Goal: Task Accomplishment & Management: Manage account settings

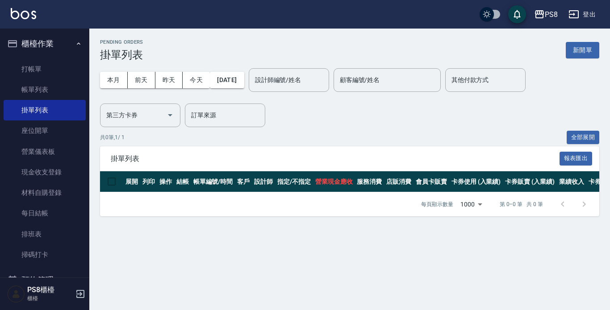
scroll to position [45, 0]
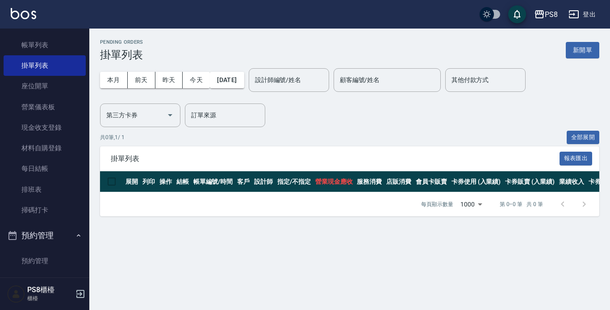
click at [62, 234] on button "預約管理" at bounding box center [45, 235] width 82 height 23
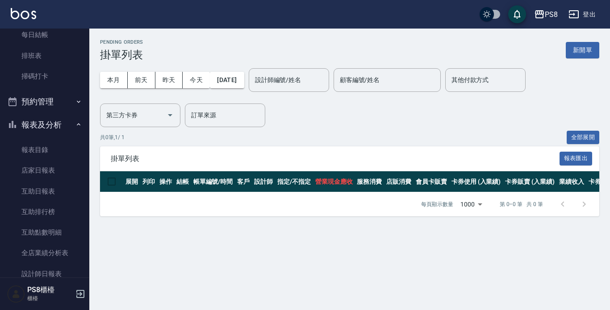
click at [61, 125] on button "報表及分析" at bounding box center [45, 124] width 82 height 23
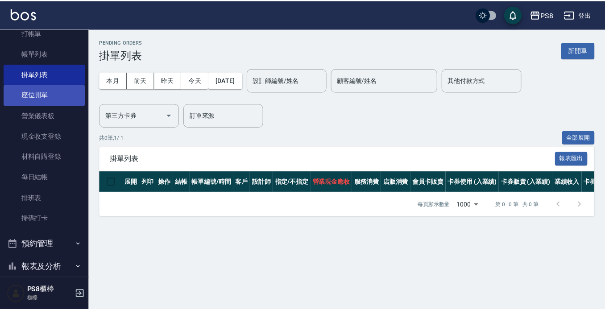
scroll to position [0, 0]
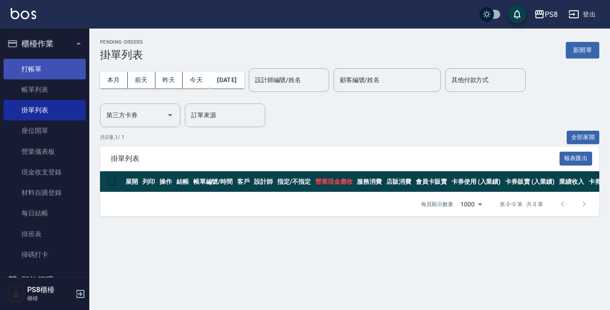
click at [66, 68] on link "打帳單" at bounding box center [45, 69] width 82 height 21
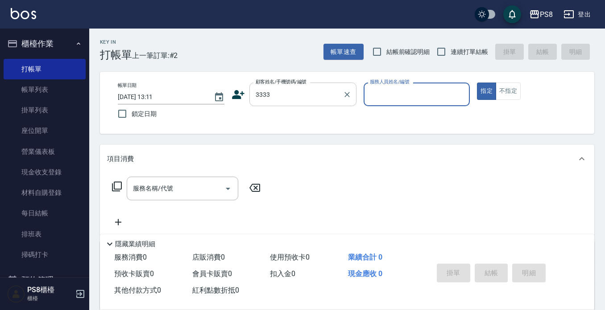
type input "新客人 姓名未設定/3333/null"
click at [351, 93] on icon "Clear" at bounding box center [347, 94] width 9 height 9
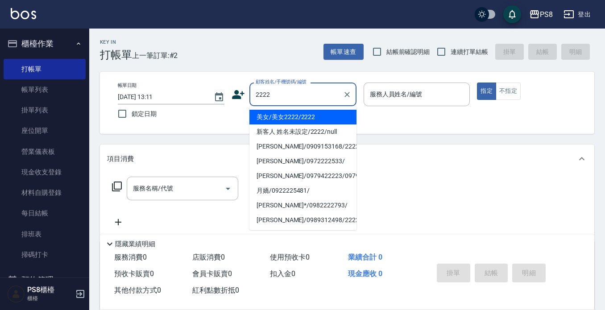
click at [312, 113] on li "美女/美女2222/2222" at bounding box center [303, 117] width 107 height 15
type input "美女/美女2222/2222"
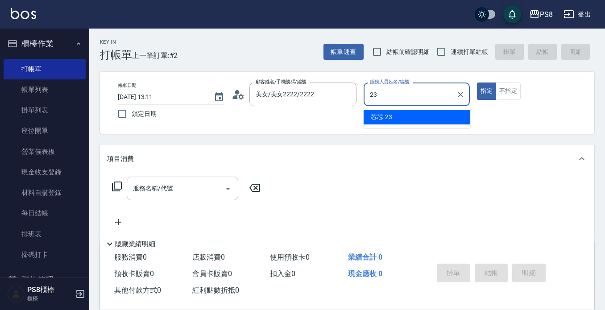
type input "23"
type button "true"
type input "芯芯-23"
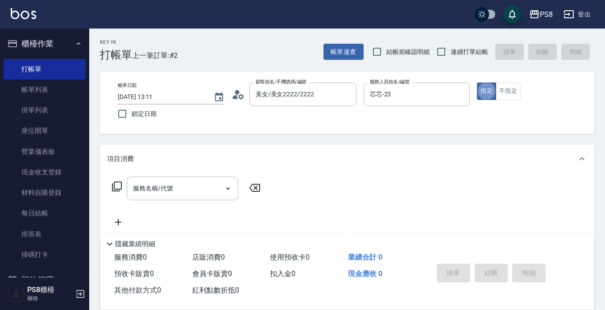
click at [269, 147] on div "項目消費" at bounding box center [347, 159] width 495 height 29
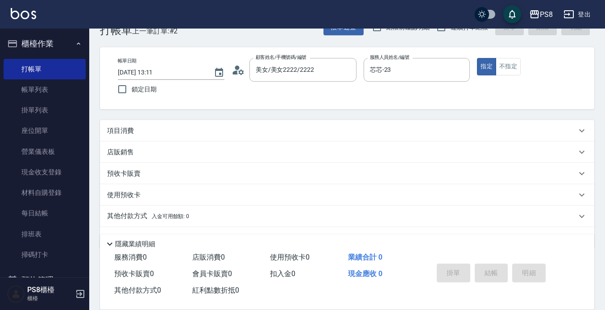
scroll to position [49, 0]
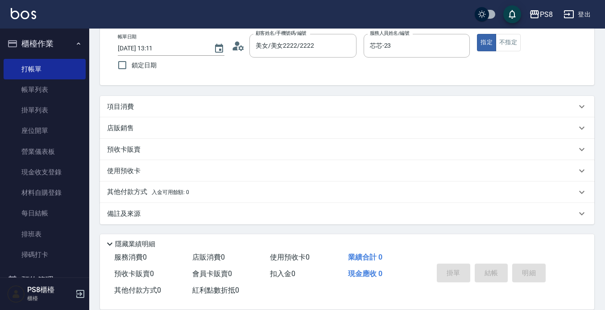
click at [122, 125] on p "店販銷售" at bounding box center [120, 128] width 27 height 9
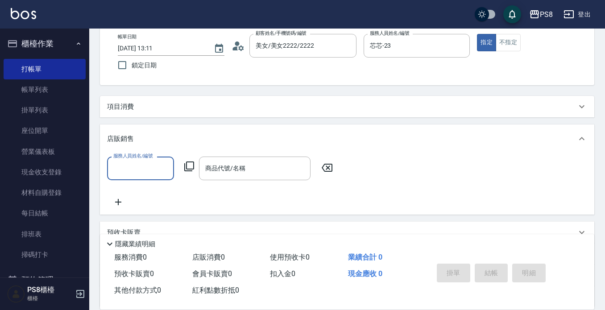
scroll to position [0, 0]
type input "芯芯-23"
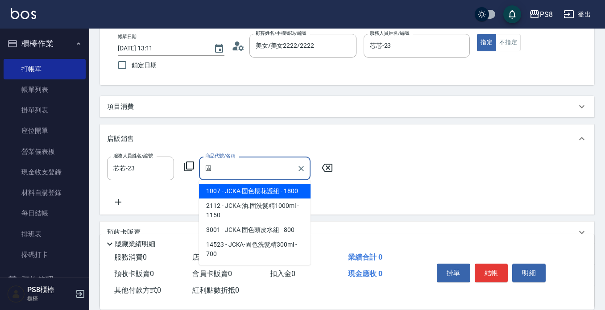
click at [258, 189] on span "1007 - JCKA-固色櫻花護組 - 1800" at bounding box center [255, 191] width 112 height 15
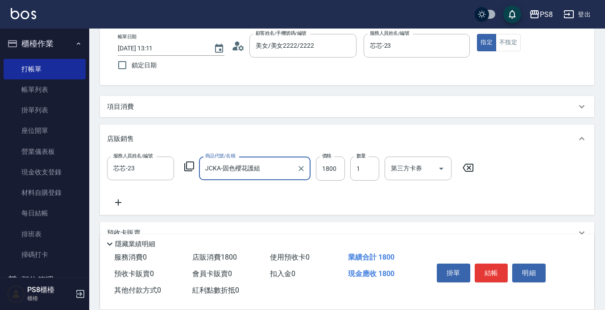
type input "JCKA-固色櫻花護組"
click at [117, 204] on icon at bounding box center [118, 202] width 22 height 11
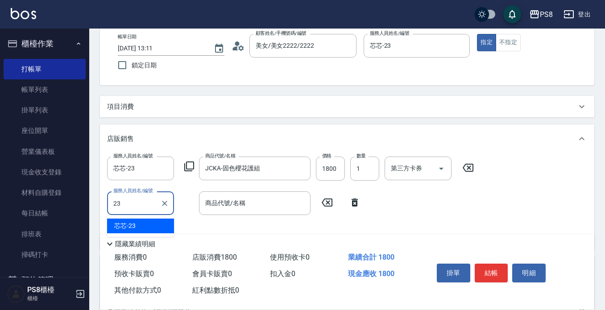
type input "芯芯-23"
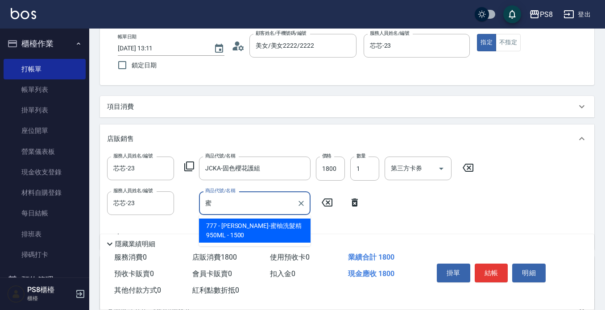
click at [231, 228] on span "777 - [PERSON_NAME]-蜜柚洗髮精950ML - 1500" at bounding box center [255, 231] width 112 height 24
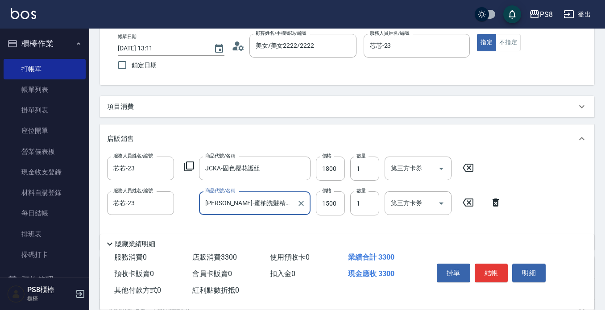
type input "沐宥-蜜柚洗髮精950ML"
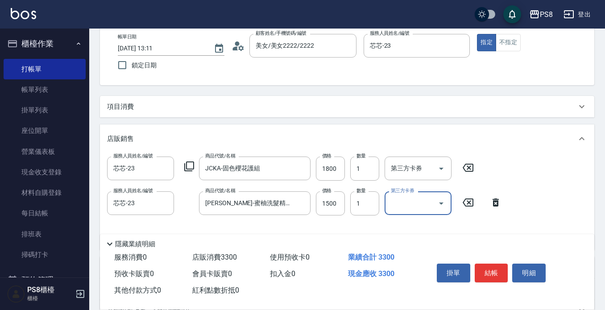
scroll to position [93, 0]
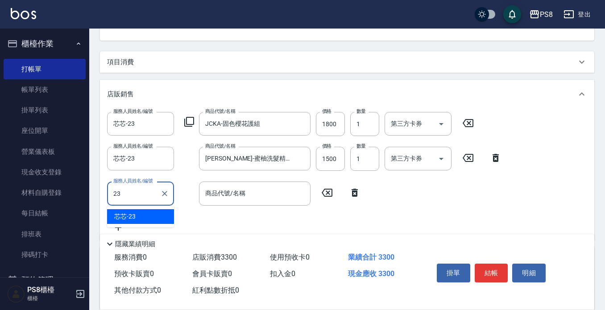
type input "芯芯-23"
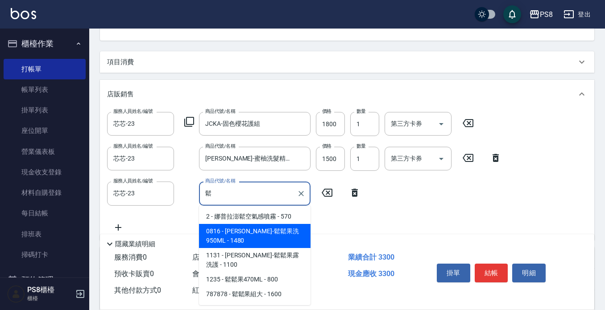
click at [228, 226] on span "0816 - [PERSON_NAME]-鬆鬆果洗950ML - 1480" at bounding box center [255, 236] width 112 height 24
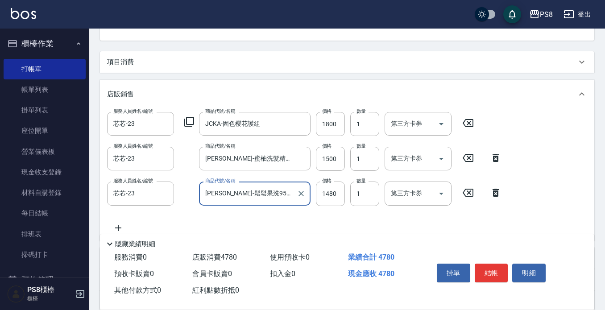
type input "沐宥-鬆鬆果洗950ML"
click at [321, 216] on div "服務人員姓名/編號 芯芯-23 服務人員姓名/編號 商品代號/名稱 JCKA-固色櫻花護組 商品代號/名稱 價格 1800 價格 數量 1 數量 第三方卡券 …" at bounding box center [347, 172] width 480 height 121
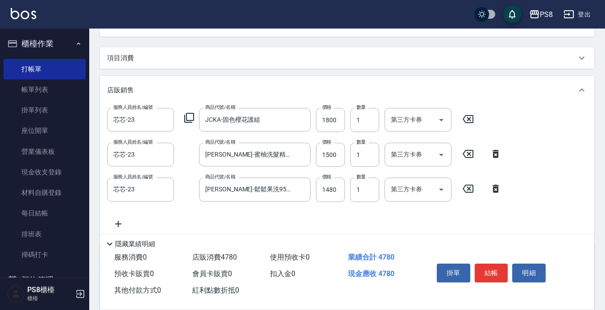
scroll to position [113, 0]
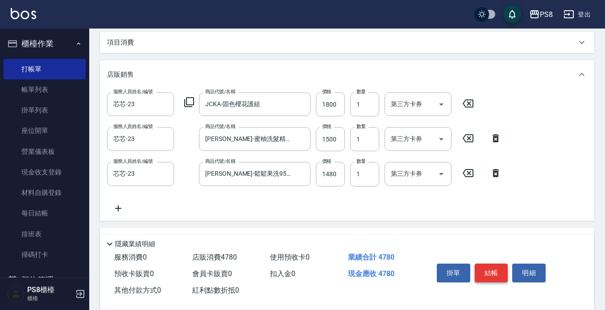
click at [490, 271] on button "結帳" at bounding box center [491, 273] width 33 height 19
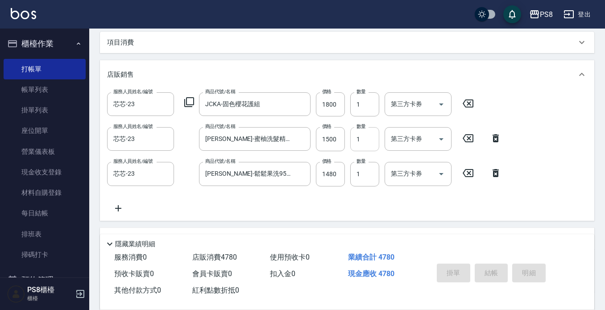
scroll to position [48, 0]
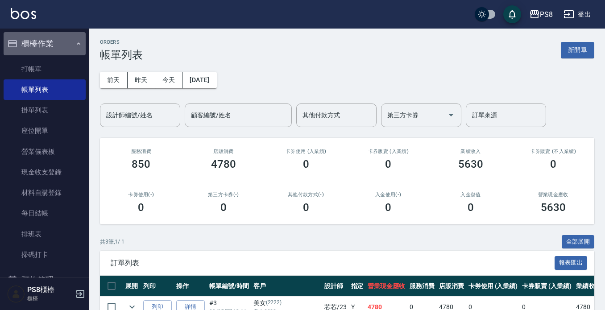
click at [64, 44] on button "櫃檯作業" at bounding box center [45, 43] width 82 height 23
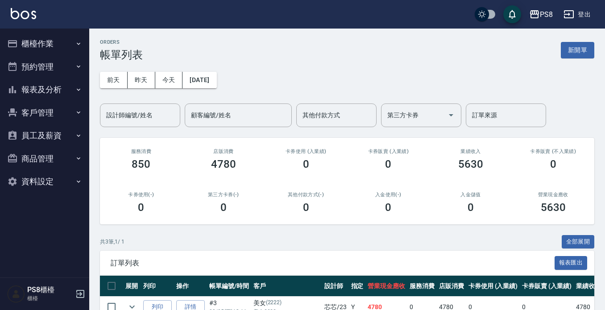
click at [29, 44] on button "櫃檯作業" at bounding box center [45, 43] width 82 height 23
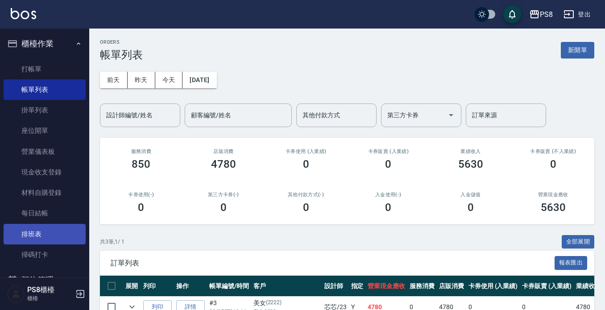
click at [53, 240] on link "排班表" at bounding box center [45, 234] width 82 height 21
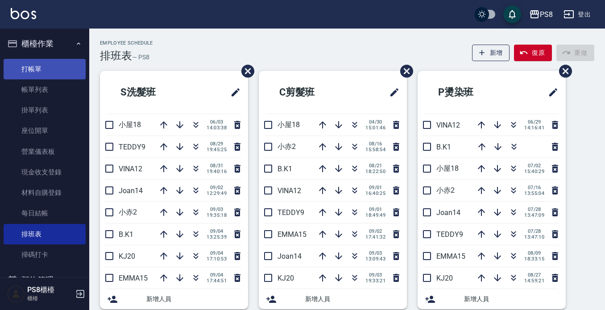
click at [58, 69] on link "打帳單" at bounding box center [45, 69] width 82 height 21
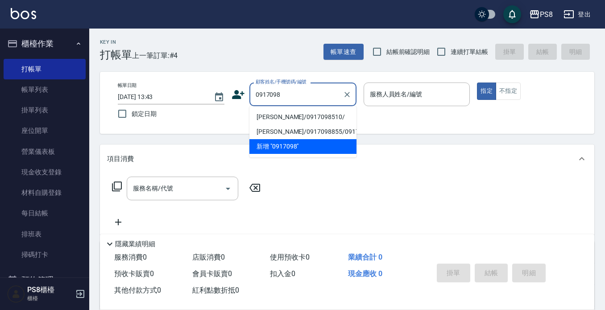
click at [288, 114] on li "[PERSON_NAME]/0917098510/" at bounding box center [303, 117] width 107 height 15
type input "[PERSON_NAME]/0917098510/"
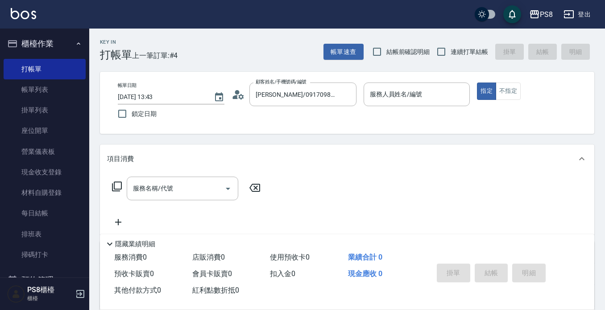
click at [235, 95] on icon at bounding box center [238, 94] width 13 height 13
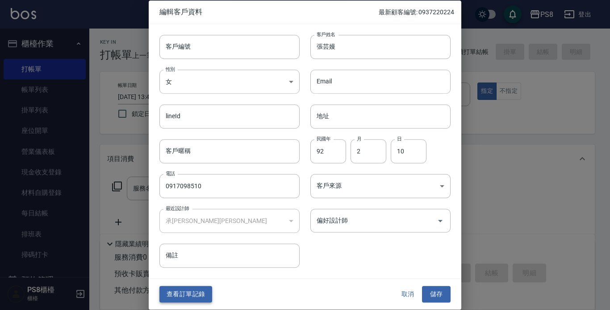
click at [183, 290] on button "查看訂單記錄" at bounding box center [185, 295] width 53 height 17
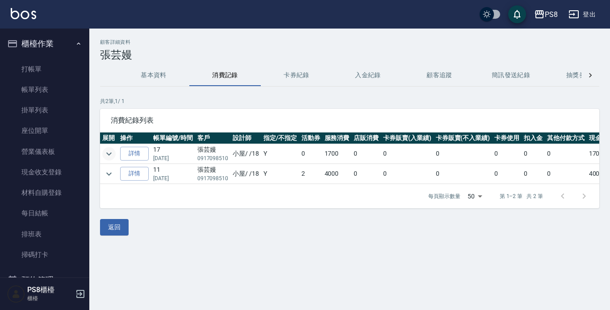
click at [111, 154] on icon "expand row" at bounding box center [108, 153] width 5 height 3
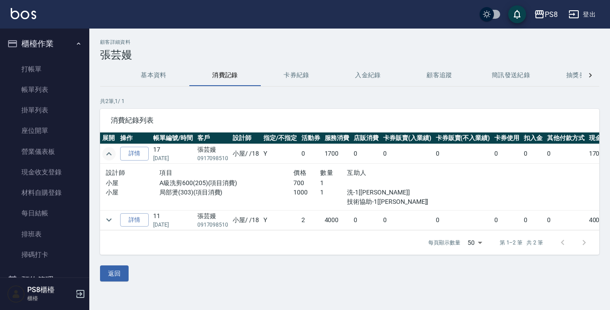
click at [112, 153] on icon "expand row" at bounding box center [109, 154] width 11 height 11
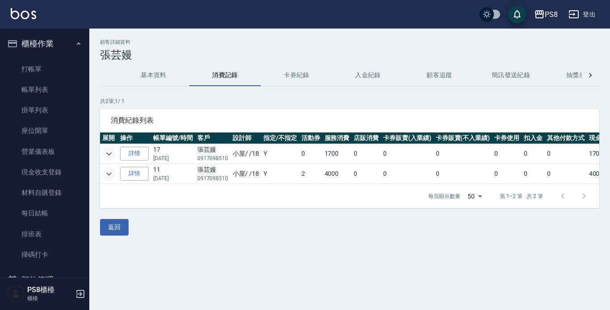
click at [113, 177] on icon "expand row" at bounding box center [109, 174] width 11 height 11
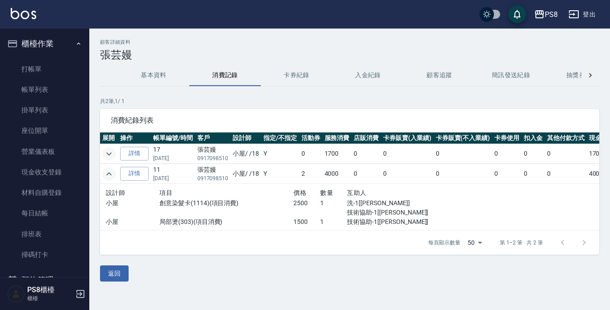
click at [110, 177] on icon "expand row" at bounding box center [109, 174] width 11 height 11
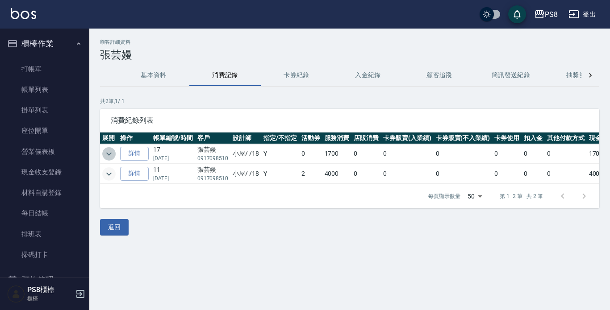
click at [111, 157] on icon "expand row" at bounding box center [109, 154] width 11 height 11
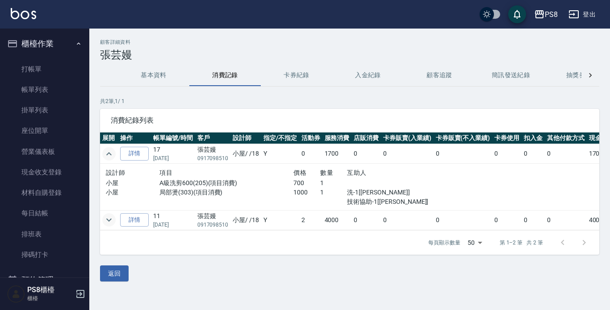
click at [110, 154] on icon "expand row" at bounding box center [108, 153] width 5 height 3
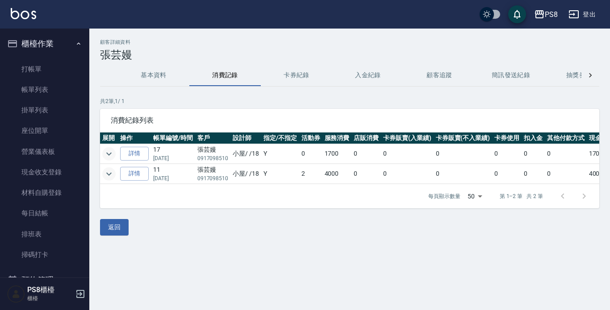
click at [109, 153] on icon "expand row" at bounding box center [109, 154] width 11 height 11
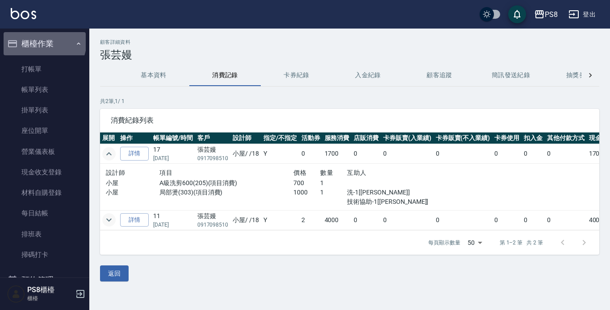
click at [44, 42] on button "櫃檯作業" at bounding box center [45, 43] width 82 height 23
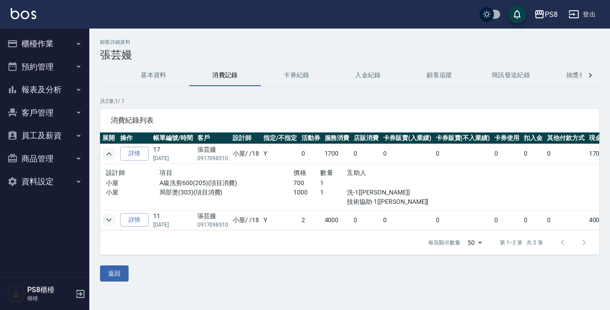
click at [58, 93] on button "報表及分析" at bounding box center [45, 89] width 82 height 23
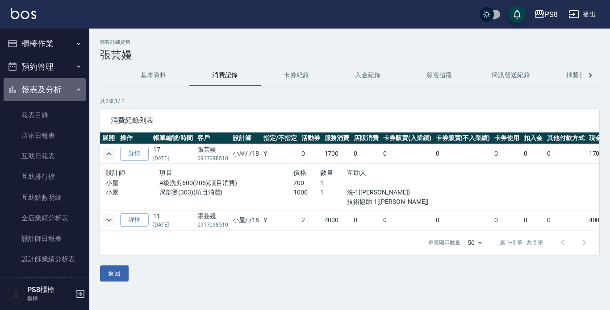
click at [63, 98] on button "報表及分析" at bounding box center [45, 89] width 82 height 23
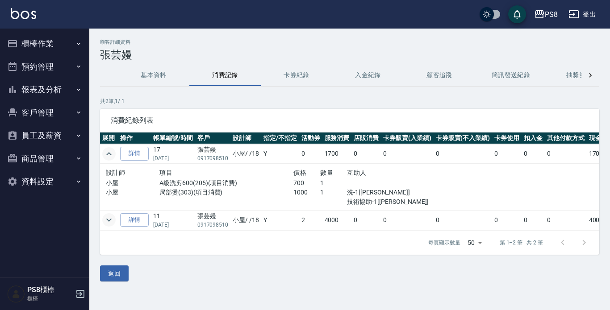
click at [52, 40] on button "櫃檯作業" at bounding box center [45, 43] width 82 height 23
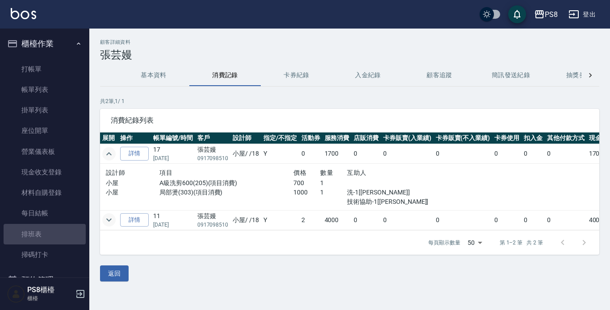
drag, startPoint x: 48, startPoint y: 239, endPoint x: 45, endPoint y: 42, distance: 196.4
click at [48, 239] on link "排班表" at bounding box center [45, 234] width 82 height 21
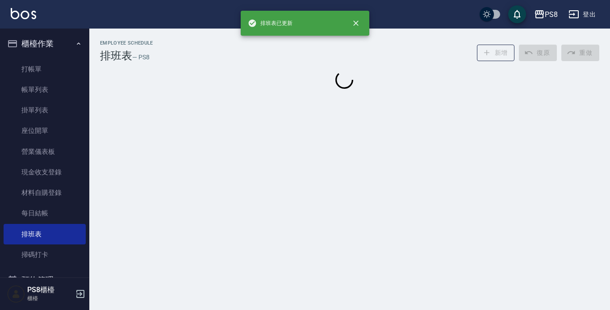
click at [45, 42] on button "櫃檯作業" at bounding box center [45, 43] width 82 height 23
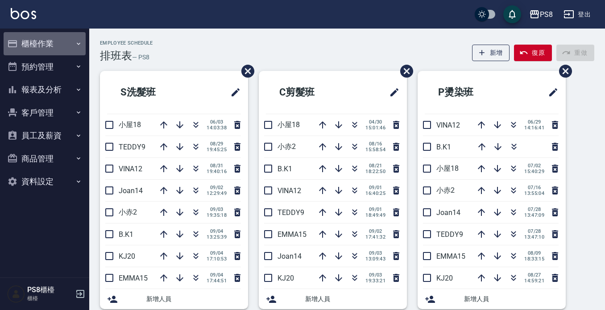
click at [57, 46] on button "櫃檯作業" at bounding box center [45, 43] width 82 height 23
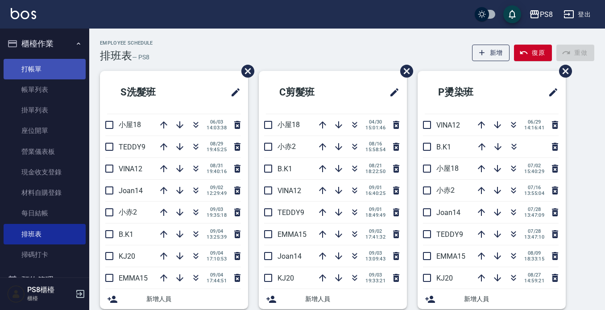
drag, startPoint x: 50, startPoint y: 73, endPoint x: 80, endPoint y: 71, distance: 29.5
click at [50, 72] on link "打帳單" at bounding box center [45, 69] width 82 height 21
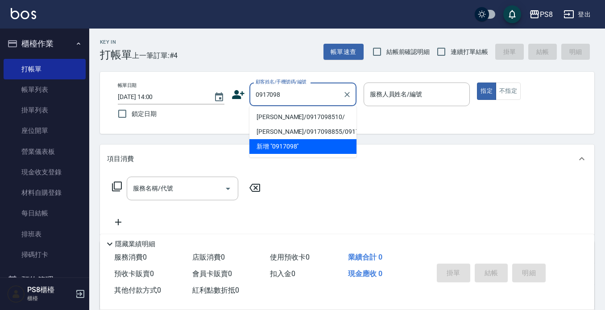
click at [271, 118] on li "[PERSON_NAME]/0917098510/" at bounding box center [303, 117] width 107 height 15
type input "[PERSON_NAME]/0917098510/"
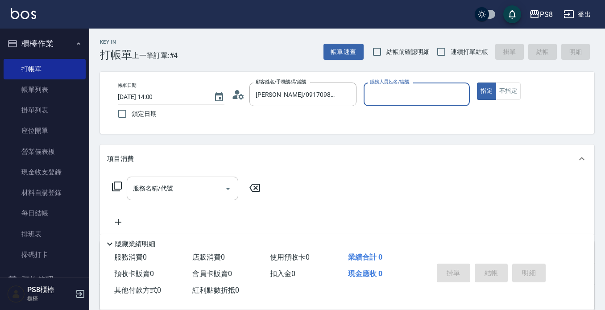
click at [240, 96] on icon at bounding box center [240, 96] width 5 height 5
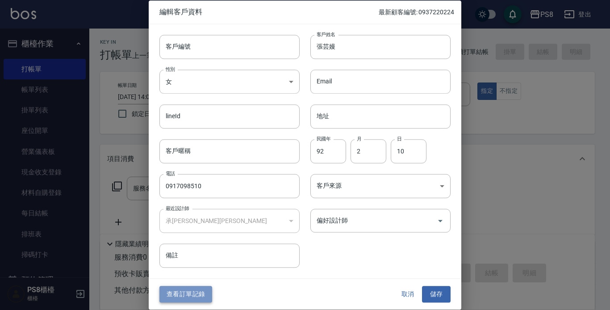
click at [185, 291] on button "查看訂單記錄" at bounding box center [185, 295] width 53 height 17
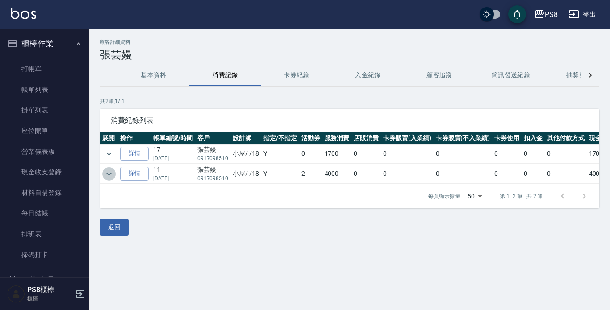
click at [112, 171] on icon "expand row" at bounding box center [109, 174] width 11 height 11
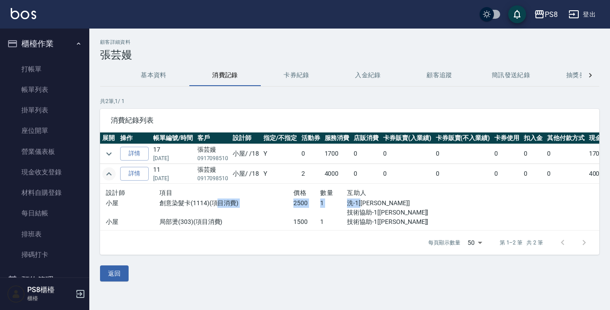
drag, startPoint x: 220, startPoint y: 202, endPoint x: 364, endPoint y: 203, distance: 143.7
click at [364, 203] on div "小屋 創意染髮卡(1114)(項目消費) 2500 1 洗-1[婷婷] 技術協助-1[婷婷]" at bounding box center [267, 208] width 322 height 19
click at [364, 203] on p "洗-1[婷婷]" at bounding box center [387, 203] width 80 height 9
click at [110, 152] on icon "expand row" at bounding box center [109, 154] width 11 height 11
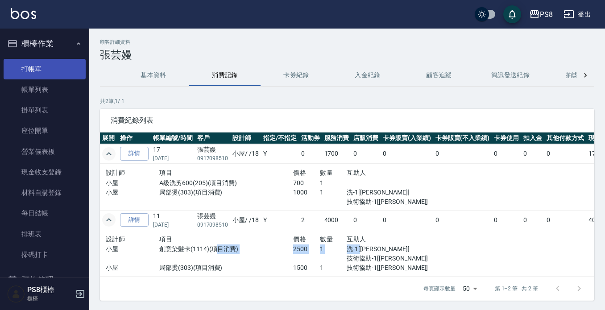
click at [45, 66] on link "打帳單" at bounding box center [45, 69] width 82 height 21
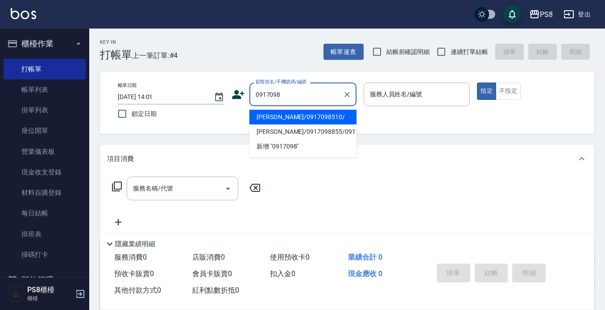
drag, startPoint x: 281, startPoint y: 119, endPoint x: 385, endPoint y: 91, distance: 107.7
click at [281, 118] on li "[PERSON_NAME]/0917098510/" at bounding box center [303, 117] width 107 height 15
type input "[PERSON_NAME]/0917098510/"
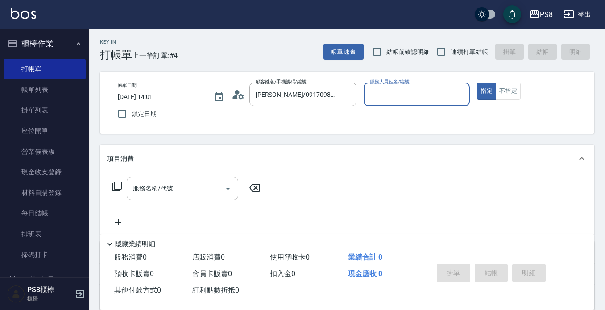
click at [401, 92] on input "服務人員姓名/編號" at bounding box center [417, 95] width 99 height 16
type input "小屋-18"
type button "true"
click at [185, 183] on input "服務名稱/代號" at bounding box center [176, 189] width 90 height 16
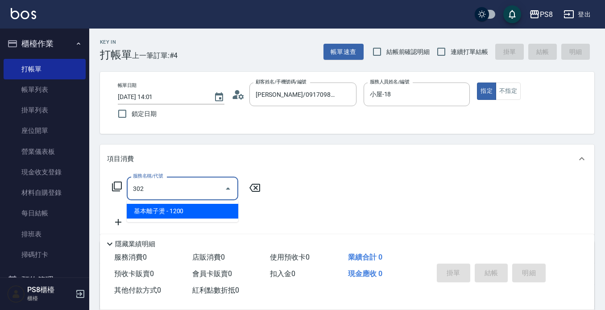
click at [215, 211] on span "基本離子燙 - 1200" at bounding box center [183, 211] width 112 height 15
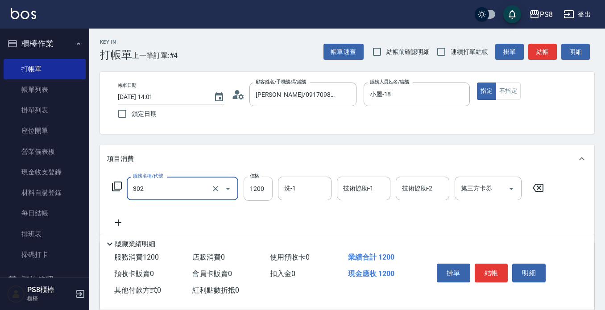
type input "基本離子燙(302)"
click at [256, 193] on input "1200" at bounding box center [258, 189] width 29 height 24
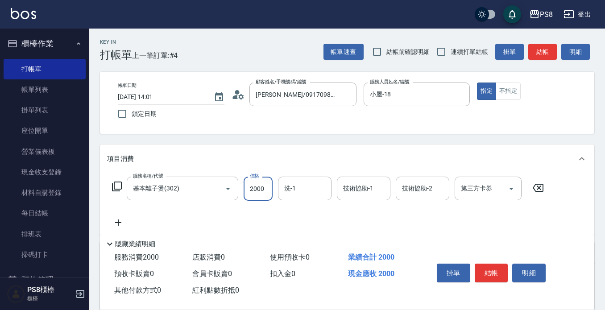
type input "2000"
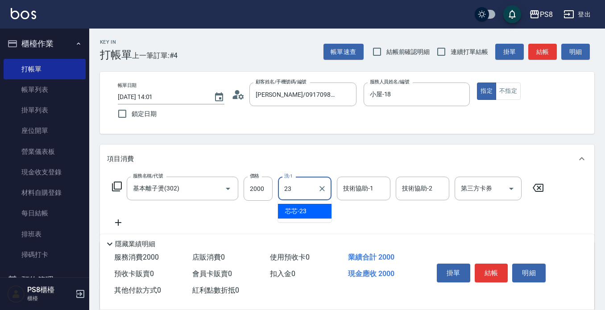
click at [316, 207] on div "芯芯 -23" at bounding box center [305, 211] width 54 height 15
type input "芯芯-23"
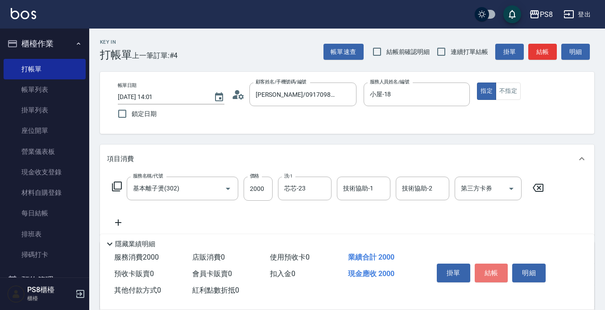
click at [490, 272] on button "結帳" at bounding box center [491, 273] width 33 height 19
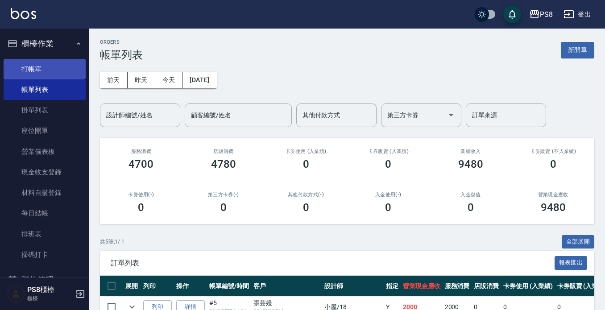
drag, startPoint x: 38, startPoint y: 64, endPoint x: 43, endPoint y: 64, distance: 4.9
click at [38, 64] on link "打帳單" at bounding box center [45, 69] width 82 height 21
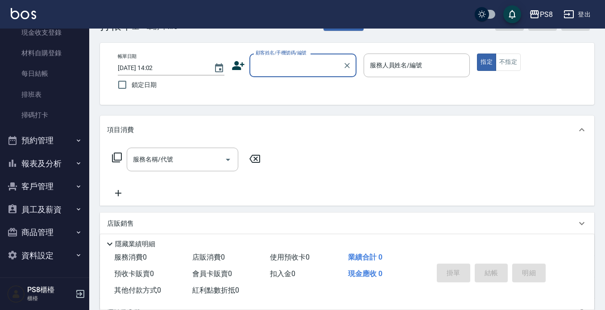
scroll to position [45, 0]
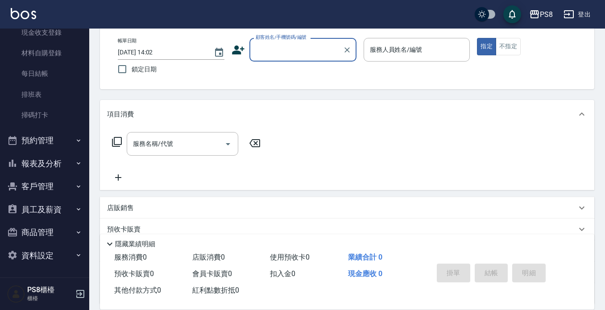
drag, startPoint x: 42, startPoint y: 167, endPoint x: 37, endPoint y: 166, distance: 5.9
click at [42, 167] on button "報表及分析" at bounding box center [45, 163] width 82 height 23
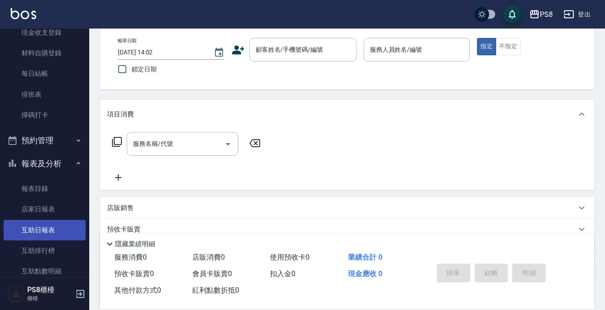
click at [26, 224] on link "互助日報表" at bounding box center [45, 230] width 82 height 21
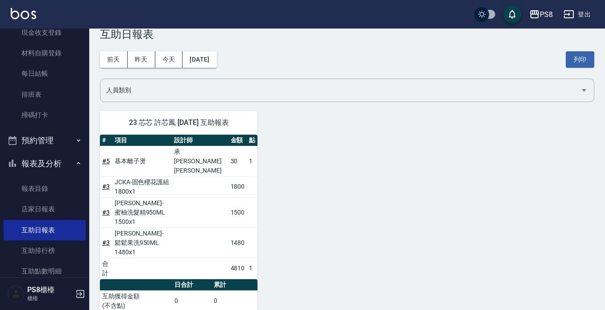
scroll to position [32, 0]
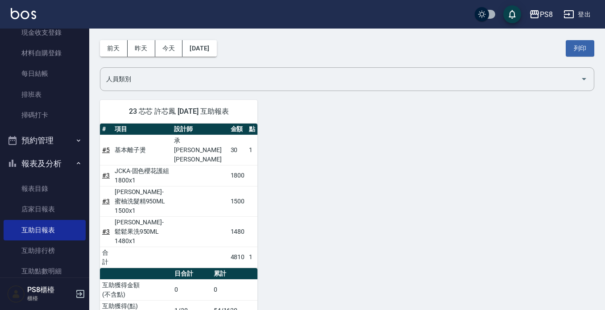
drag, startPoint x: 212, startPoint y: 282, endPoint x: 237, endPoint y: 273, distance: 27.0
click at [237, 279] on tbody "互助獲得金額 (不含點) 0 0 互助獲得(點) 點數/換算金額 1/30 54/1620 店販業績 4780 5460 店販抽成 1345.5 1515.5" at bounding box center [179, 311] width 158 height 65
click at [253, 279] on tbody "互助獲得金額 (不含點) 0 0 互助獲得(點) 點數/換算金額 1/30 54/1620 店販業績 4780 5460 店販抽成 1345.5 1515.5" at bounding box center [179, 311] width 158 height 65
click at [269, 232] on div "23 芯芯 許芯鳳 09/05/2025 互助報表 # 項目 設計師 金額 點 # 5 基本離子燙 承彧蔡 30 1 # 3 JCKA-固色櫻花護組 1800…" at bounding box center [341, 222] width 505 height 266
click at [50, 255] on link "互助排行榜" at bounding box center [45, 251] width 82 height 21
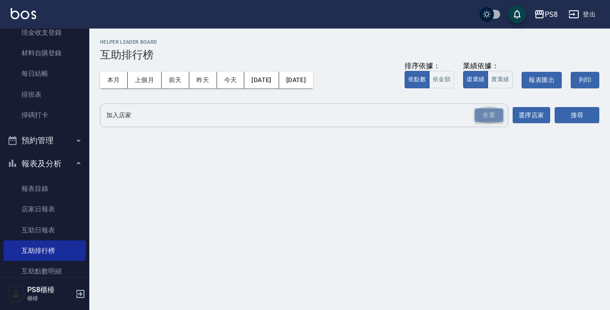
click at [492, 111] on div "全選" at bounding box center [488, 115] width 29 height 14
click at [582, 117] on button "搜尋" at bounding box center [576, 116] width 45 height 17
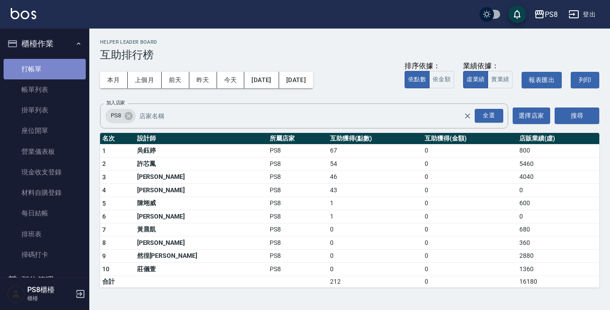
click at [55, 70] on link "打帳單" at bounding box center [45, 69] width 82 height 21
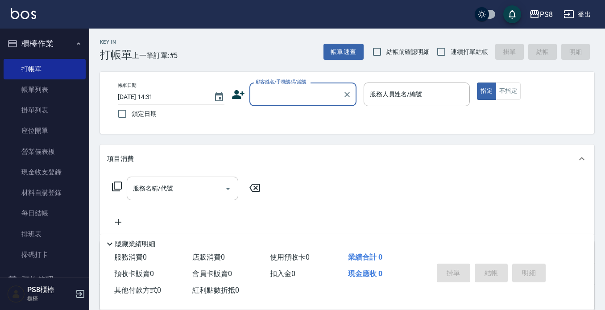
drag, startPoint x: 28, startPoint y: 94, endPoint x: 363, endPoint y: 220, distance: 358.0
click at [28, 94] on link "帳單列表" at bounding box center [45, 89] width 82 height 21
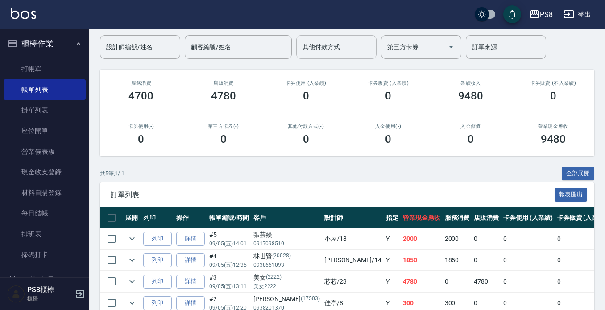
scroll to position [136, 0]
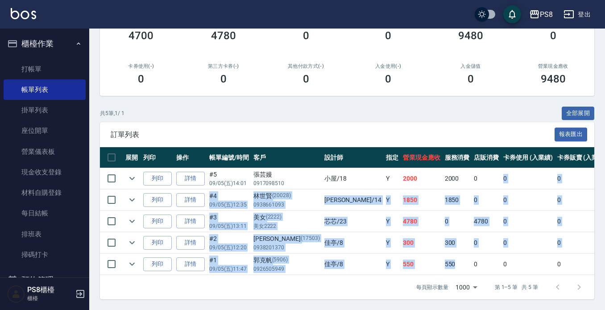
drag, startPoint x: 416, startPoint y: 175, endPoint x: 399, endPoint y: 263, distance: 90.4
click at [399, 263] on tbody "列印 詳情 #5 09/05 (五) 14:01 張芸嫚 0917098510 小屋 /18 Y 2000 2000 0 0 0 2000 0 0 0 0 0…" at bounding box center [504, 221] width 809 height 107
click at [443, 263] on td "550" at bounding box center [457, 264] width 29 height 21
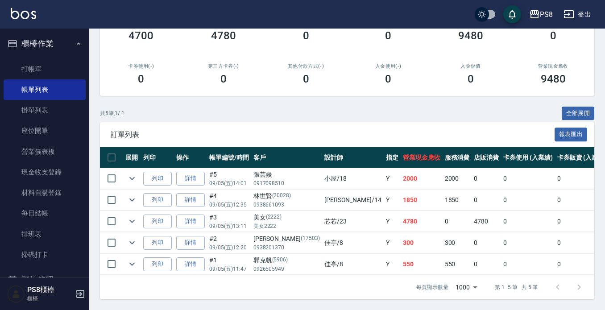
drag, startPoint x: 130, startPoint y: 167, endPoint x: 485, endPoint y: 249, distance: 363.6
click at [485, 249] on tbody "列印 詳情 #5 09/05 (五) 14:01 張芸嫚 0917098510 小屋 /18 Y 2000 2000 0 0 0 2000 0 0 0 0 0…" at bounding box center [504, 221] width 809 height 107
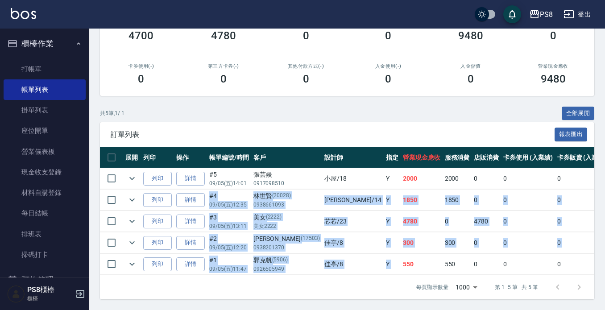
drag, startPoint x: 570, startPoint y: 163, endPoint x: 338, endPoint y: 261, distance: 251.4
click at [338, 261] on tbody "列印 詳情 #5 09/05 (五) 14:01 張芸嫚 0917098510 小屋 /18 Y 2000 2000 0 0 0 2000 0 0 0 0 0…" at bounding box center [504, 221] width 809 height 107
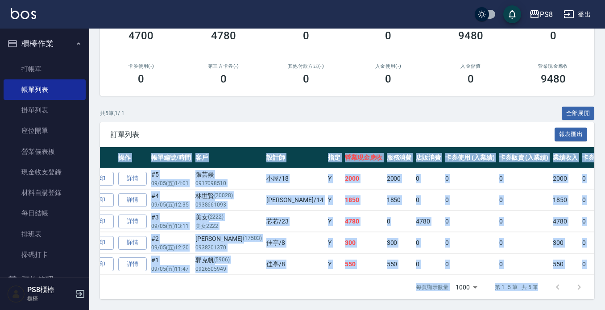
drag, startPoint x: 96, startPoint y: 158, endPoint x: 595, endPoint y: 302, distance: 519.7
click at [595, 303] on div "ORDERS 帳單列表 新開單 前天 昨天 今天 2025/09/05 設計師編號/姓名 設計師編號/姓名 顧客編號/姓名 顧客編號/姓名 其他付款方式 其他…" at bounding box center [347, 105] width 516 height 410
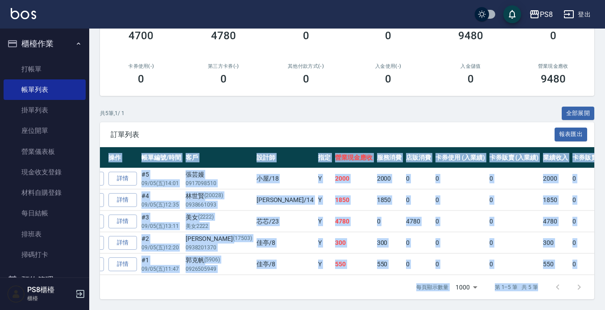
click at [570, 238] on td "0" at bounding box center [600, 243] width 60 height 21
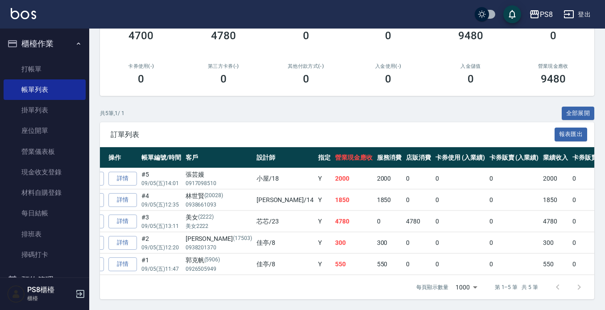
drag, startPoint x: 520, startPoint y: 136, endPoint x: 550, endPoint y: 146, distance: 32.0
click at [550, 146] on div "訂單列表 報表匯出 展開 列印 操作 帳單編號/時間 客戶 設計師 指定 營業現金應收 服務消費 店販消費 卡券使用 (入業績) 卡券販賣 (入業績) 業績收…" at bounding box center [347, 210] width 495 height 177
drag, startPoint x: 557, startPoint y: 97, endPoint x: 558, endPoint y: 106, distance: 8.6
click at [557, 98] on div "ORDERS 帳單列表 新開單 前天 昨天 今天 2025/09/05 設計師編號/姓名 設計師編號/姓名 顧客編號/姓名 顧客編號/姓名 其他付款方式 其他…" at bounding box center [347, 105] width 516 height 410
click at [426, 113] on div "共 5 筆, 1 / 1 全部展開 訂單列表 報表匯出 展開 列印 操作 帳單編號/時間 客戶 設計師 指定 營業現金應收 服務消費 店販消費 卡券使用 (入…" at bounding box center [347, 203] width 495 height 193
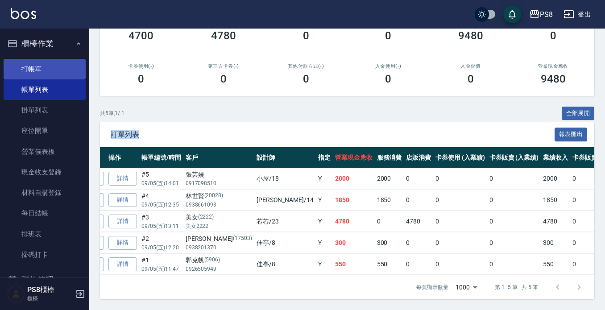
click at [32, 62] on link "打帳單" at bounding box center [45, 69] width 82 height 21
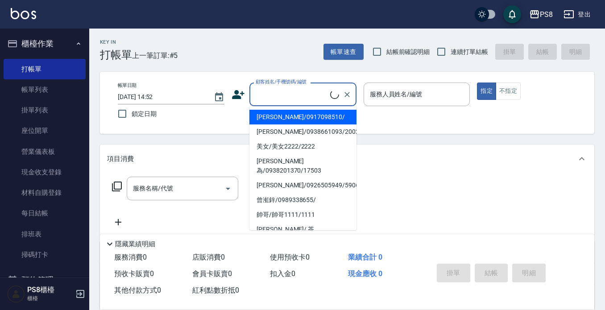
click at [277, 87] on input "顧客姓名/手機號碼/編號" at bounding box center [292, 95] width 77 height 16
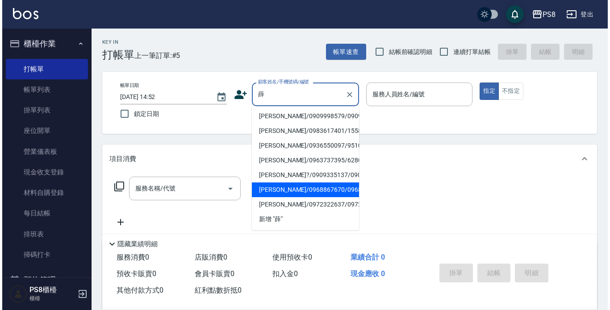
scroll to position [305, 0]
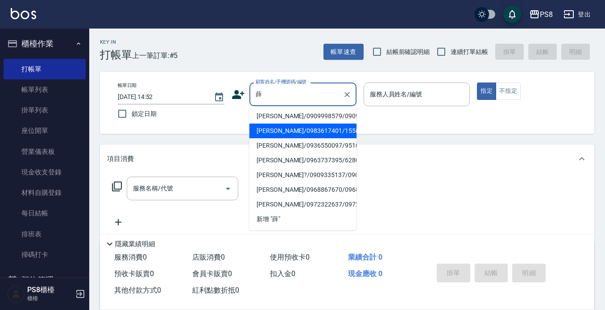
type input "薛"
click at [476, 186] on div "服務名稱/代號 服務名稱/代號" at bounding box center [347, 204] width 495 height 62
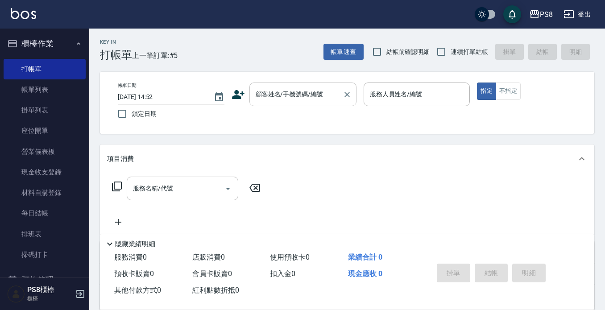
click at [352, 105] on div at bounding box center [347, 95] width 12 height 24
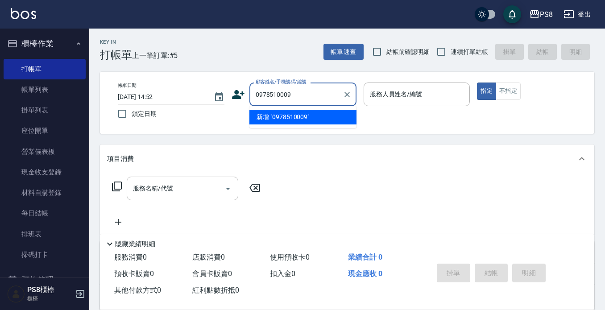
type input "0978510009"
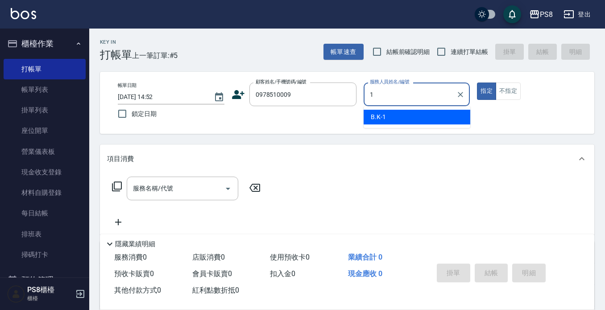
type input "1"
type button "true"
type input "B.K-1"
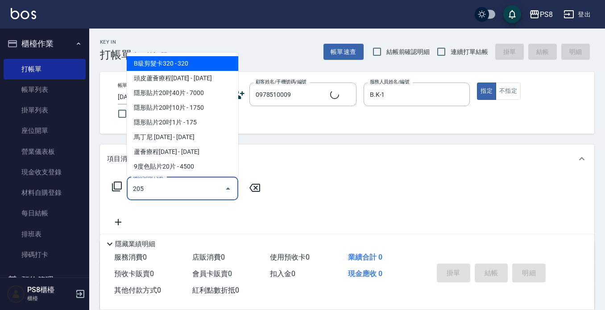
type input "205"
type input "[PERSON_NAME]/0978510009/0978510009"
type input "A級洗剪600(205)"
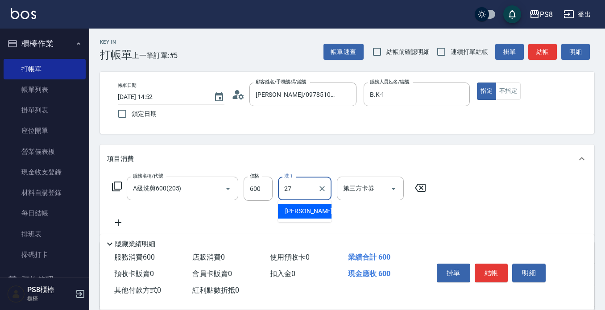
type input "[PERSON_NAME]-27"
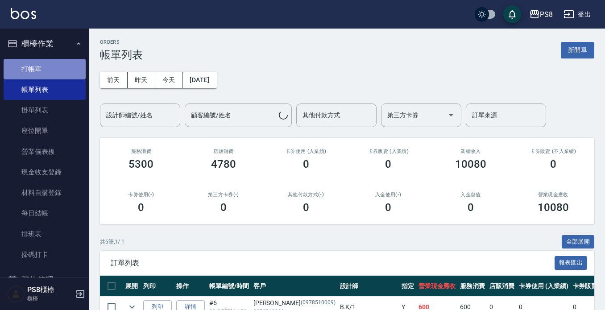
click at [51, 71] on link "打帳單" at bounding box center [45, 69] width 82 height 21
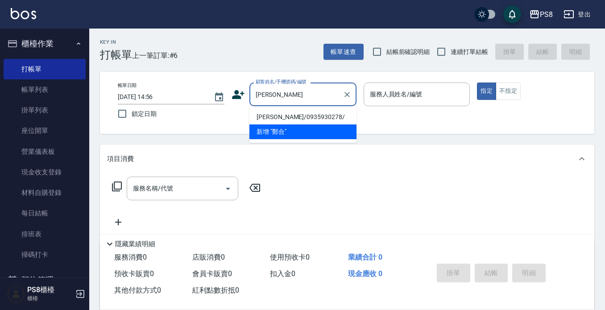
click at [344, 116] on li "[PERSON_NAME]/0935930278/" at bounding box center [303, 117] width 107 height 15
type input "[PERSON_NAME]/0935930278/"
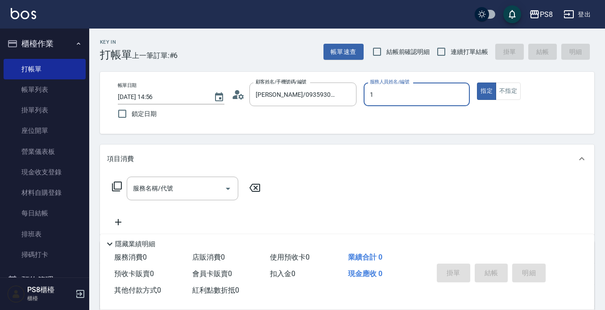
type input "1"
type button "true"
type input "B.K-1"
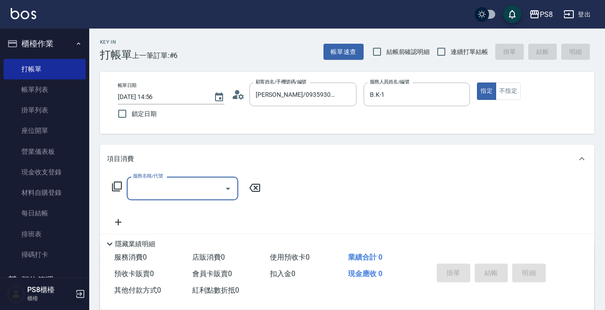
click at [190, 195] on input "服務名稱/代號" at bounding box center [176, 189] width 90 height 16
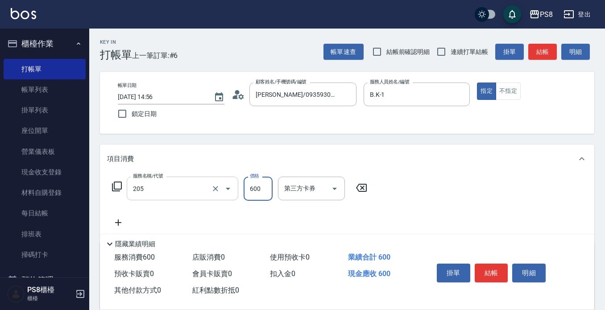
type input "A級洗剪600(205)"
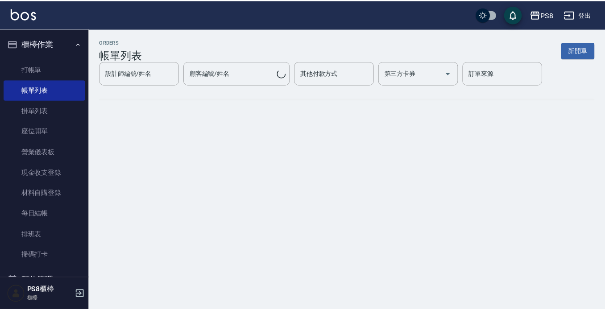
scroll to position [357, 0]
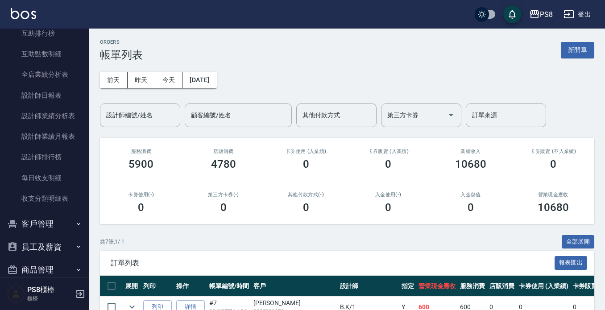
click at [481, 60] on div "ORDERS 帳單列表 新開單" at bounding box center [347, 50] width 495 height 22
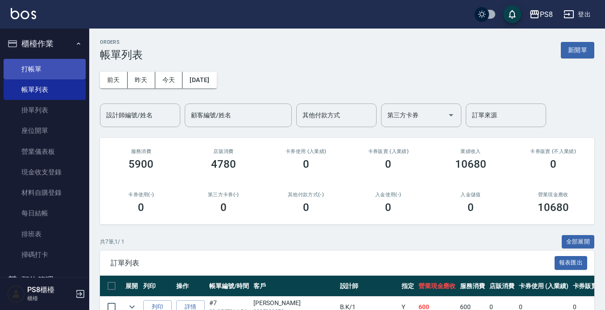
click at [49, 72] on link "打帳單" at bounding box center [45, 69] width 82 height 21
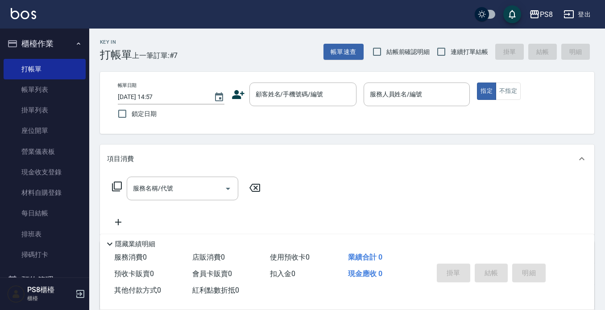
click at [305, 25] on div "PS8 登出" at bounding box center [302, 14] width 605 height 29
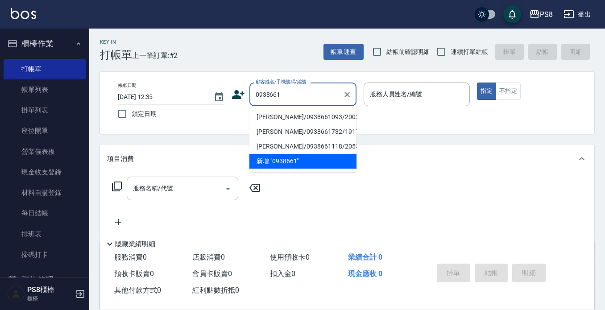
click at [320, 116] on li "[PERSON_NAME]/0938661093/20028" at bounding box center [303, 117] width 107 height 15
type input "[PERSON_NAME]/0938661093/20028"
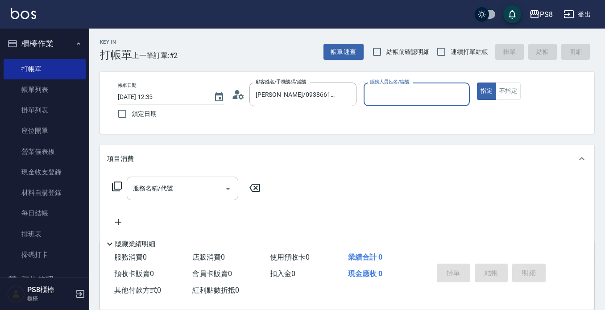
type input "Joan-14"
click at [196, 190] on input "服務名稱/代號" at bounding box center [176, 189] width 90 height 16
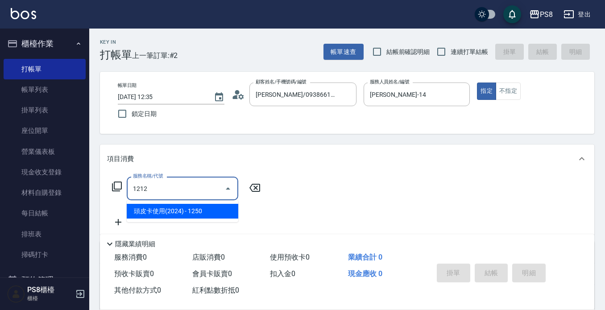
click at [183, 214] on span "頭皮卡使用(2024) - 1250" at bounding box center [183, 211] width 112 height 15
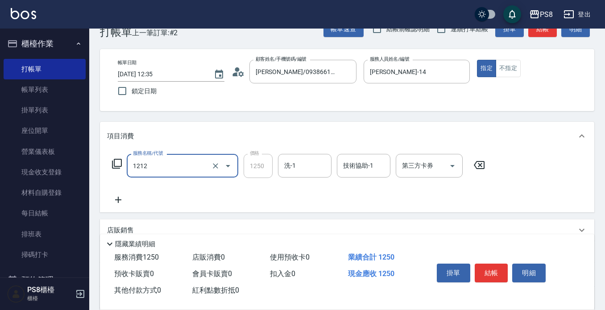
scroll to position [45, 0]
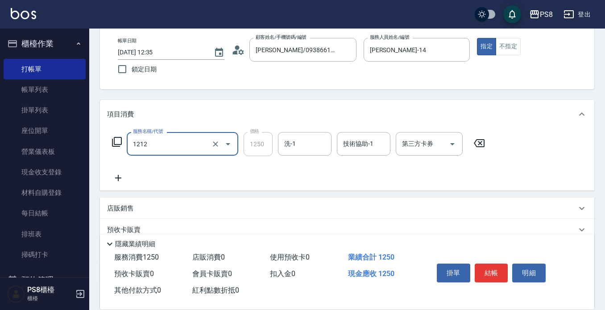
type input "頭皮卡使用(2024)(1212)"
click at [115, 179] on icon at bounding box center [118, 178] width 22 height 11
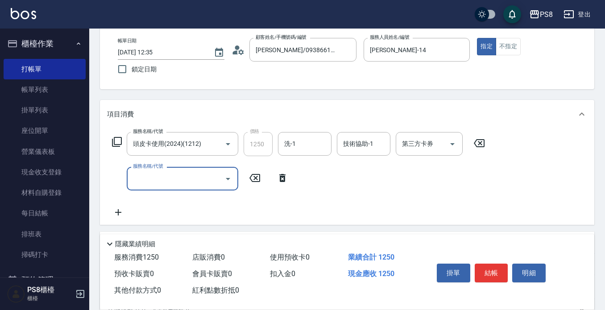
click at [160, 179] on input "服務名稱/代號" at bounding box center [176, 179] width 90 height 16
type input "B級洗剪500(103)"
click at [272, 185] on input "500" at bounding box center [258, 179] width 29 height 24
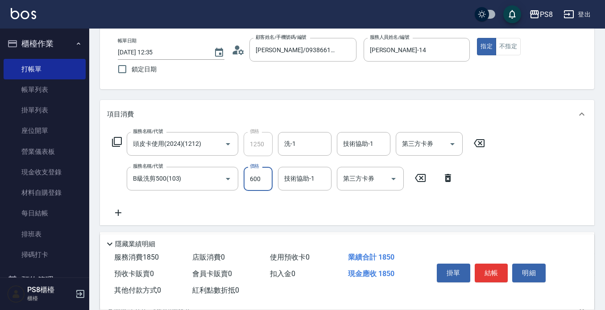
type input "600"
click at [484, 269] on button "結帳" at bounding box center [491, 273] width 33 height 19
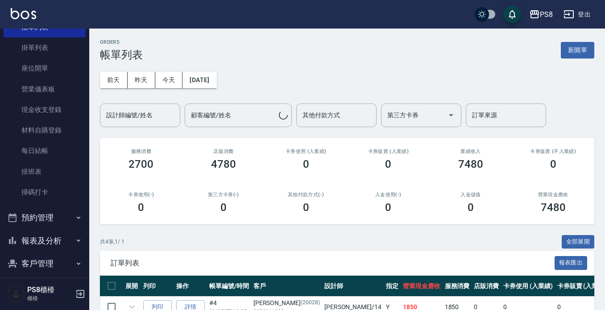
scroll to position [140, 0]
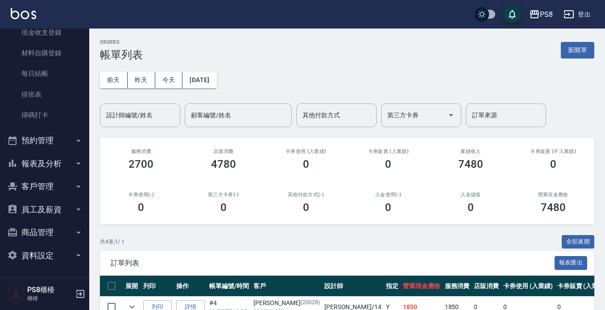
click at [52, 166] on button "報表及分析" at bounding box center [45, 163] width 82 height 23
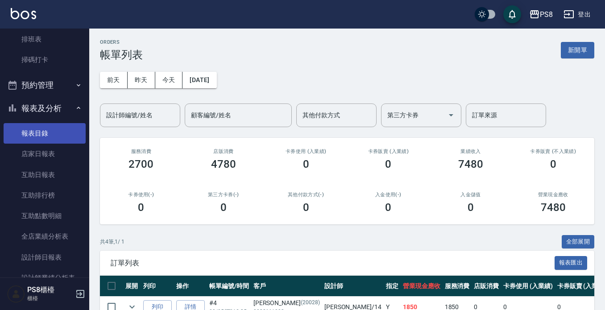
scroll to position [274, 0]
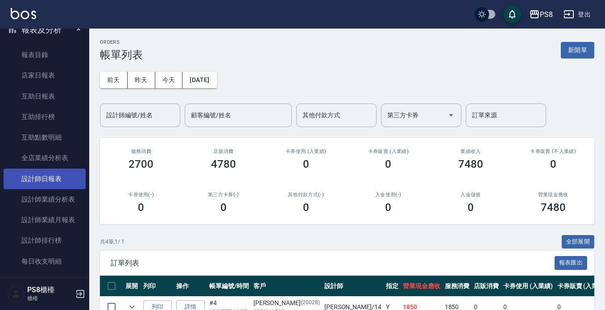
click at [51, 183] on link "設計師日報表" at bounding box center [45, 179] width 82 height 21
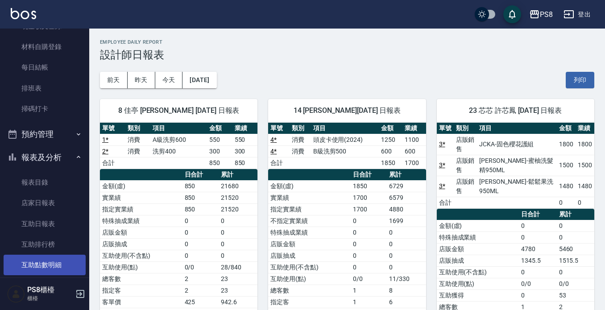
scroll to position [140, 0]
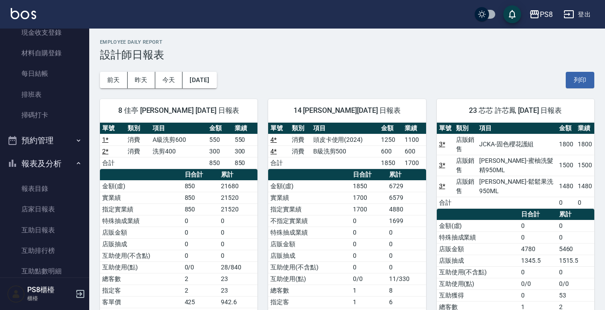
click at [51, 168] on button "報表及分析" at bounding box center [45, 163] width 82 height 23
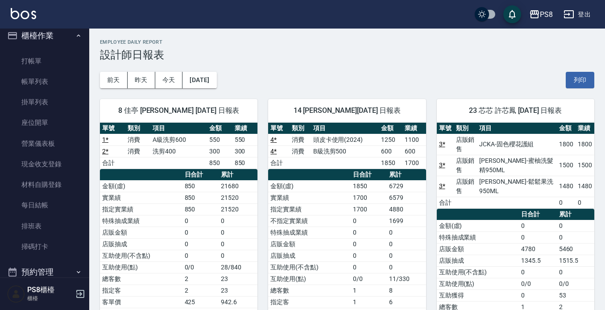
scroll to position [0, 0]
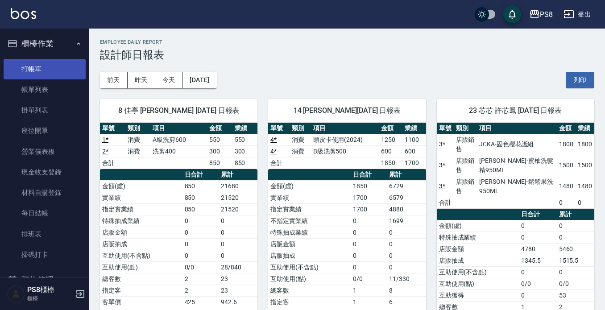
click at [34, 70] on link "打帳單" at bounding box center [45, 69] width 82 height 21
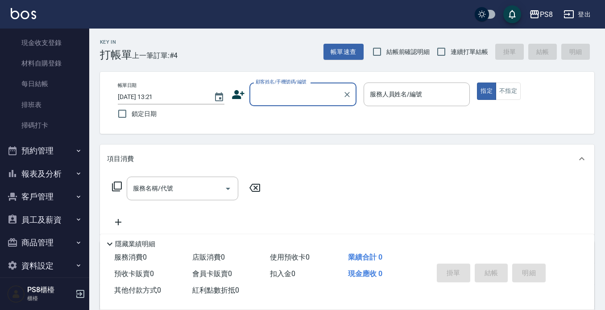
scroll to position [134, 0]
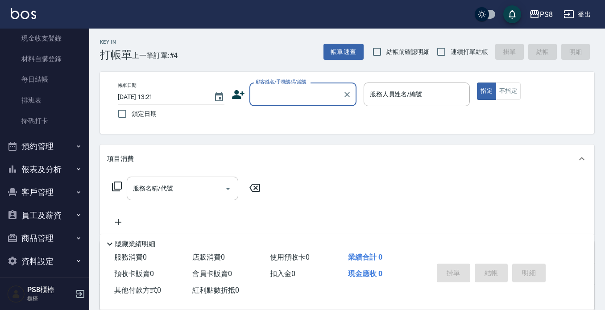
click at [51, 191] on button "客戶管理" at bounding box center [45, 192] width 82 height 23
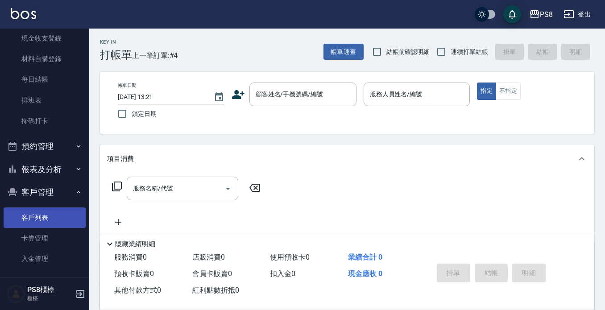
click at [47, 217] on link "客戶列表" at bounding box center [45, 218] width 82 height 21
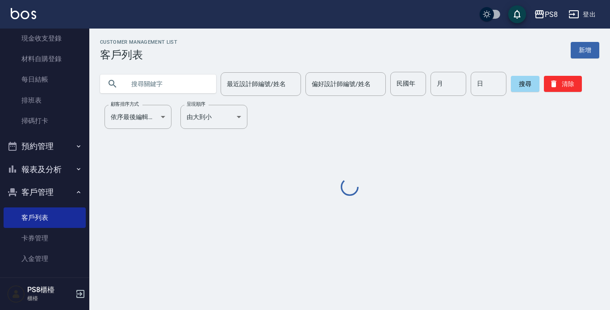
click at [172, 86] on input "text" at bounding box center [167, 84] width 84 height 24
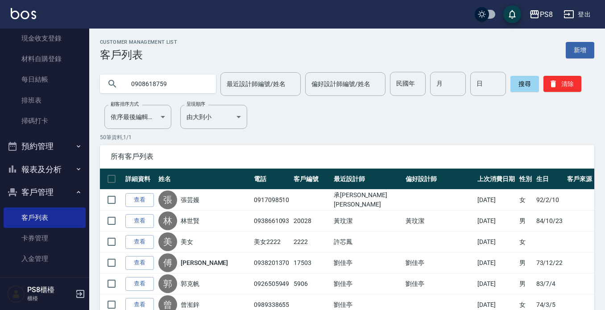
type input "0908618759"
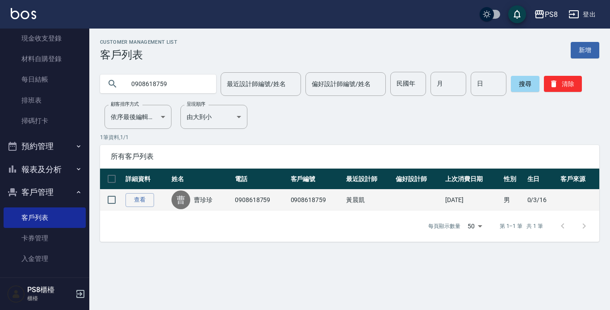
click at [207, 198] on link "曹珍珍" at bounding box center [203, 199] width 19 height 9
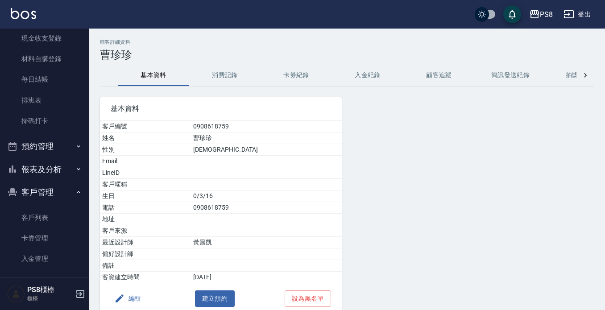
click at [228, 79] on button "消費記錄" at bounding box center [224, 75] width 71 height 21
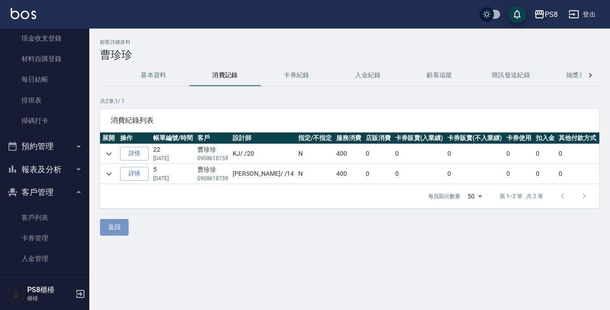
click at [115, 236] on button "返回" at bounding box center [114, 227] width 29 height 17
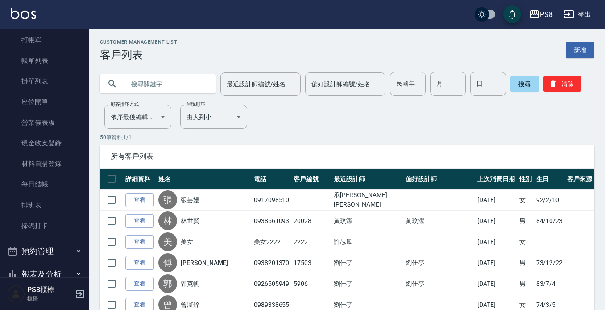
scroll to position [45, 0]
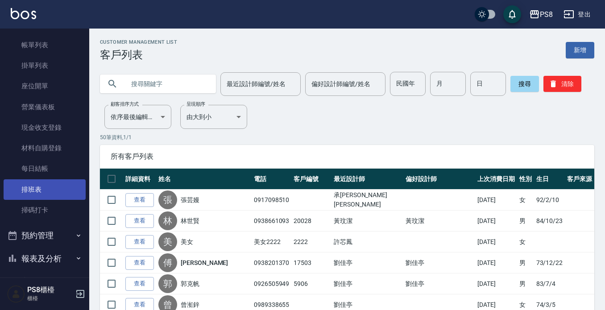
click at [44, 194] on link "排班表" at bounding box center [45, 189] width 82 height 21
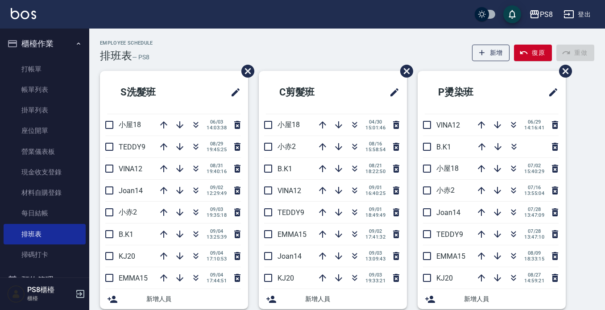
scroll to position [45, 0]
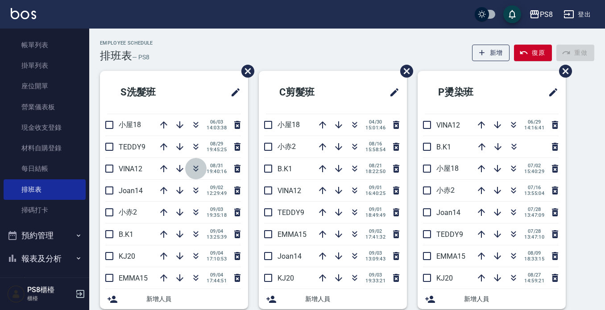
click at [199, 167] on icon "button" at bounding box center [196, 168] width 11 height 11
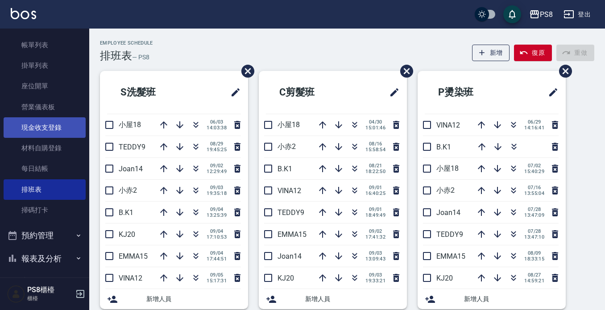
click at [67, 131] on link "現金收支登錄" at bounding box center [45, 127] width 82 height 21
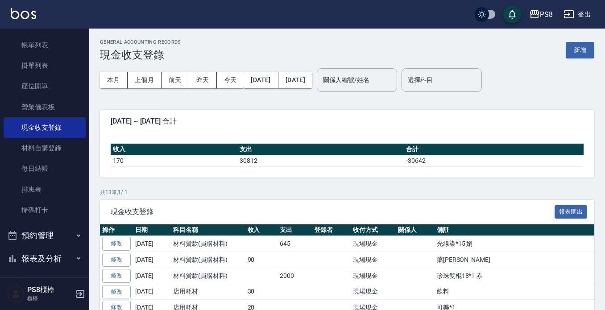
click at [584, 50] on button "新增" at bounding box center [580, 50] width 29 height 17
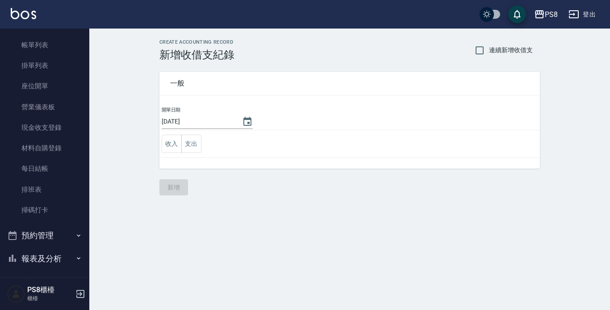
click at [201, 143] on td "收入 支出" at bounding box center [349, 144] width 380 height 28
click at [195, 143] on button "支出" at bounding box center [191, 144] width 20 height 18
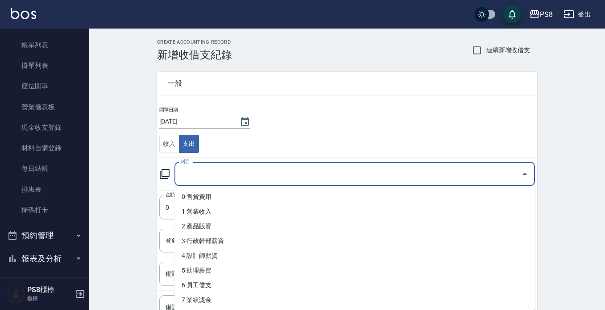
click at [207, 171] on input "科目" at bounding box center [348, 174] width 339 height 16
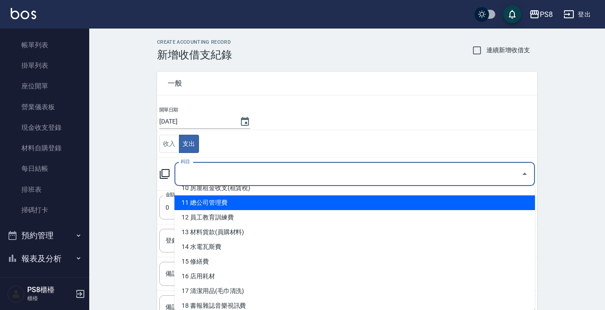
scroll to position [179, 0]
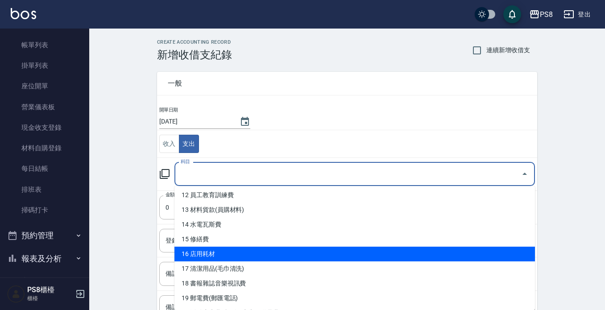
click at [248, 257] on li "16 店用耗材" at bounding box center [355, 254] width 361 height 15
type input "16 店用耗材"
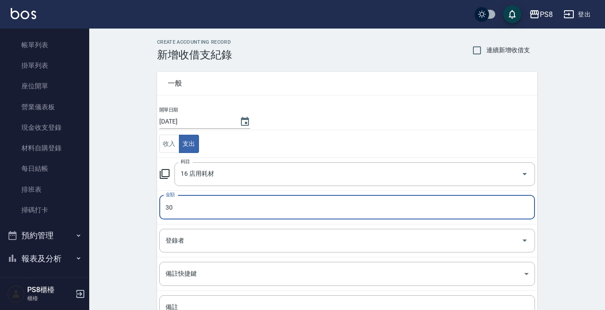
type input "30"
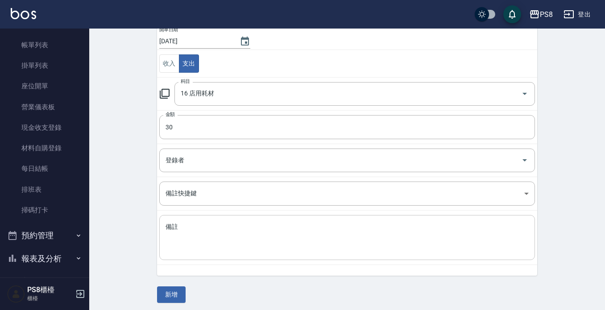
scroll to position [84, 0]
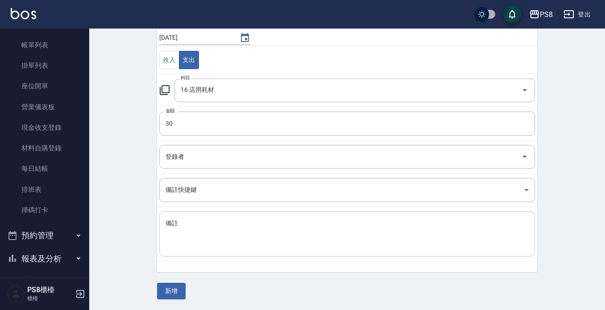
click at [221, 231] on textarea "備註" at bounding box center [347, 234] width 363 height 30
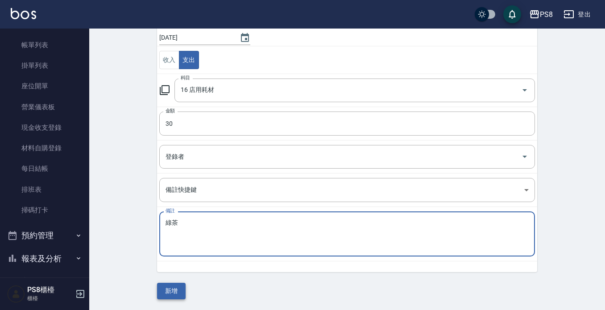
type textarea "綠茶"
click at [170, 287] on button "新增" at bounding box center [171, 291] width 29 height 17
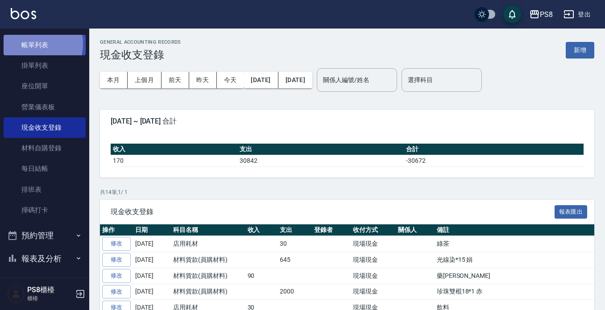
drag, startPoint x: 37, startPoint y: 44, endPoint x: 43, endPoint y: 42, distance: 6.9
click at [37, 45] on link "帳單列表" at bounding box center [45, 45] width 82 height 21
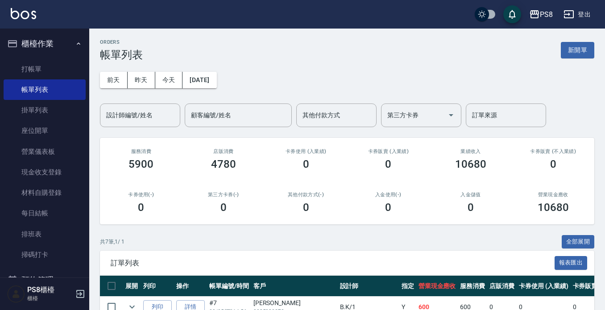
click at [83, 67] on nav "櫃檯作業 打帳單 帳單列表 掛單列表 座位開單 營業儀表板 現金收支登錄 材料自購登錄 每日結帳 排班表 掃碼打卡 預約管理 預約管理 單日預約紀錄 單週預約…" at bounding box center [44, 153] width 89 height 249
click at [32, 67] on link "打帳單" at bounding box center [45, 69] width 82 height 21
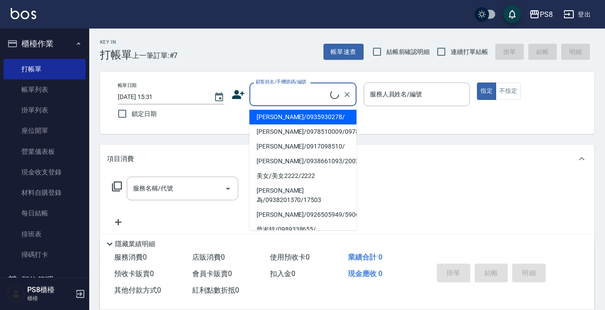
click at [268, 95] on input "顧客姓名/手機號碼/編號" at bounding box center [292, 95] width 77 height 16
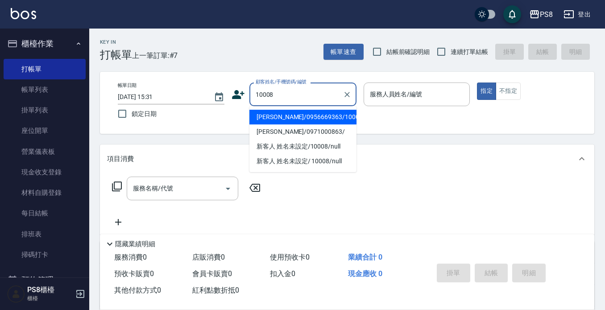
drag, startPoint x: 315, startPoint y: 117, endPoint x: 359, endPoint y: 118, distance: 44.2
click at [319, 117] on li "[PERSON_NAME]/0956669363/10008" at bounding box center [303, 117] width 107 height 15
type input "[PERSON_NAME]/0956669363/10008"
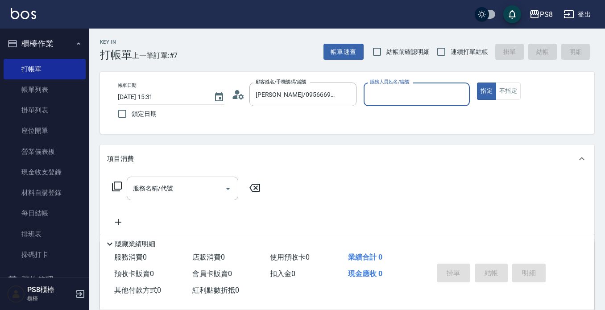
type input "SANNY-10"
click at [483, 96] on button "指定" at bounding box center [486, 91] width 19 height 17
click at [209, 182] on input "服務名稱/代號" at bounding box center [176, 189] width 90 height 16
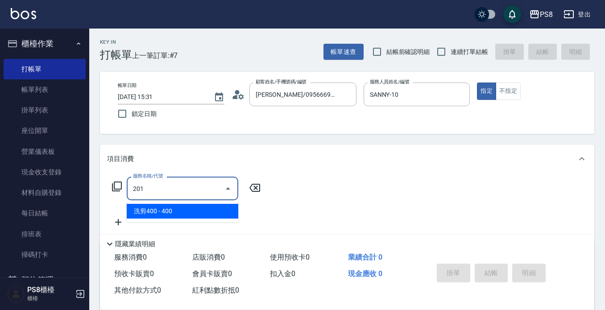
drag, startPoint x: 220, startPoint y: 209, endPoint x: 225, endPoint y: 206, distance: 5.8
click at [221, 209] on span "洗剪400 - 400" at bounding box center [183, 211] width 112 height 15
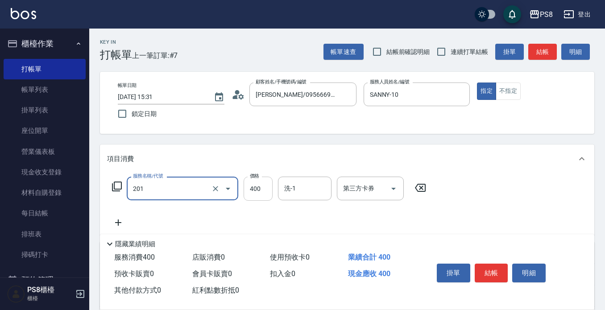
type input "洗剪400(201)"
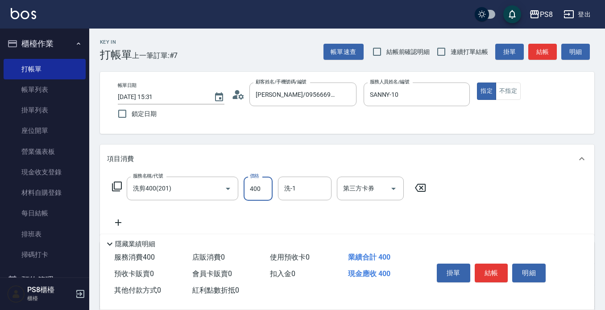
click at [264, 193] on input "400" at bounding box center [258, 189] width 29 height 24
type input "500"
click at [124, 224] on icon at bounding box center [118, 222] width 22 height 11
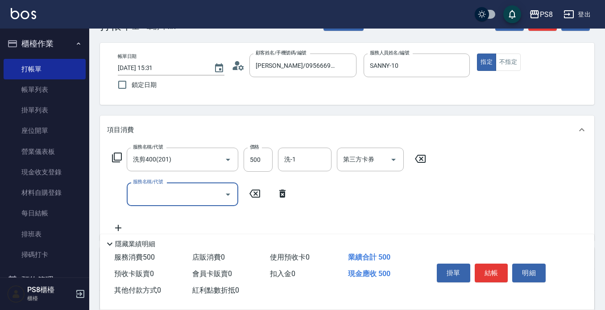
scroll to position [45, 0]
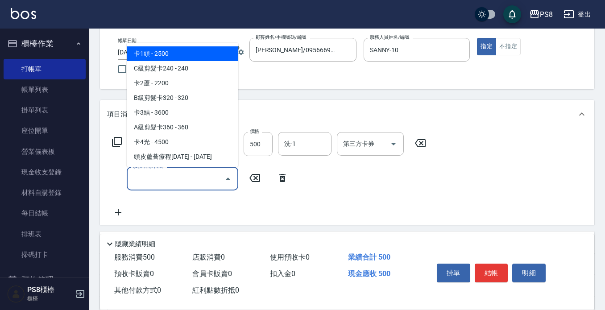
click at [175, 182] on input "服務名稱/代號" at bounding box center [176, 179] width 90 height 16
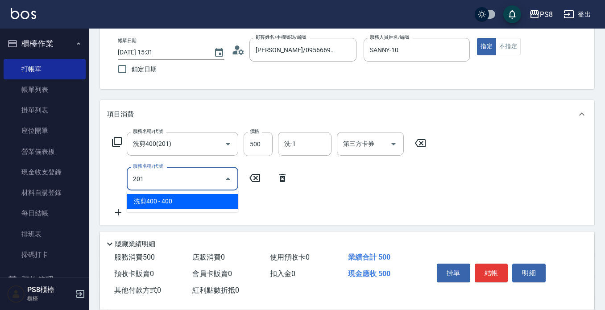
click at [163, 203] on span "洗剪400 - 400" at bounding box center [183, 201] width 112 height 15
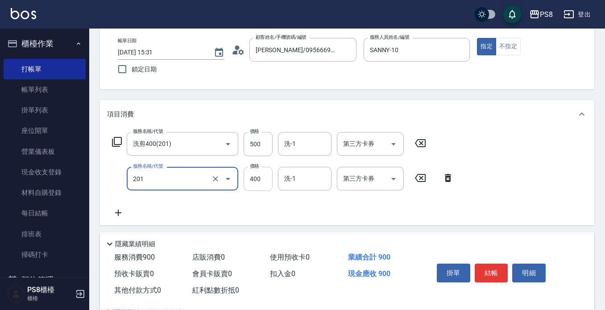
type input "洗剪400(201)"
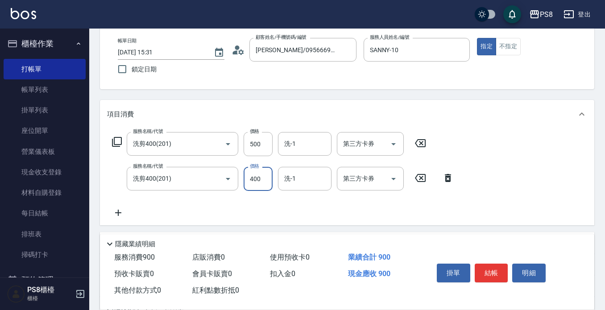
click at [265, 185] on input "400" at bounding box center [258, 179] width 29 height 24
type input "1100"
click at [489, 267] on button "結帳" at bounding box center [491, 273] width 33 height 19
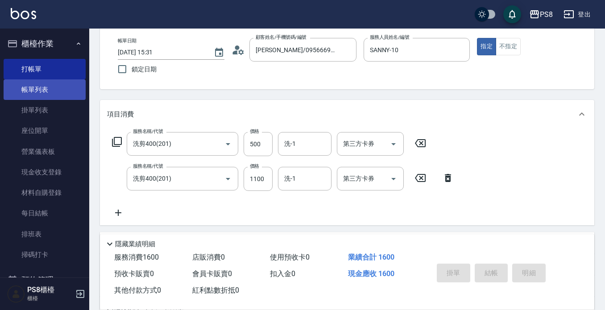
click at [77, 84] on link "帳單列表" at bounding box center [45, 89] width 82 height 21
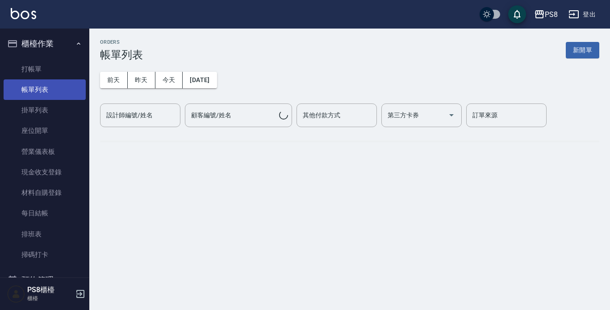
click at [50, 89] on link "帳單列表" at bounding box center [45, 89] width 82 height 21
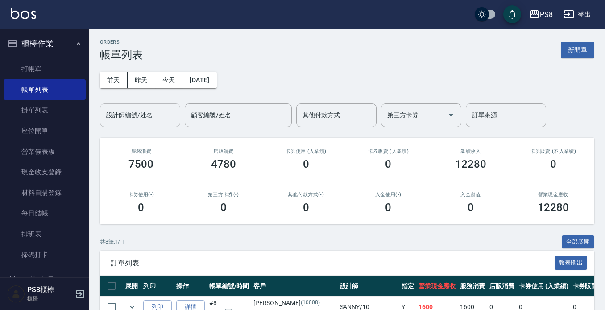
click at [164, 119] on input "設計師編號/姓名" at bounding box center [140, 116] width 72 height 16
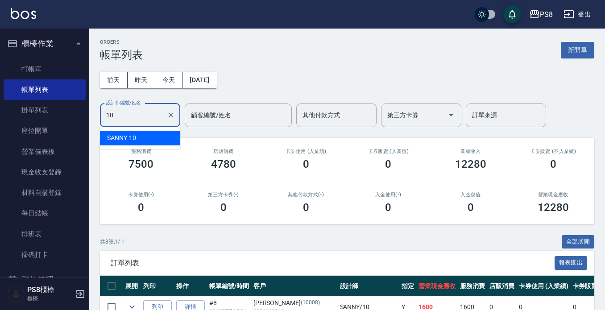
click at [162, 136] on div "SANNY -10" at bounding box center [140, 138] width 80 height 15
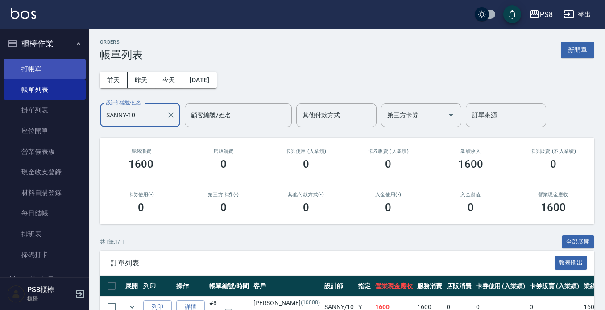
type input "SANNY-10"
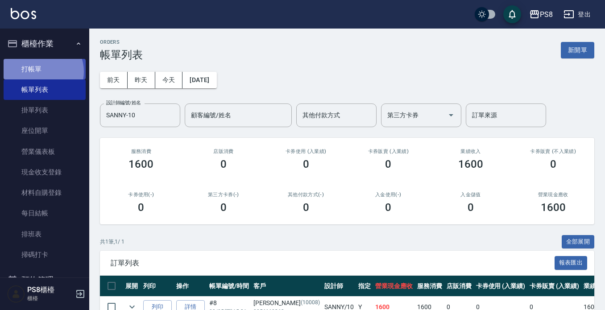
click at [43, 71] on link "打帳單" at bounding box center [45, 69] width 82 height 21
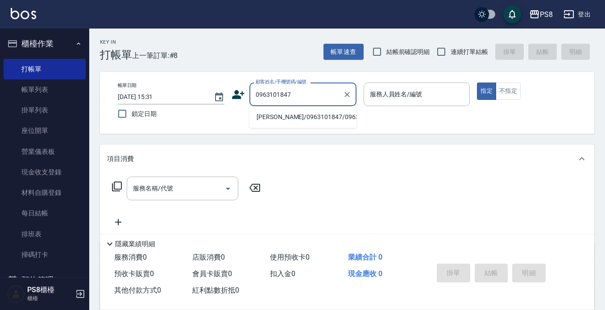
click at [290, 125] on li "[PERSON_NAME]/0963101847/0963101847" at bounding box center [303, 117] width 107 height 15
type input "[PERSON_NAME]/0963101847/0963101847"
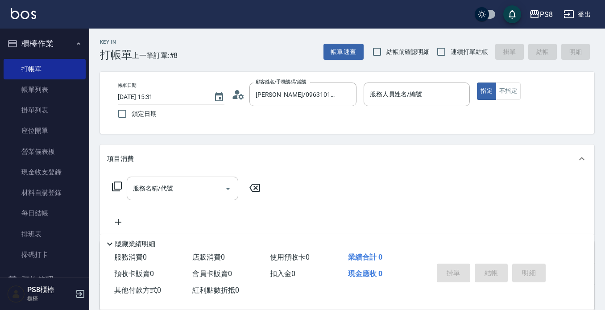
click at [243, 92] on icon at bounding box center [238, 94] width 13 height 13
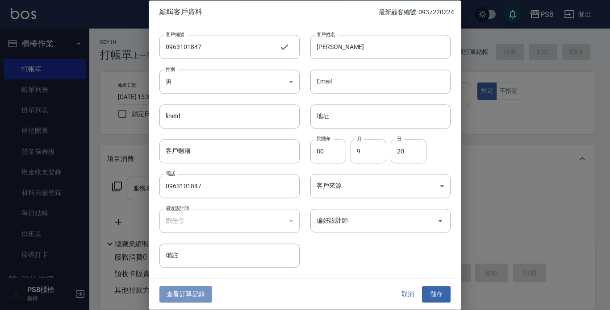
drag, startPoint x: 193, startPoint y: 296, endPoint x: 197, endPoint y: 287, distance: 9.4
click at [195, 295] on button "查看訂單記錄" at bounding box center [185, 295] width 53 height 17
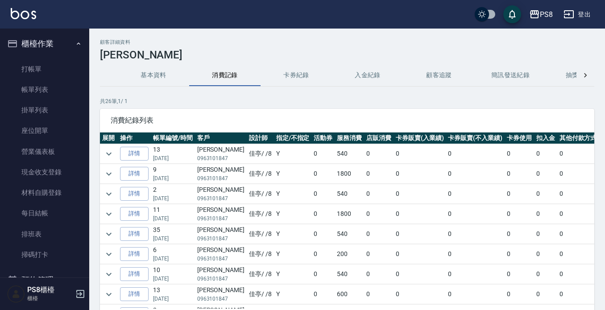
click at [25, 18] on img at bounding box center [23, 13] width 25 height 11
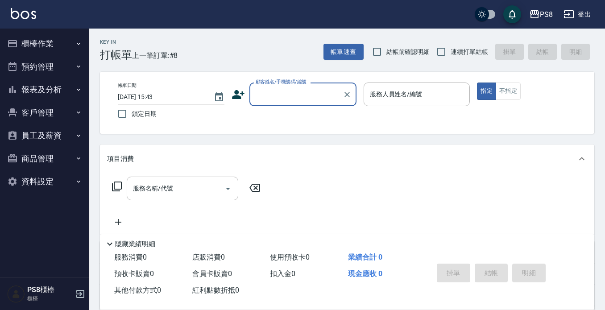
click at [56, 86] on button "報表及分析" at bounding box center [45, 89] width 82 height 23
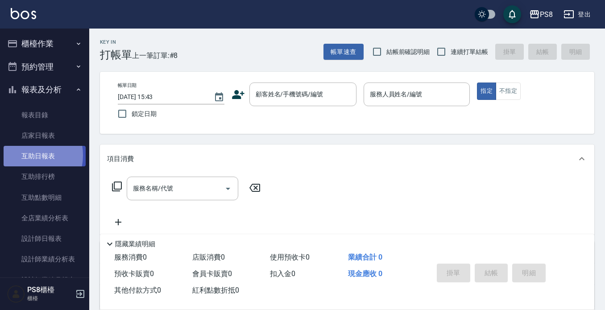
click at [25, 155] on link "互助日報表" at bounding box center [45, 156] width 82 height 21
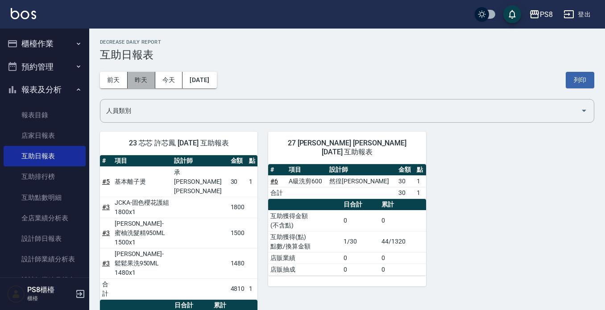
click at [133, 83] on button "昨天" at bounding box center [142, 80] width 28 height 17
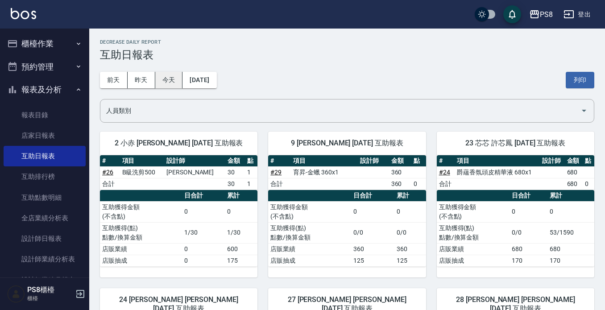
click at [162, 74] on button "今天" at bounding box center [169, 80] width 28 height 17
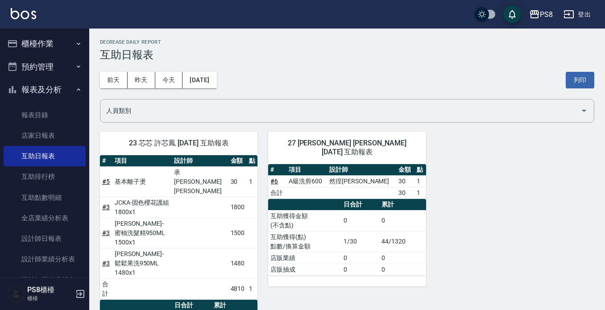
scroll to position [32, 0]
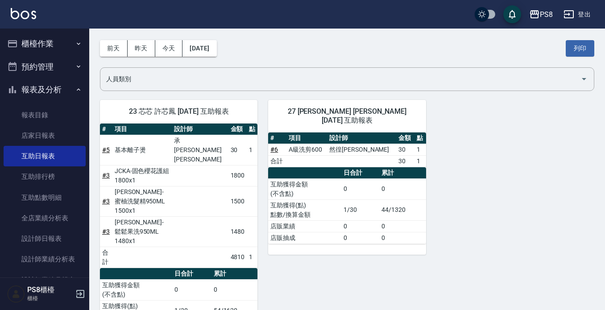
click at [0, 3] on div "PS8 登出" at bounding box center [302, 14] width 605 height 29
click at [12, 7] on div "PS8 登出" at bounding box center [302, 14] width 605 height 29
click at [33, 10] on img at bounding box center [23, 13] width 25 height 11
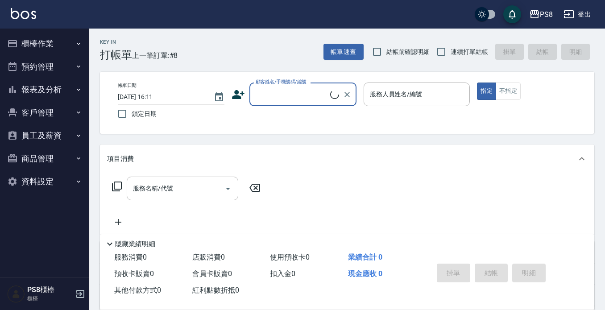
click at [262, 103] on div "顧客姓名/手機號碼/編號" at bounding box center [303, 95] width 107 height 24
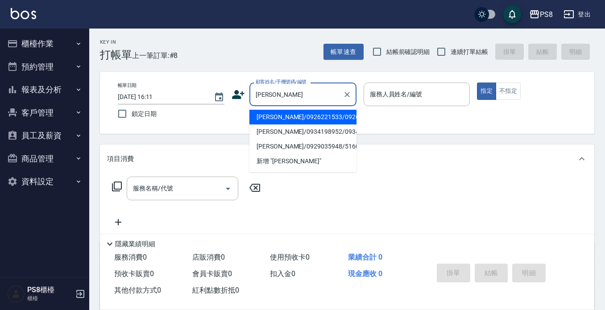
click at [289, 125] on li "[PERSON_NAME]/0926221533/0926221533" at bounding box center [303, 117] width 107 height 15
type input "[PERSON_NAME]/0926221533/0926221533"
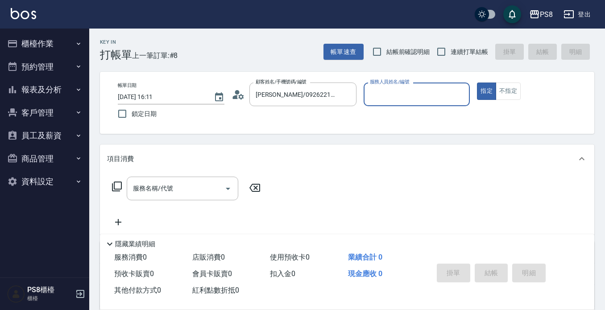
type input "佳亭-8"
click at [241, 96] on icon at bounding box center [238, 94] width 13 height 13
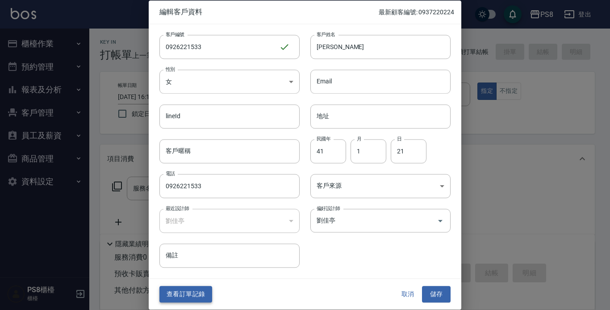
click at [190, 293] on button "查看訂單記錄" at bounding box center [185, 295] width 53 height 17
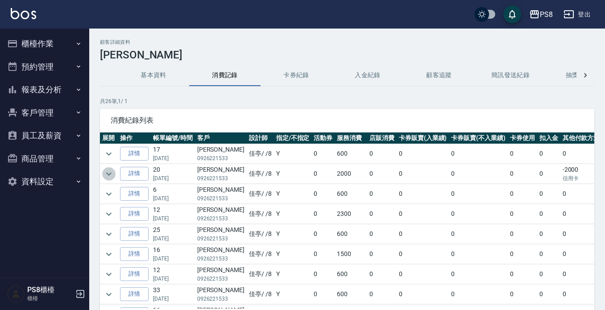
click at [110, 174] on icon "expand row" at bounding box center [108, 173] width 5 height 3
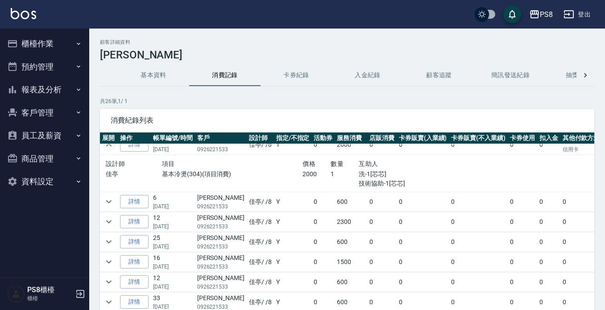
scroll to position [45, 0]
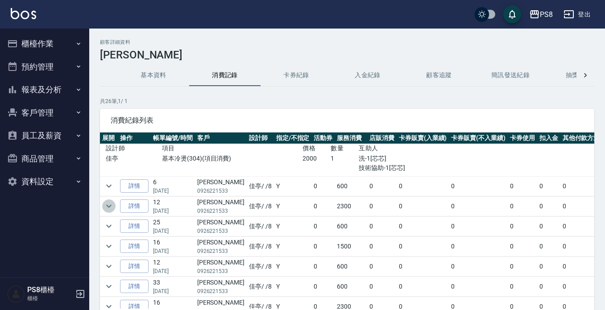
click at [108, 206] on icon "expand row" at bounding box center [108, 206] width 5 height 3
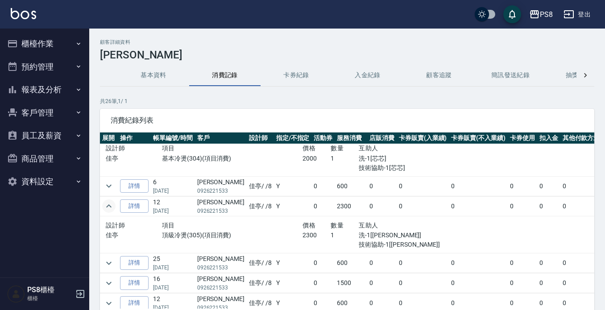
click at [26, 10] on img at bounding box center [23, 13] width 25 height 11
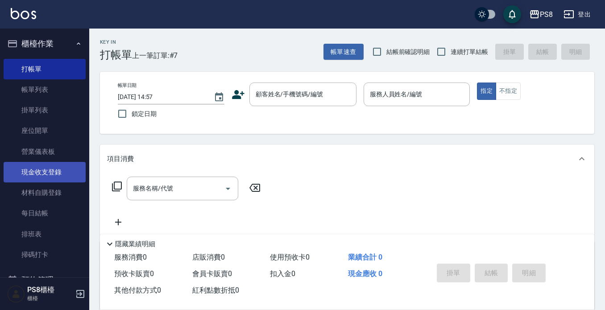
click at [44, 164] on link "現金收支登錄" at bounding box center [45, 172] width 82 height 21
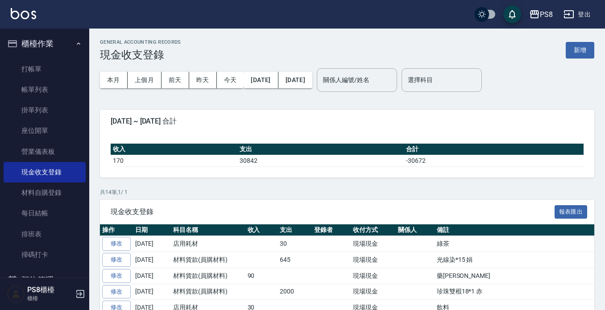
click at [47, 33] on button "櫃檯作業" at bounding box center [45, 43] width 82 height 23
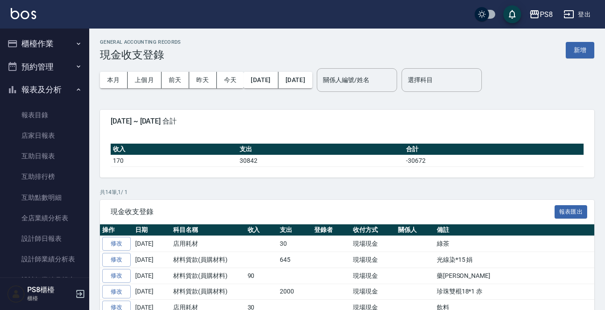
click at [67, 85] on button "報表及分析" at bounding box center [45, 89] width 82 height 23
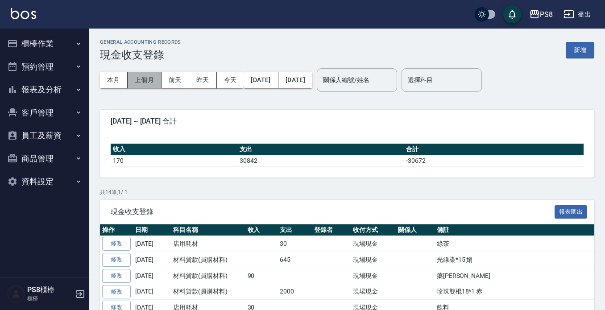
click at [136, 83] on button "上個月" at bounding box center [145, 80] width 34 height 17
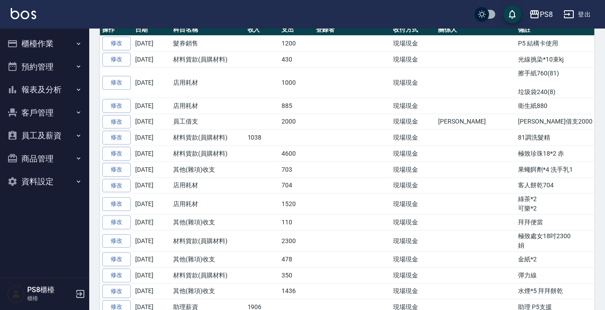
scroll to position [22, 0]
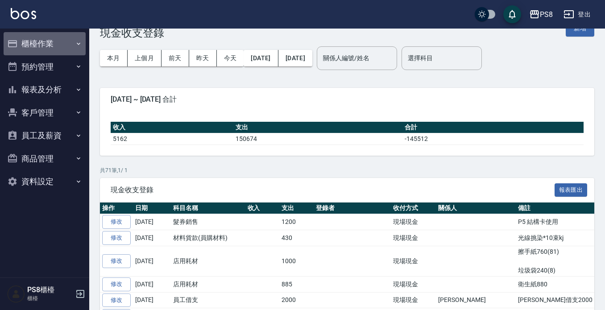
click at [32, 42] on button "櫃檯作業" at bounding box center [45, 43] width 82 height 23
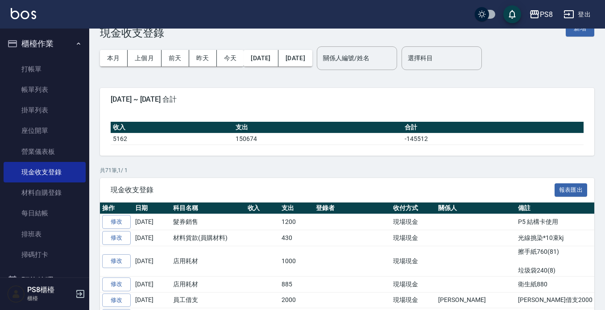
scroll to position [0, 0]
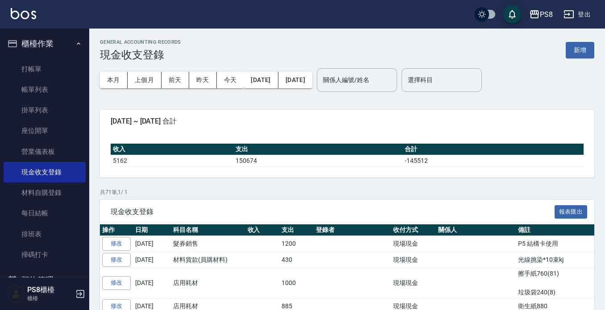
click at [47, 33] on button "櫃檯作業" at bounding box center [45, 43] width 82 height 23
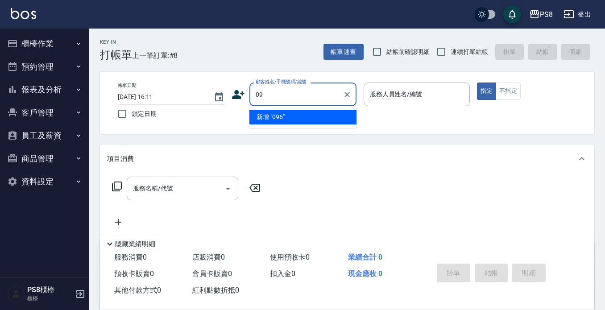
type input "0"
type input "X"
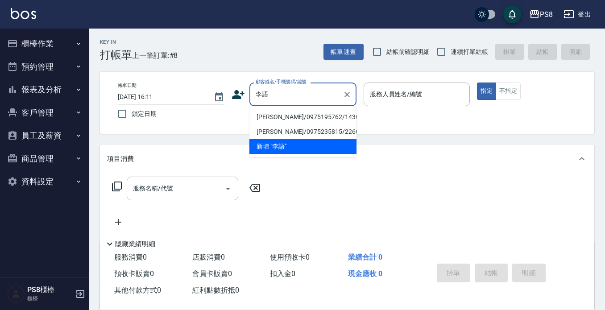
click at [295, 116] on li "[PERSON_NAME]/0975195762/1430" at bounding box center [303, 117] width 107 height 15
type input "[PERSON_NAME]/0975195762/1430"
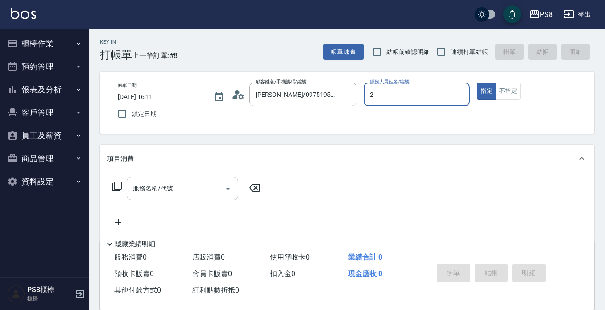
type input "小赤-2"
type button "true"
click at [200, 192] on input "服務名稱/代號" at bounding box center [176, 189] width 90 height 16
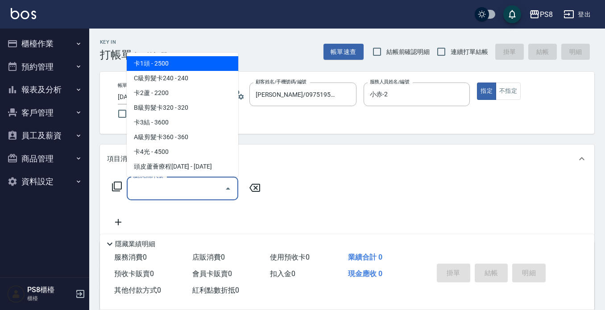
type input "6"
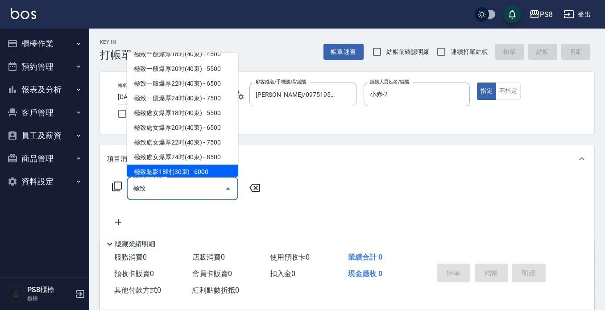
scroll to position [89, 0]
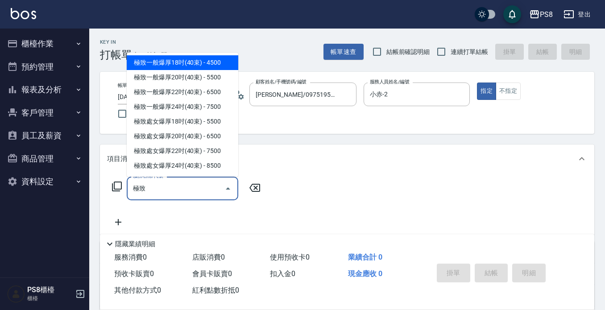
click at [194, 70] on span "極致一般爆厚18吋(40束) - 4500" at bounding box center [183, 62] width 112 height 15
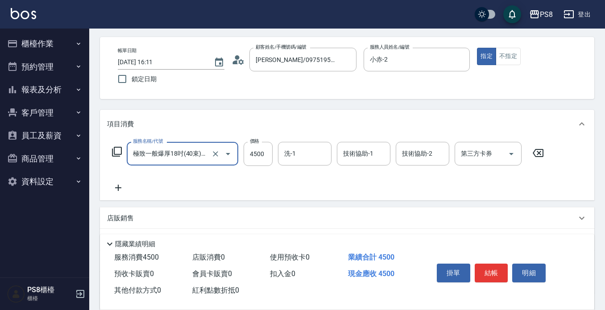
scroll to position [45, 0]
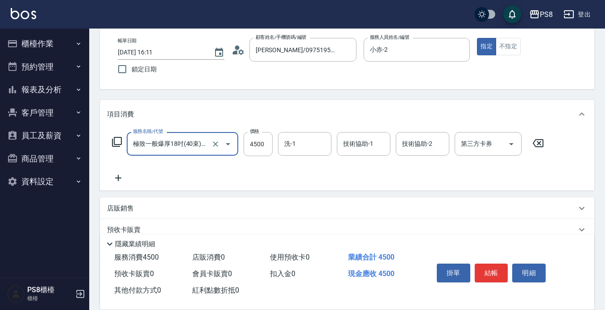
type input "極致一般爆厚18吋(40束)(G70)"
click at [121, 179] on icon at bounding box center [118, 178] width 22 height 11
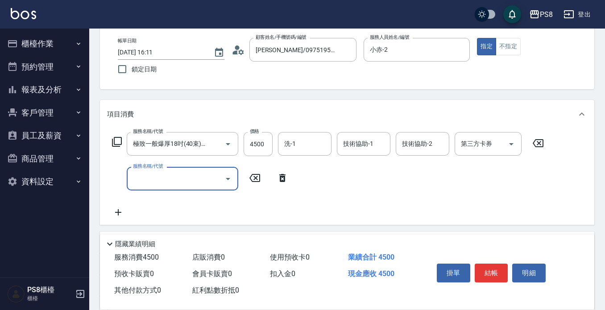
click at [204, 200] on div "服務名稱/代號 極致一般爆厚18吋(40束)(G70) 服務名稱/代號 價格 4500 價格 洗-1 洗-1 技術協助-1 技術協助-1 技術協助-2 技術協…" at bounding box center [328, 175] width 442 height 86
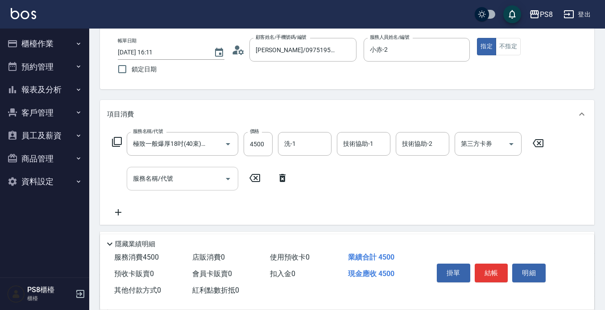
click at [193, 179] on input "服務名稱/代號" at bounding box center [176, 179] width 90 height 16
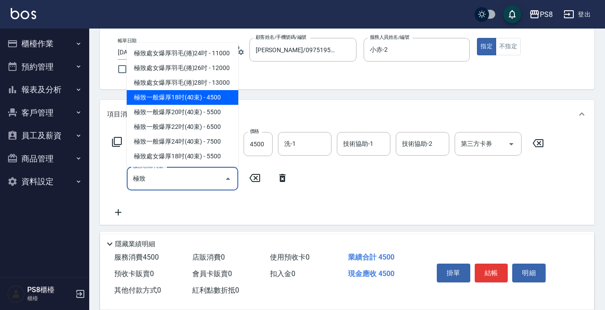
click at [183, 105] on span "極致一般爆厚18吋(40束) - 4500" at bounding box center [183, 97] width 112 height 15
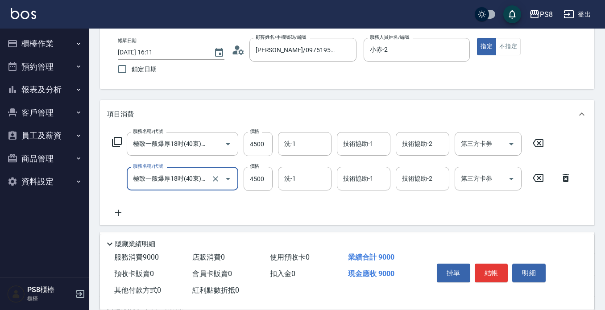
type input "極致一般爆厚18吋(40束)(G70)"
click at [122, 215] on icon at bounding box center [118, 213] width 22 height 11
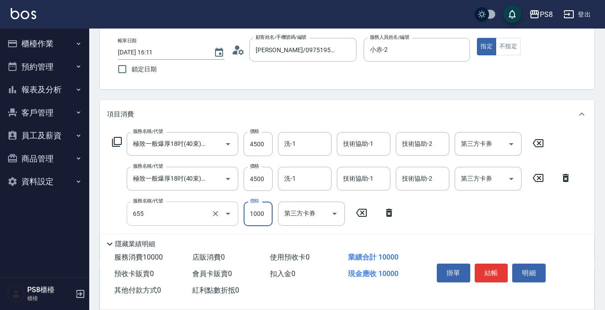
type input "拆接(655)"
type input "3000"
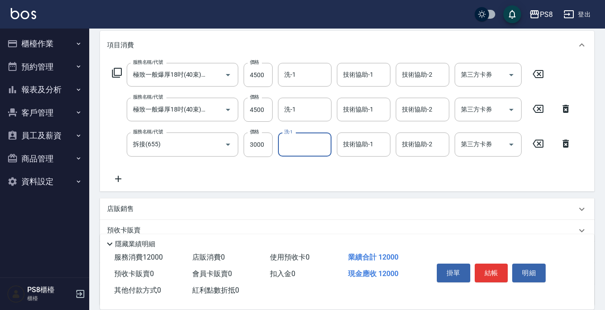
scroll to position [179, 0]
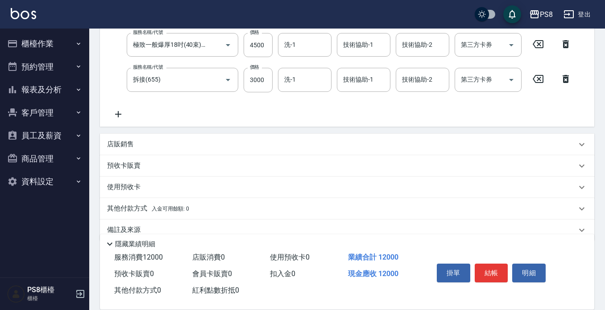
click at [116, 119] on div "服務名稱/代號 極致一般爆厚18吋(40束)(G70) 服務名稱/代號 價格 4500 價格 洗-1 洗-1 技術協助-1 技術協助-1 技術協助-2 技術協…" at bounding box center [347, 61] width 495 height 132
click at [117, 117] on icon at bounding box center [118, 114] width 22 height 11
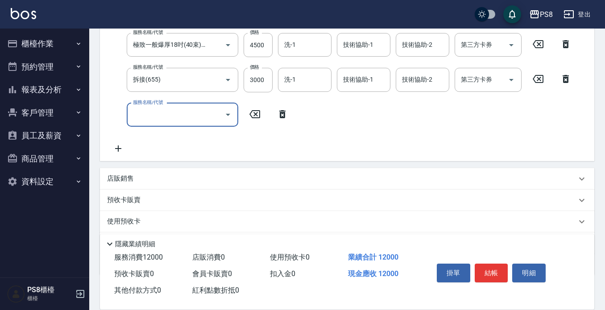
scroll to position [0, 0]
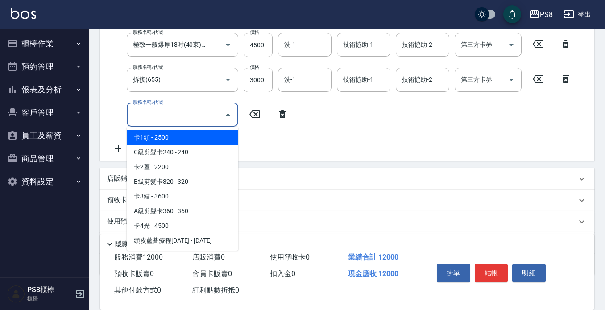
click at [204, 110] on input "服務名稱/代號" at bounding box center [176, 115] width 90 height 16
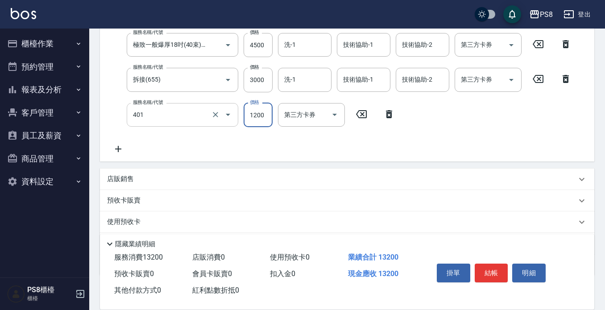
type input "基本染髮(401)"
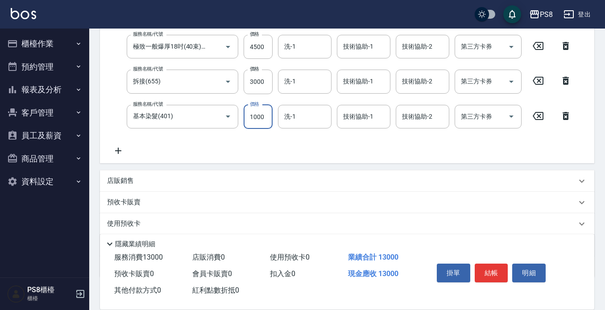
scroll to position [132, 0]
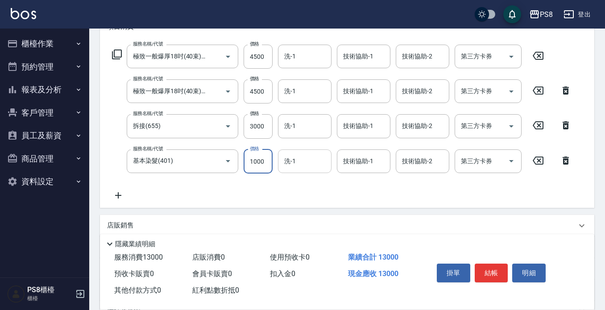
type input "1000"
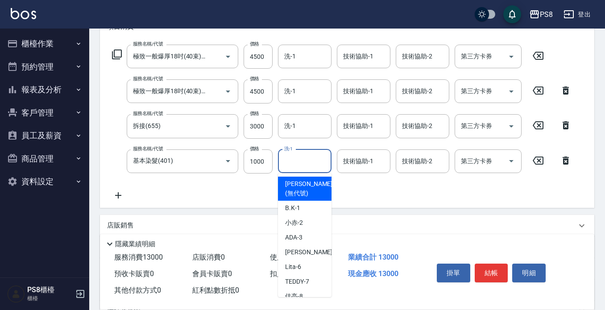
click at [318, 158] on input "洗-1" at bounding box center [305, 162] width 46 height 16
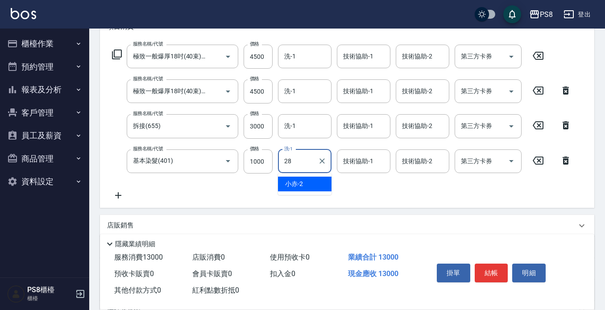
type input "[PERSON_NAME]-28"
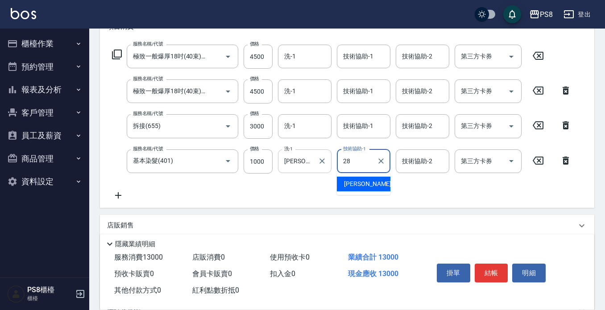
type input "[PERSON_NAME]-28"
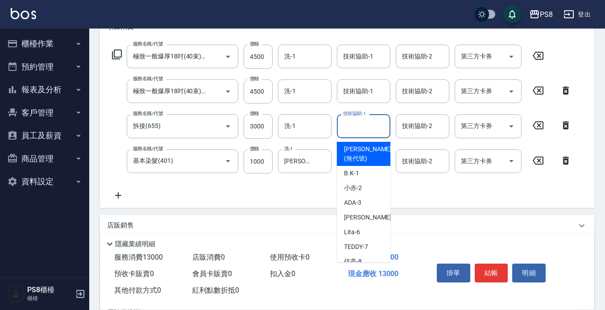
click at [354, 128] on input "技術協助-1" at bounding box center [364, 126] width 46 height 16
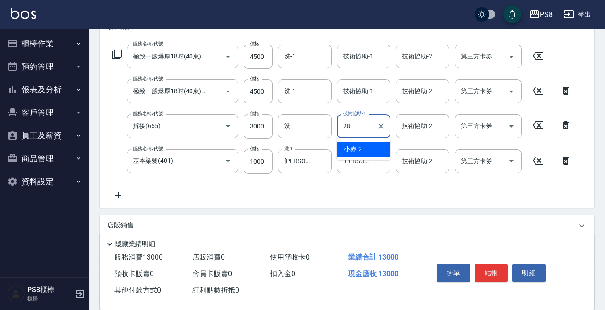
type input "[PERSON_NAME]-28"
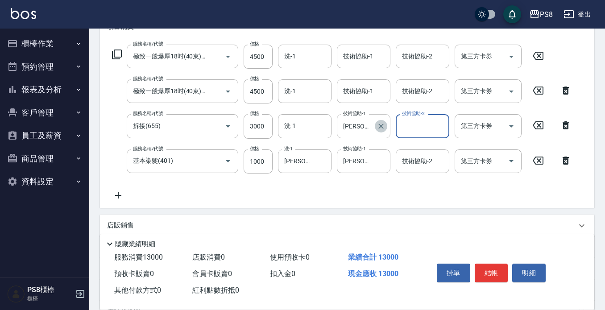
click at [384, 125] on icon "Clear" at bounding box center [381, 126] width 9 height 9
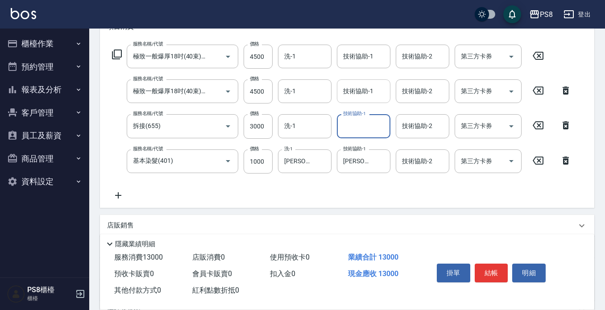
click at [354, 95] on input "技術協助-1" at bounding box center [364, 91] width 46 height 16
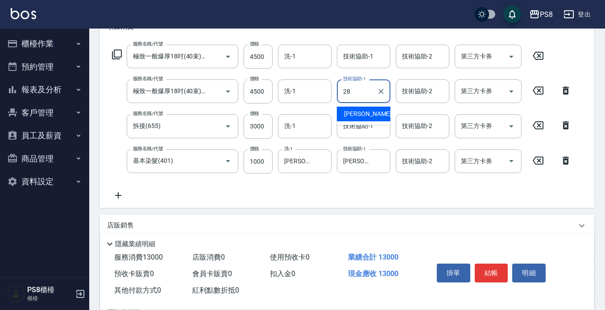
type input "[PERSON_NAME]-28"
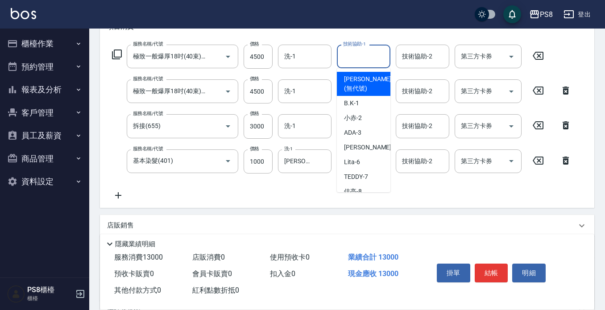
click at [353, 59] on input "技術協助-1" at bounding box center [364, 57] width 46 height 16
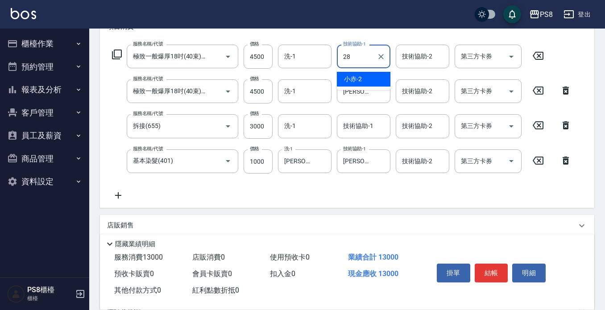
type input "[PERSON_NAME]-28"
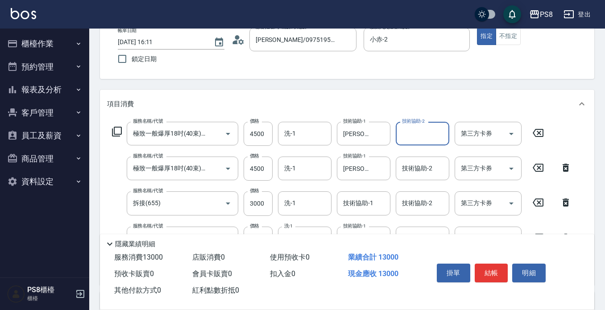
scroll to position [134, 0]
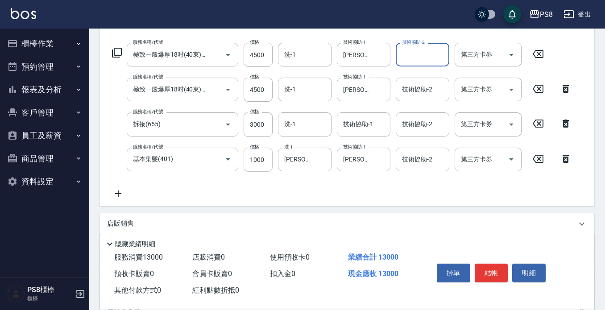
click at [266, 161] on input "1000" at bounding box center [258, 160] width 29 height 24
type input "2000"
click at [398, 191] on div "服務名稱/代號 極致一般爆厚18吋(40束)(G70) 服務名稱/代號 價格 4500 價格 洗-1 洗-1 技術協助-1 姵蓁-28 技術協助-1 技術協助…" at bounding box center [342, 121] width 470 height 156
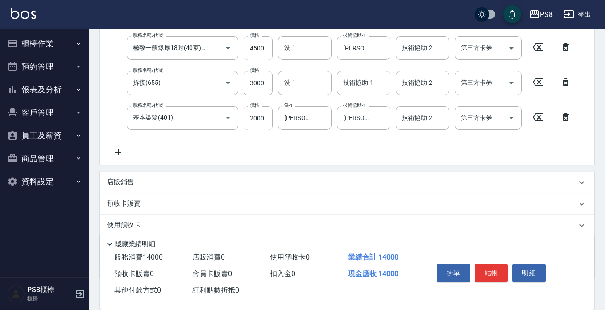
scroll to position [230, 0]
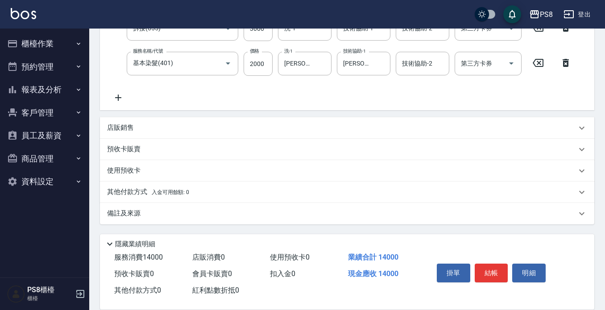
click at [159, 192] on span "入金可用餘額: 0" at bounding box center [171, 192] width 38 height 6
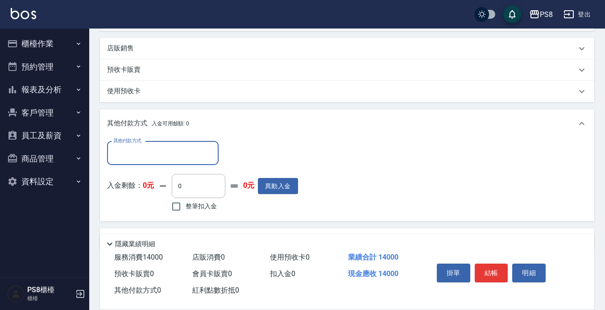
scroll to position [319, 0]
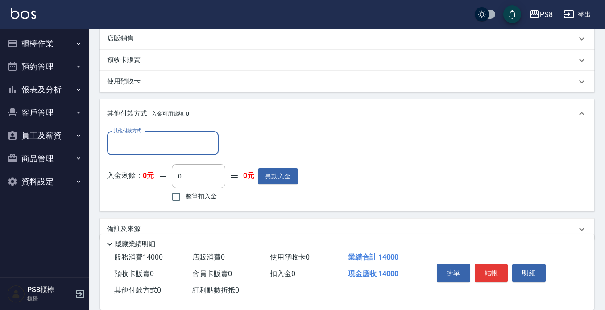
click at [152, 141] on input "其他付款方式" at bounding box center [163, 144] width 104 height 16
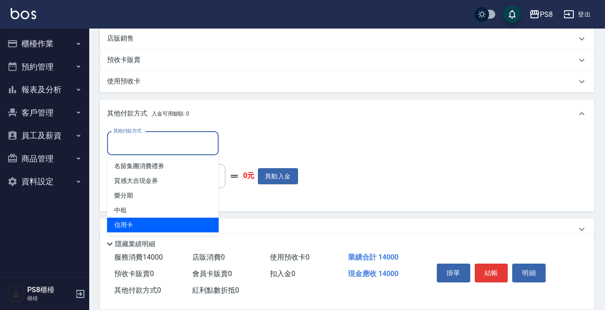
click at [149, 221] on span "信用卡" at bounding box center [163, 225] width 112 height 15
type input "信用卡"
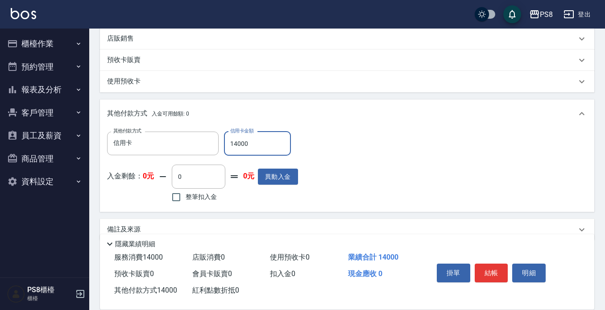
type input "14000"
click at [558, 158] on div "其他付款方式 信用卡 其他付款方式 信用卡金額 14000 信用卡金額 入金剩餘： 0元 0 ​ 整筆扣入金 0元 異動入金" at bounding box center [347, 168] width 480 height 73
click at [487, 271] on button "結帳" at bounding box center [491, 273] width 33 height 19
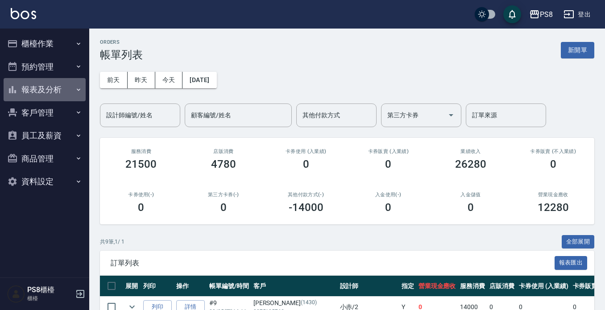
click at [57, 86] on button "報表及分析" at bounding box center [45, 89] width 82 height 23
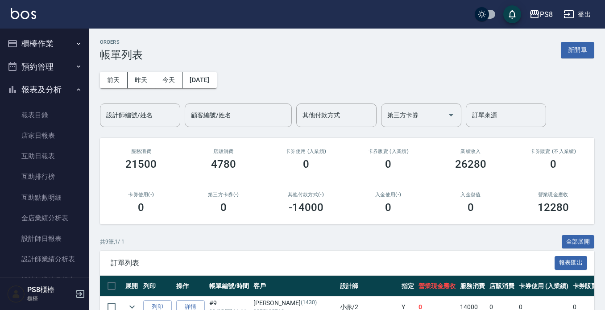
click at [56, 86] on button "報表及分析" at bounding box center [45, 89] width 82 height 23
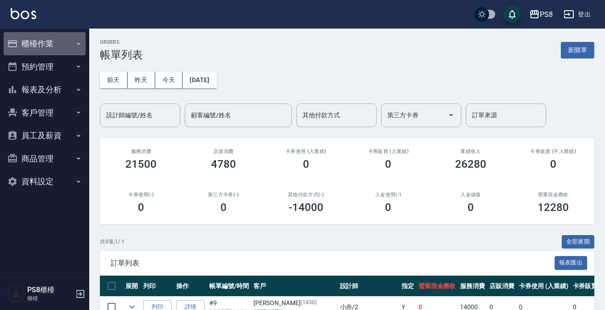
drag, startPoint x: 59, startPoint y: 51, endPoint x: 62, endPoint y: 60, distance: 9.2
click at [62, 60] on ul "櫃檯作業 打帳單 帳單列表 掛單列表 座位開單 營業儀表板 現金收支登錄 材料自購登錄 每日結帳 排班表 掃碼打卡 預約管理 預約管理 單日預約紀錄 單週預約…" at bounding box center [45, 113] width 82 height 168
click at [64, 53] on button "櫃檯作業" at bounding box center [45, 43] width 82 height 23
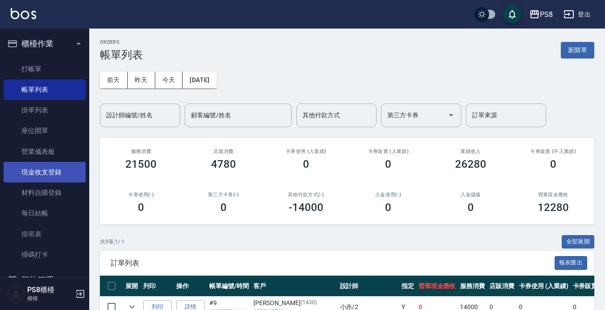
click at [62, 170] on link "現金收支登錄" at bounding box center [45, 172] width 82 height 21
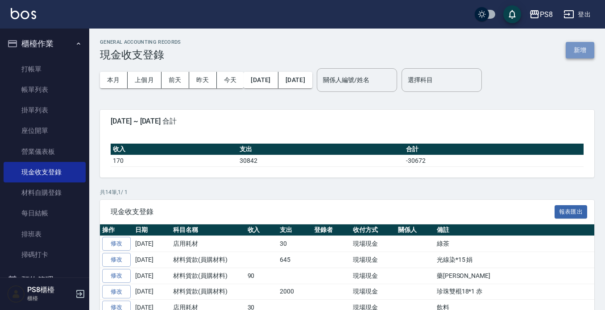
click at [581, 49] on button "新增" at bounding box center [580, 50] width 29 height 17
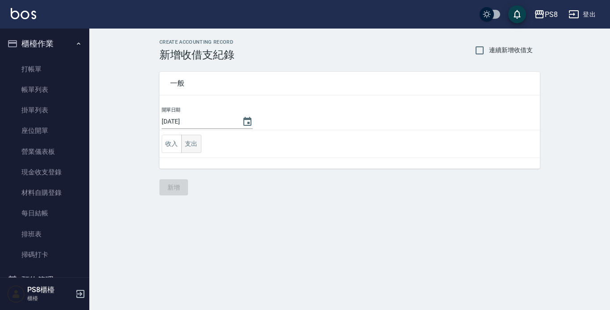
click at [193, 146] on button "支出" at bounding box center [191, 144] width 20 height 18
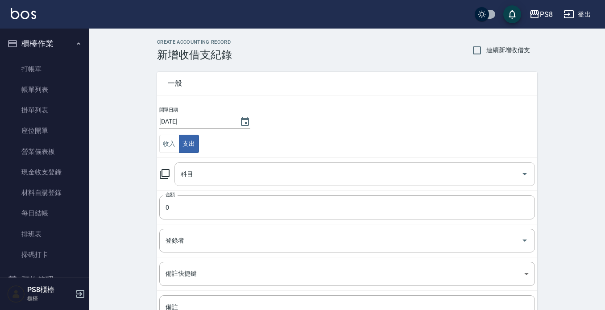
click at [202, 182] on input "科目" at bounding box center [348, 174] width 339 height 16
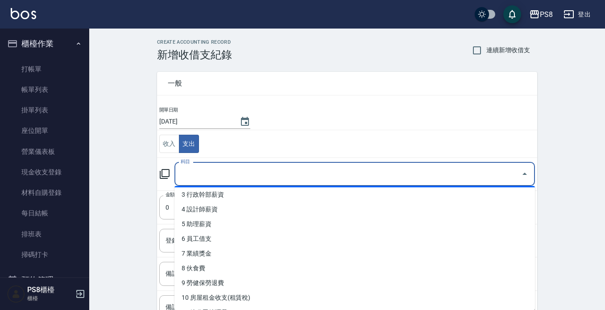
scroll to position [89, 0]
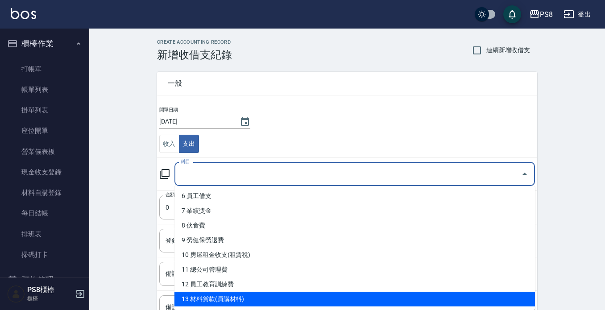
click at [235, 297] on li "13 材料貨款(員購材料)" at bounding box center [355, 299] width 361 height 15
type input "13 材料貨款(員購材料)"
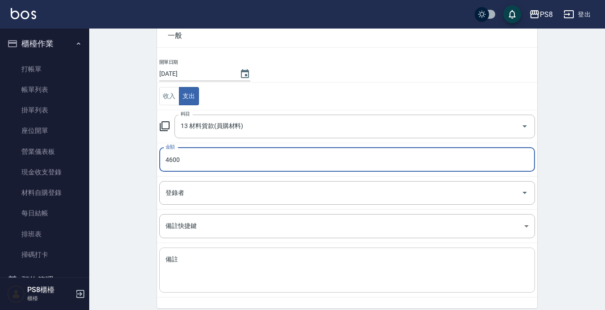
scroll to position [84, 0]
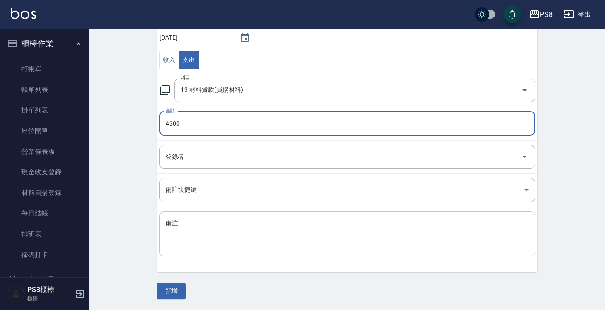
type input "4600"
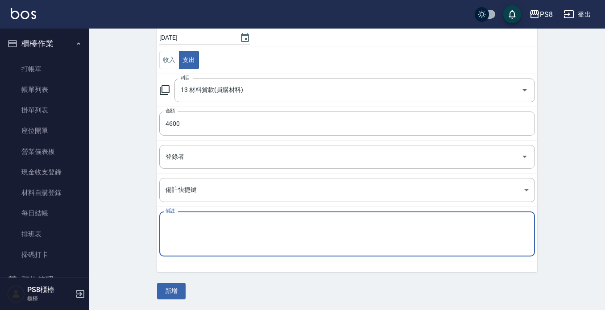
click at [195, 237] on textarea "備註" at bounding box center [347, 234] width 363 height 30
type textarea "極致一班珍珠18*2 赤"
click at [160, 299] on button "新增" at bounding box center [171, 291] width 29 height 17
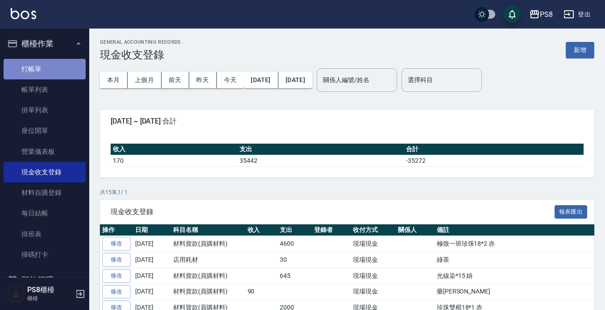
click at [61, 63] on link "打帳單" at bounding box center [45, 69] width 82 height 21
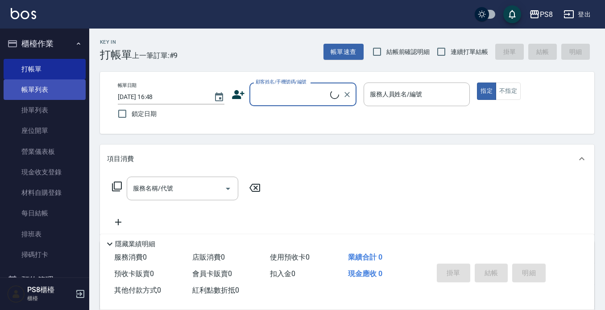
click at [62, 91] on link "帳單列表" at bounding box center [45, 89] width 82 height 21
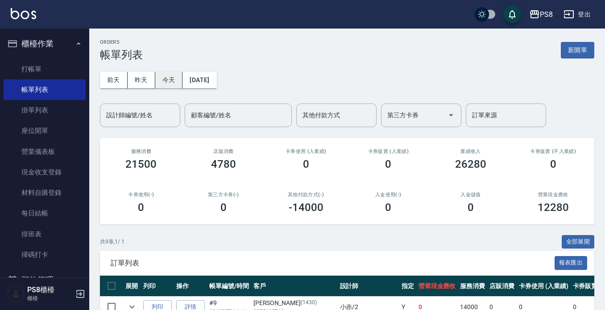
click at [175, 80] on button "今天" at bounding box center [169, 80] width 28 height 17
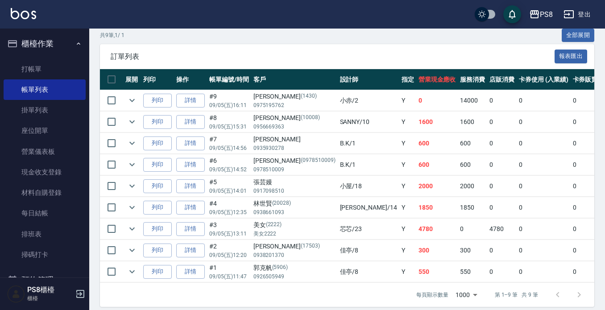
scroll to position [222, 0]
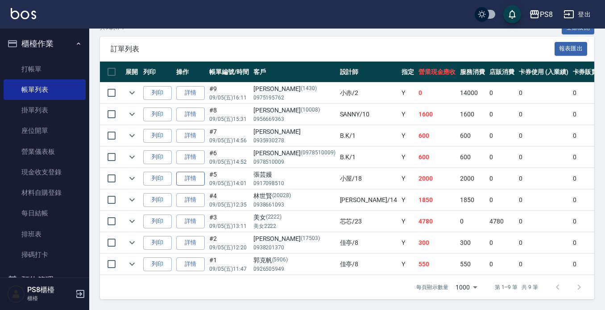
click at [187, 172] on link "詳情" at bounding box center [190, 179] width 29 height 14
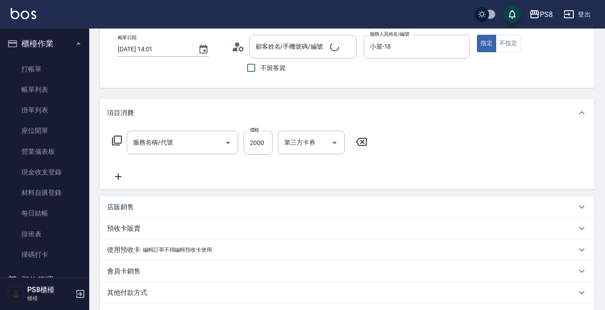
type input "2025/09/05 14:01"
type input "小屋-18"
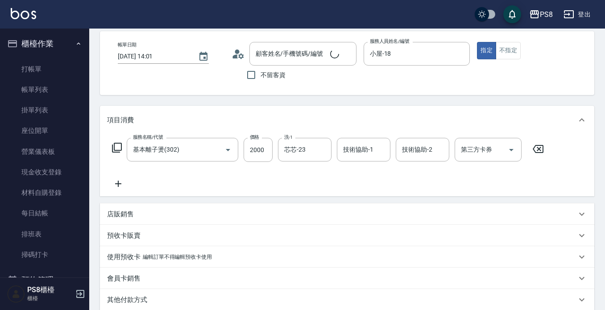
type input "基本離子燙(302)"
type input "[PERSON_NAME]/0917098510/"
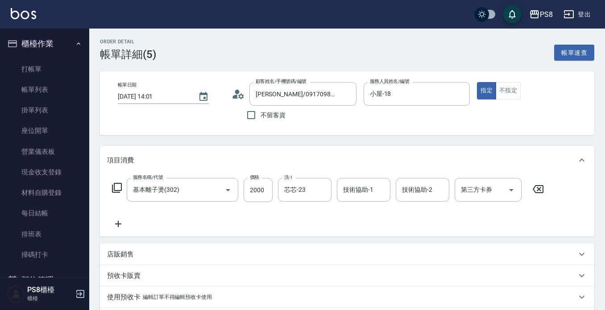
scroll to position [0, 0]
click at [56, 68] on link "打帳單" at bounding box center [45, 69] width 82 height 21
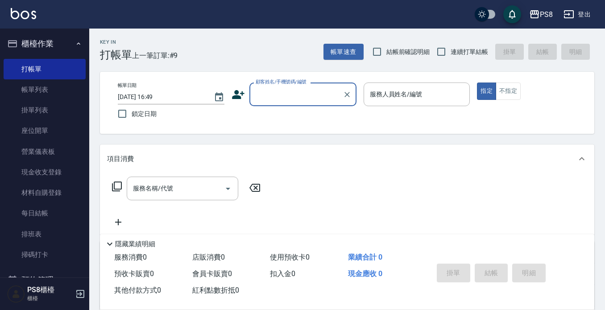
click at [274, 92] on input "顧客姓名/手機號碼/編號" at bounding box center [297, 95] width 86 height 16
click at [290, 118] on li "[PERSON_NAME]/0905669237/18418" at bounding box center [303, 117] width 107 height 15
type input "[PERSON_NAME]/0905669237/18418"
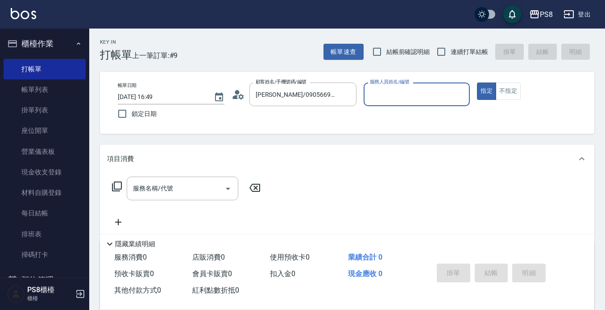
type input "小屋-18"
click at [196, 193] on input "服務名稱/代號" at bounding box center [176, 189] width 90 height 16
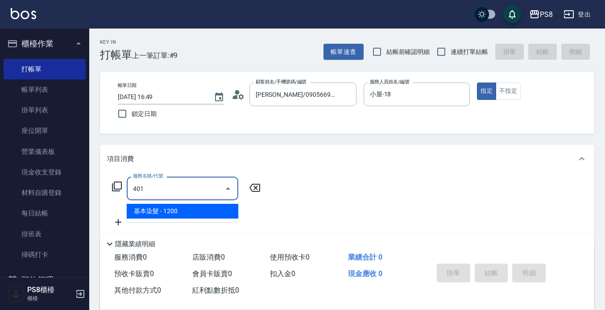
click at [187, 208] on span "基本染髮 - 1200" at bounding box center [183, 211] width 112 height 15
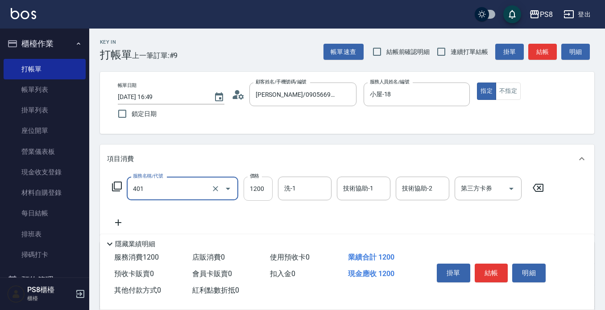
type input "基本染髮(401)"
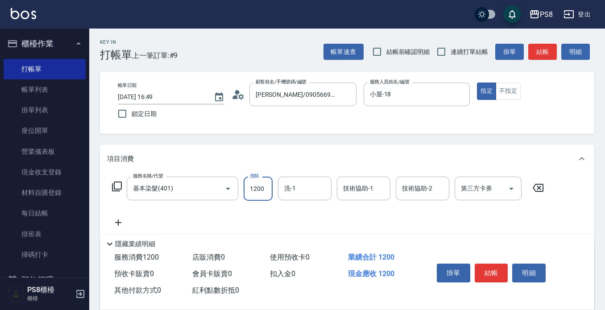
click at [260, 186] on input "1200" at bounding box center [258, 189] width 29 height 24
type input "1300"
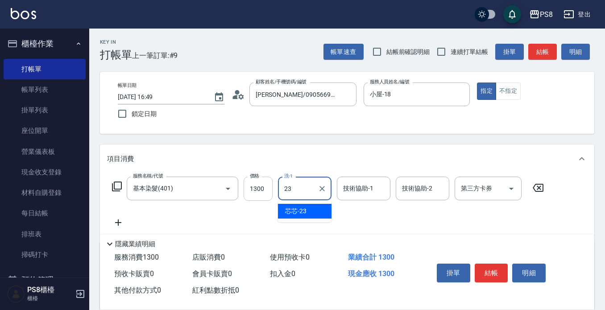
type input "芯芯-23"
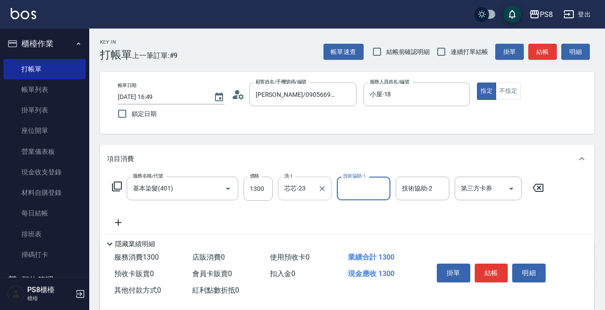
click at [322, 193] on button "Clear" at bounding box center [322, 189] width 12 height 12
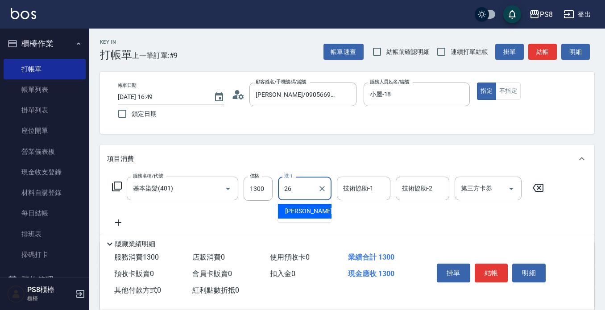
type input "苡真-26"
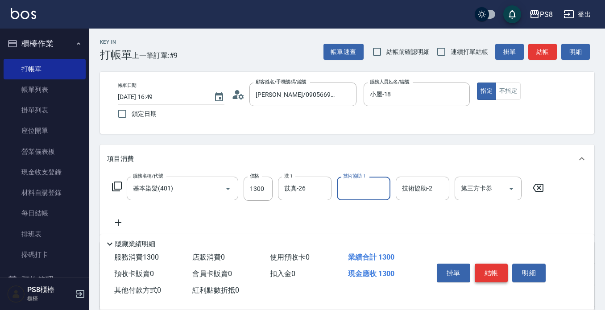
click at [491, 268] on button "結帳" at bounding box center [491, 273] width 33 height 19
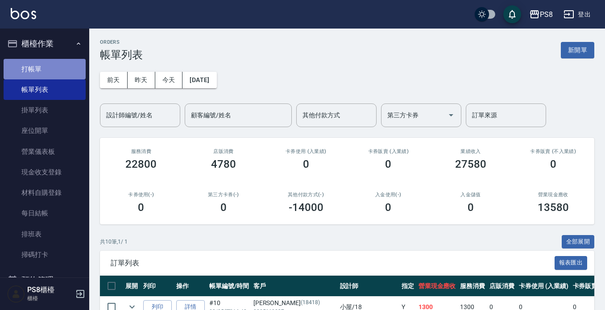
click at [49, 68] on link "打帳單" at bounding box center [45, 69] width 82 height 21
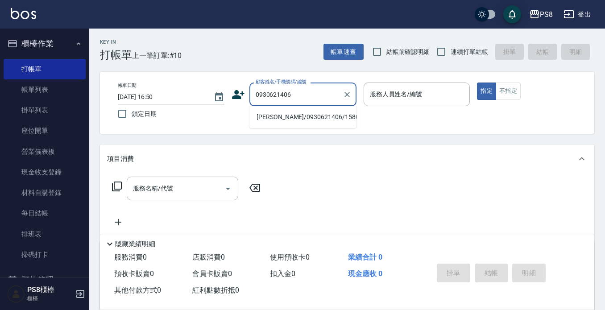
click at [292, 119] on li "[PERSON_NAME]/0930621406/15805" at bounding box center [303, 117] width 107 height 15
type input "[PERSON_NAME]/0930621406/15805"
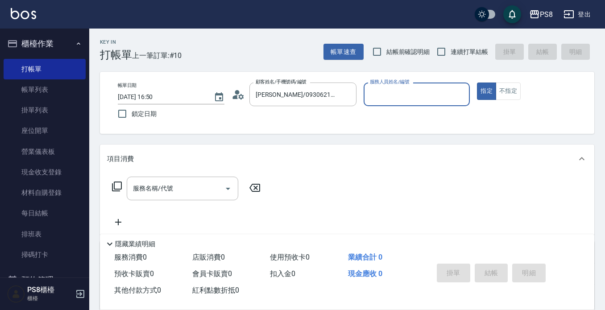
type input "小屋-18"
click at [172, 184] on div "服務名稱/代號 服務名稱/代號" at bounding box center [183, 189] width 112 height 24
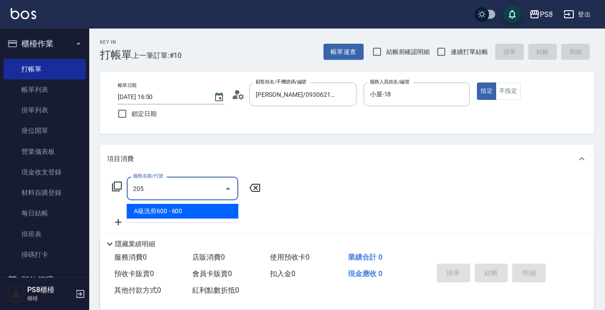
click at [170, 213] on span "A級洗剪600 - 600" at bounding box center [183, 211] width 112 height 15
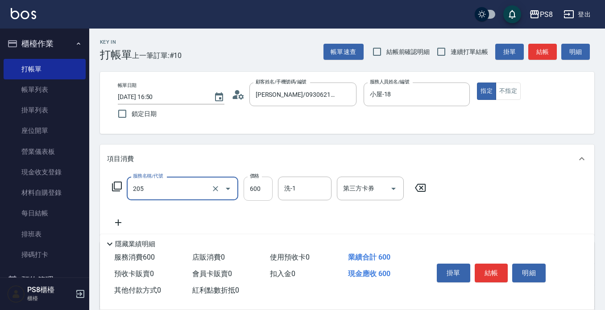
type input "A級洗剪600(205)"
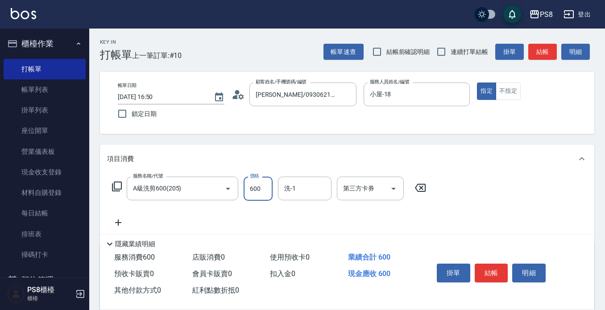
click at [260, 194] on input "600" at bounding box center [258, 189] width 29 height 24
type input "700"
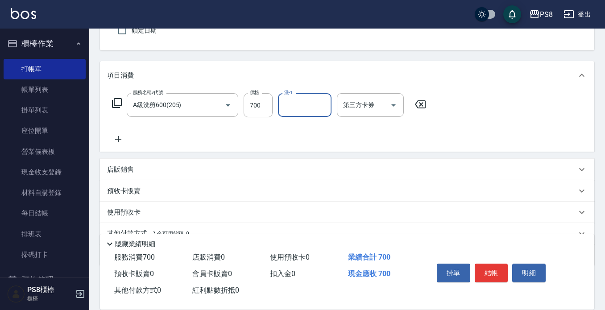
scroll to position [89, 0]
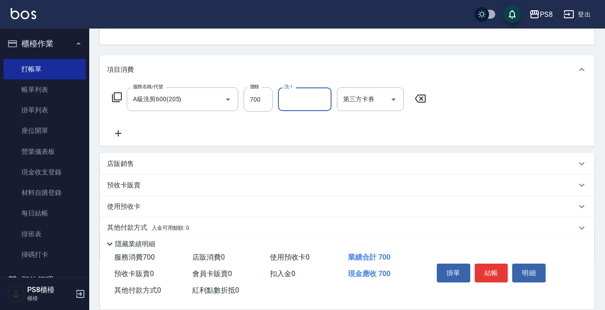
click at [114, 138] on icon at bounding box center [118, 133] width 22 height 11
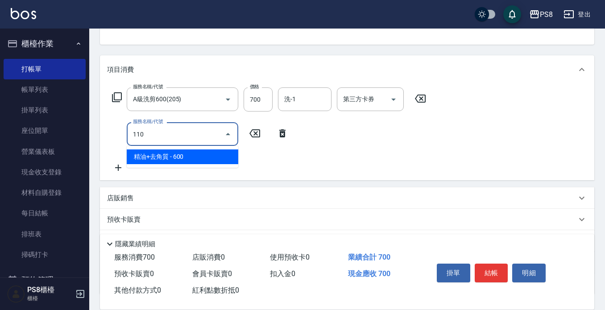
drag, startPoint x: 151, startPoint y: 158, endPoint x: 238, endPoint y: 153, distance: 86.7
click at [151, 157] on span "精油+去角質 - 600" at bounding box center [183, 157] width 112 height 15
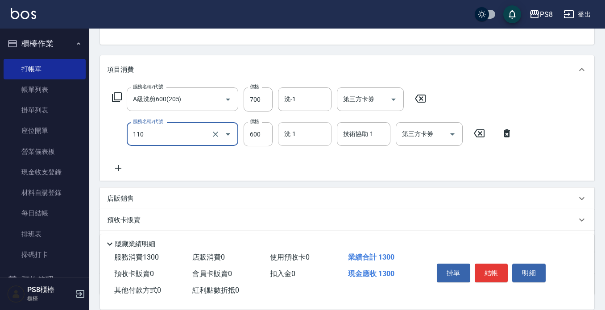
type input "精油+去角質(110)"
click at [301, 134] on input "洗-1" at bounding box center [305, 134] width 46 height 16
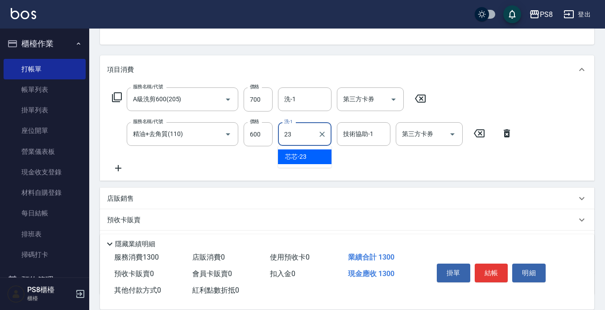
type input "芯芯-23"
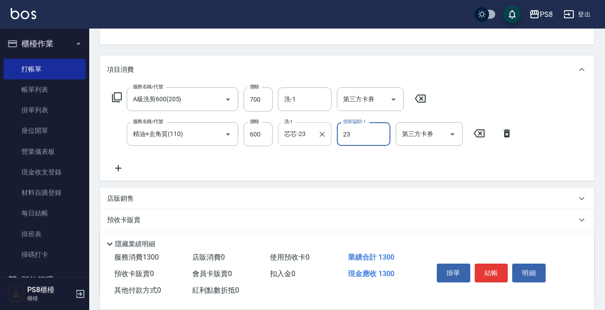
type input "芯芯-23"
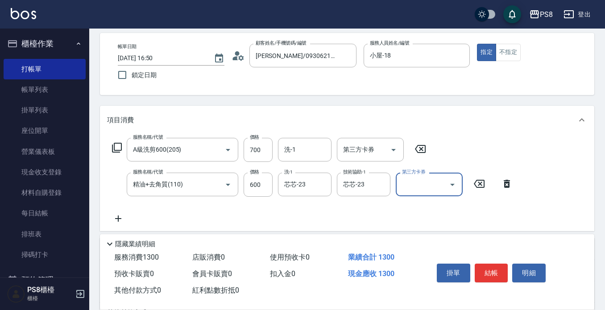
scroll to position [0, 0]
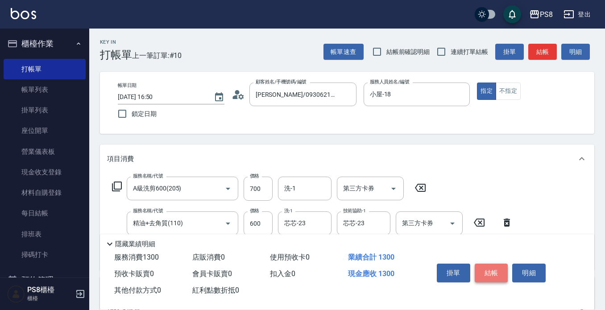
click at [483, 264] on button "結帳" at bounding box center [491, 273] width 33 height 19
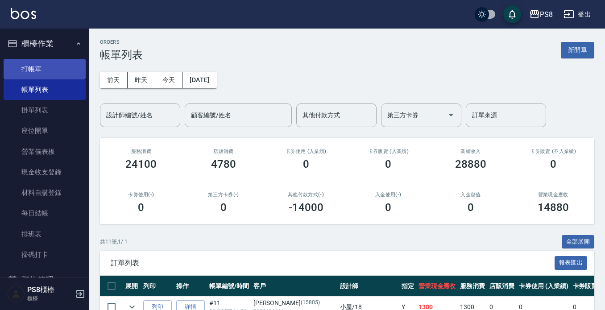
click at [56, 68] on link "打帳單" at bounding box center [45, 69] width 82 height 21
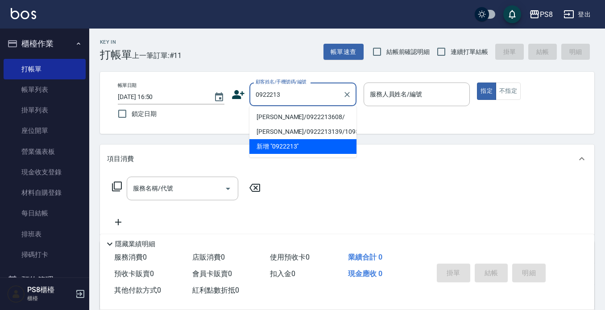
click at [283, 118] on li "[PERSON_NAME]/0922213608/" at bounding box center [303, 117] width 107 height 15
type input "[PERSON_NAME]/0922213608/"
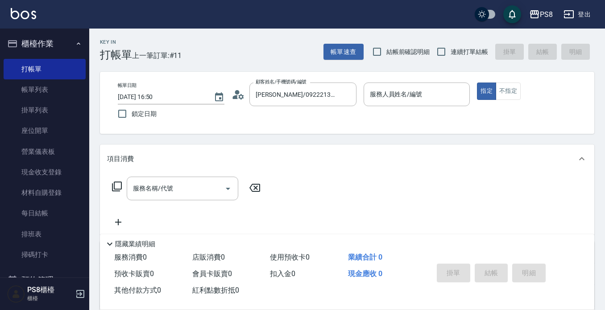
click at [237, 95] on icon at bounding box center [238, 94] width 13 height 13
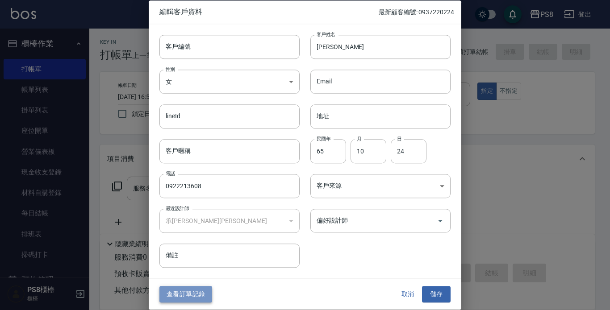
click at [195, 295] on button "查看訂單記錄" at bounding box center [185, 295] width 53 height 17
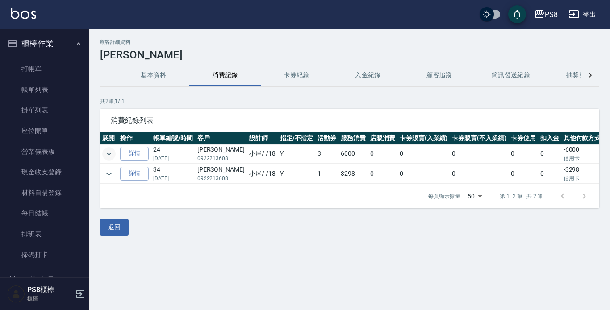
click at [110, 156] on icon "expand row" at bounding box center [109, 154] width 11 height 11
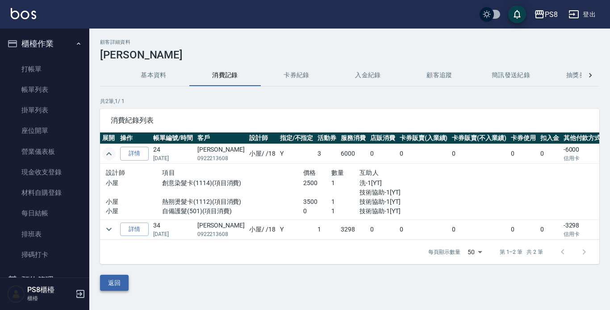
click at [102, 291] on button "返回" at bounding box center [114, 283] width 29 height 17
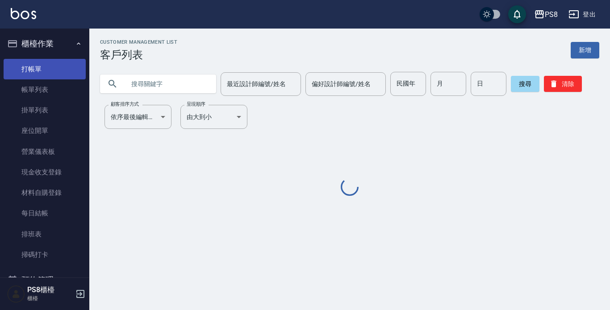
click at [56, 59] on link "打帳單" at bounding box center [45, 69] width 82 height 21
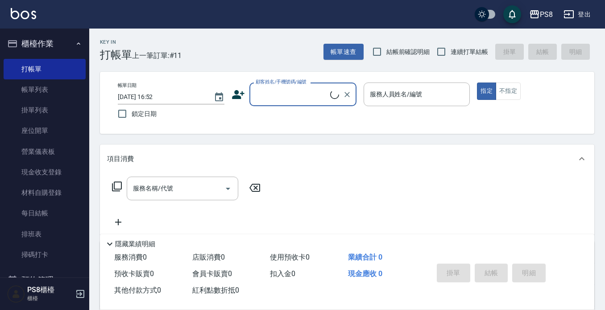
click at [274, 93] on input "顧客姓名/手機號碼/編號" at bounding box center [292, 95] width 77 height 16
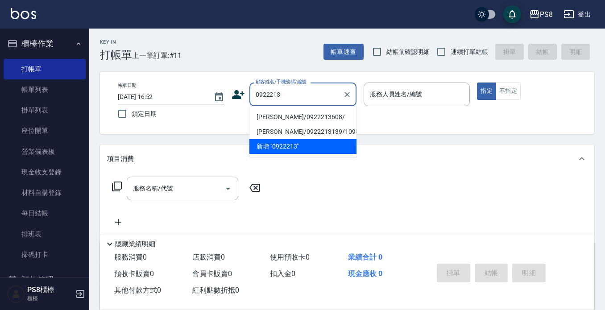
click at [279, 120] on li "[PERSON_NAME]/0922213608/" at bounding box center [303, 117] width 107 height 15
type input "[PERSON_NAME]/0922213608/"
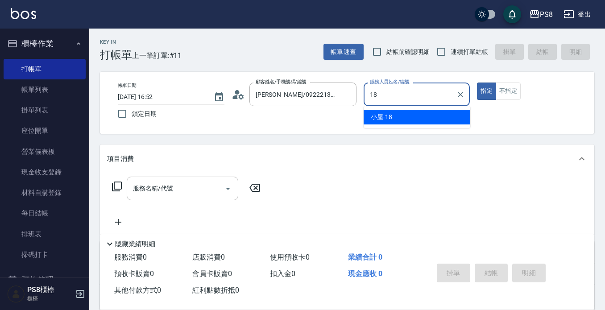
type input "小屋-18"
type button "true"
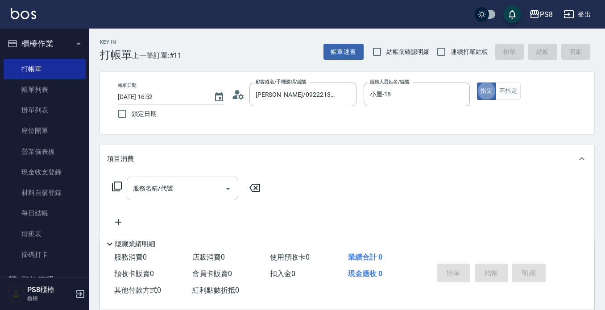
click at [200, 182] on input "服務名稱/代號" at bounding box center [176, 189] width 90 height 16
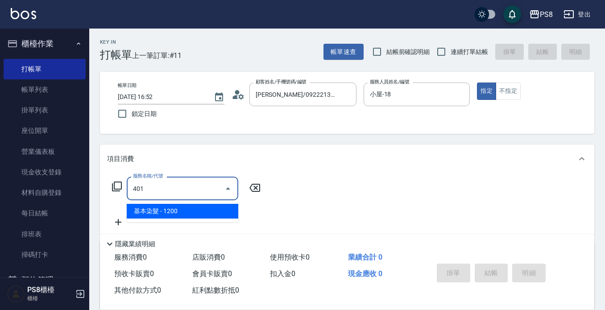
click at [211, 204] on ul "基本染髮 - 1200" at bounding box center [183, 211] width 112 height 22
click at [211, 213] on span "基本染髮 - 1200" at bounding box center [183, 211] width 112 height 15
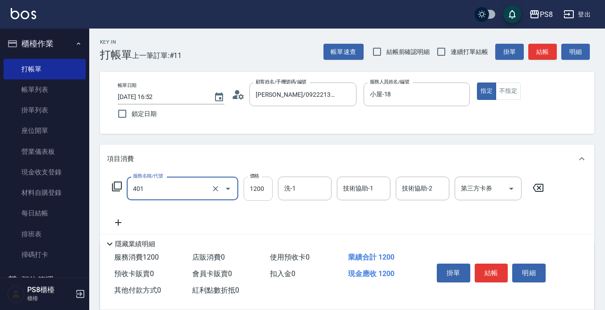
click at [256, 197] on input "1200" at bounding box center [258, 189] width 29 height 24
type input "基本染髮(401)"
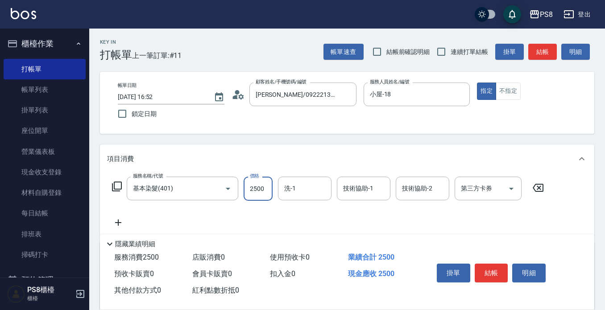
type input "2500"
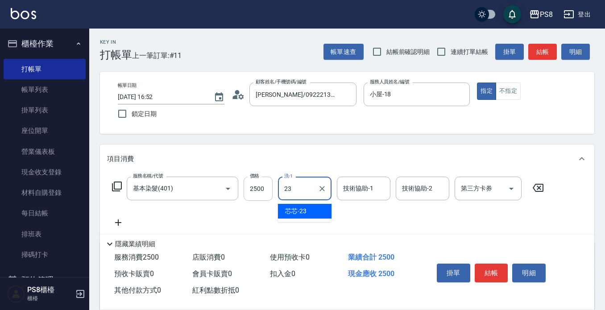
type input "芯芯-23"
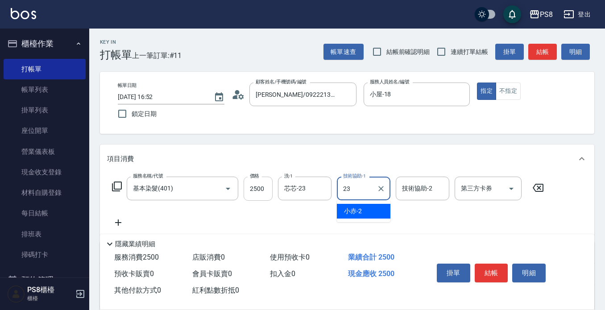
type input "芯芯-23"
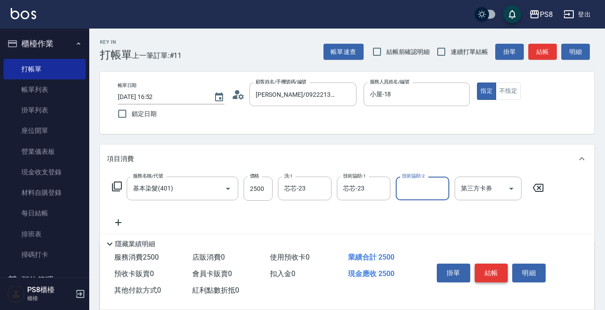
click at [498, 266] on button "結帳" at bounding box center [491, 273] width 33 height 19
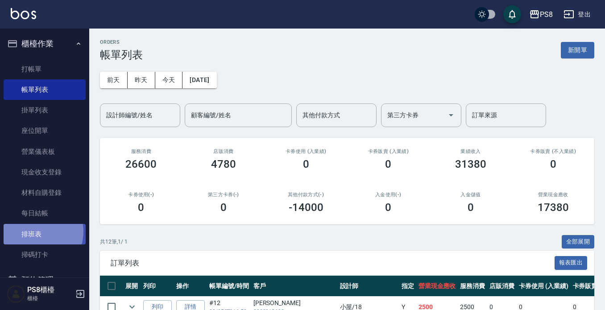
click at [37, 232] on link "排班表" at bounding box center [45, 234] width 82 height 21
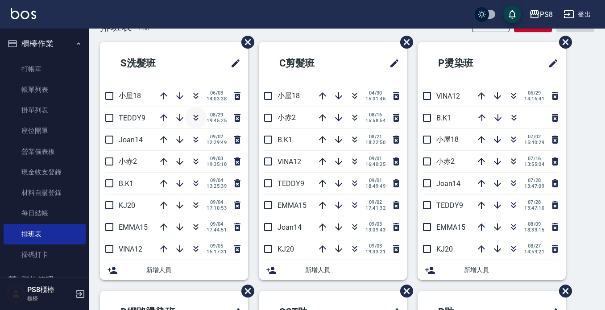
scroll to position [45, 0]
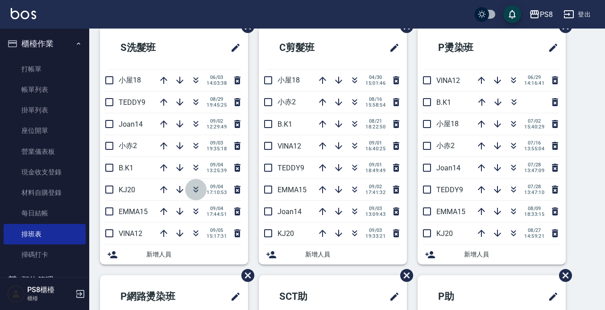
click at [193, 185] on icon "button" at bounding box center [196, 189] width 11 height 11
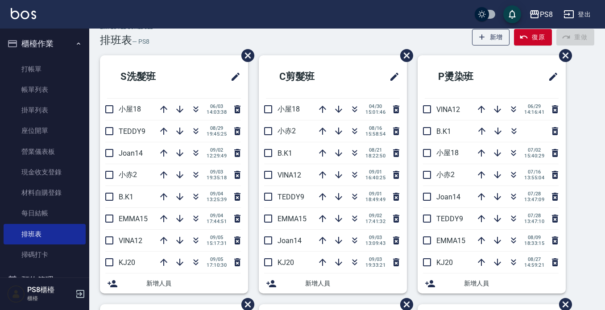
scroll to position [0, 0]
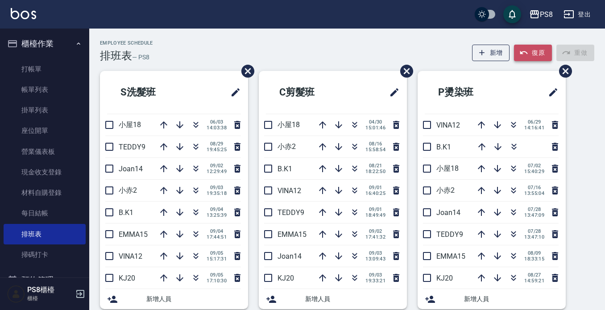
click at [523, 56] on icon "button" at bounding box center [524, 52] width 9 height 9
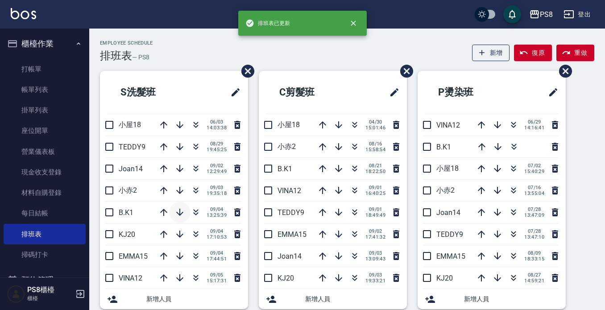
scroll to position [45, 0]
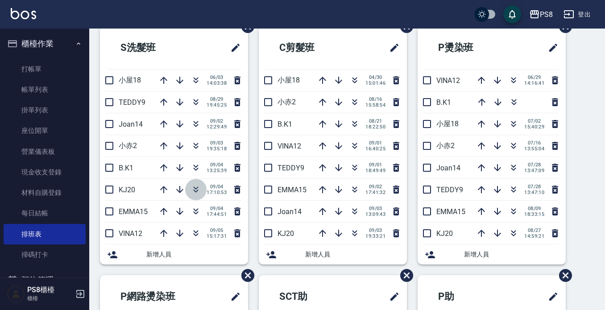
click at [194, 190] on icon "button" at bounding box center [196, 191] width 5 height 3
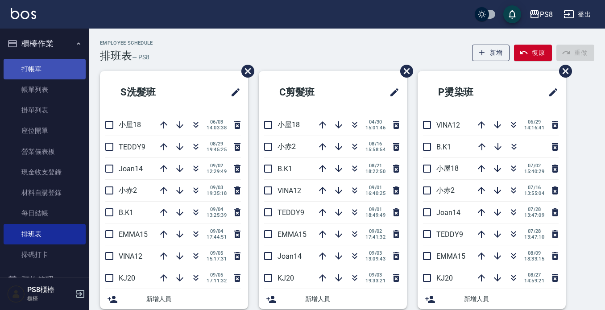
drag, startPoint x: 58, startPoint y: 72, endPoint x: 66, endPoint y: 67, distance: 9.2
click at [58, 72] on link "打帳單" at bounding box center [45, 69] width 82 height 21
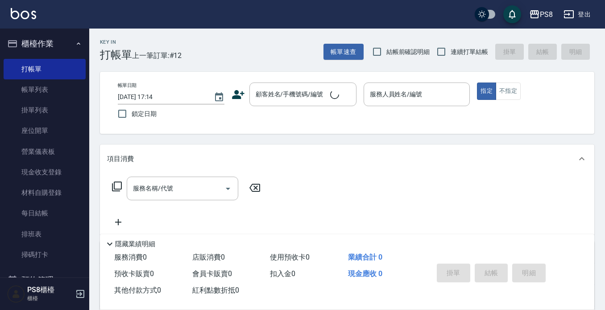
click at [237, 96] on icon at bounding box center [238, 94] width 12 height 9
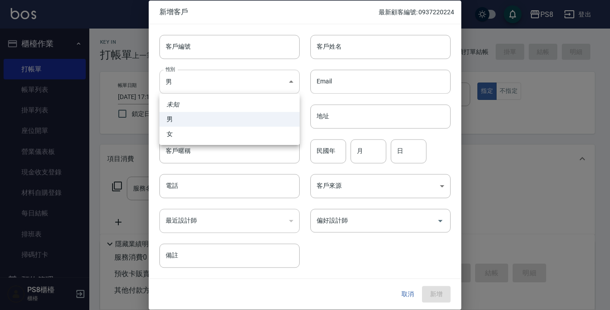
click at [248, 83] on body "PS8 登出 櫃檯作業 打帳單 帳單列表 掛單列表 座位開單 營業儀表板 現金收支登錄 材料自購登錄 每日結帳 排班表 掃碼打卡 預約管理 預約管理 單日預約…" at bounding box center [305, 217] width 610 height 435
drag, startPoint x: 254, startPoint y: 137, endPoint x: 253, endPoint y: 131, distance: 6.9
click at [253, 136] on li "女" at bounding box center [229, 134] width 140 height 15
type input "[DEMOGRAPHIC_DATA]"
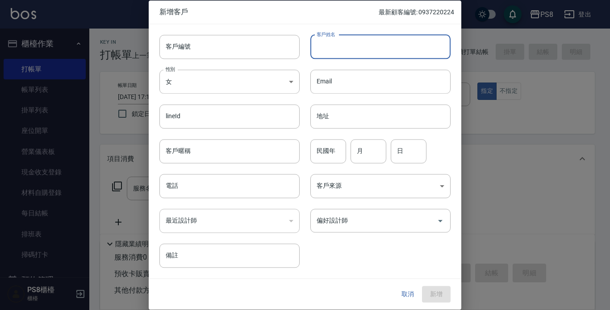
click at [365, 41] on input "客戶姓名" at bounding box center [380, 47] width 140 height 24
type input "[PERSON_NAME]"
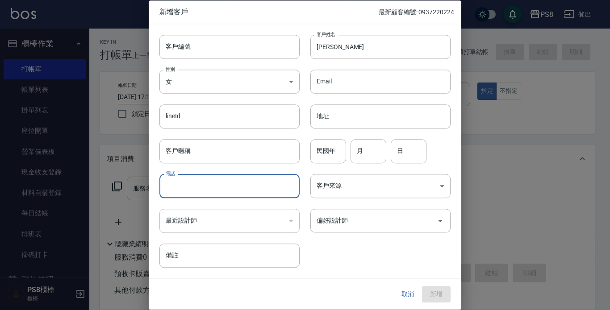
click at [225, 195] on input "電話" at bounding box center [229, 186] width 140 height 24
type input "0919258509"
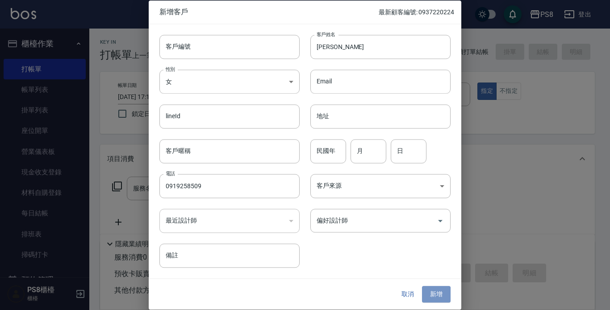
click at [442, 296] on button "新增" at bounding box center [436, 295] width 29 height 17
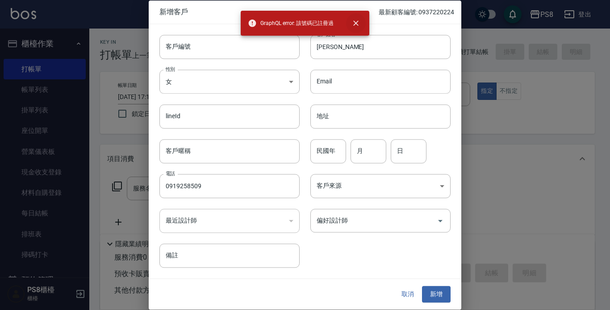
click at [353, 20] on icon "close" at bounding box center [355, 23] width 9 height 9
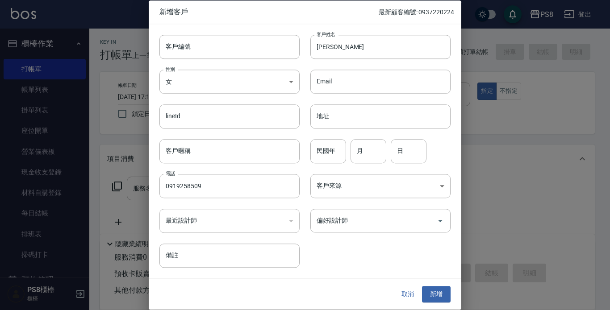
click at [519, 23] on div at bounding box center [305, 155] width 610 height 310
click at [388, 275] on div "客戶編號 客戶編號 客戶姓名 林子蘋 客戶姓名 性別 女 FEMALE 性別 Email Email lineId lineId 地址 地址 客戶暱稱 客戶暱…" at bounding box center [305, 151] width 312 height 255
click at [404, 296] on button "取消" at bounding box center [407, 295] width 29 height 17
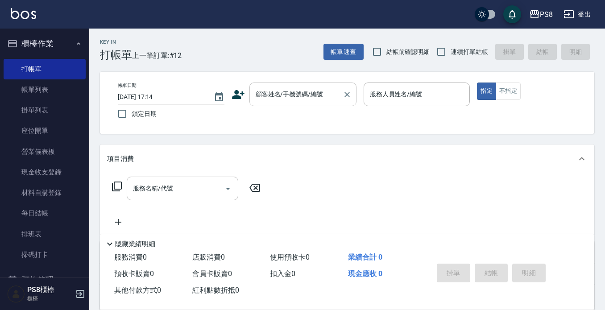
click at [274, 93] on input "顧客姓名/手機號碼/編號" at bounding box center [297, 95] width 86 height 16
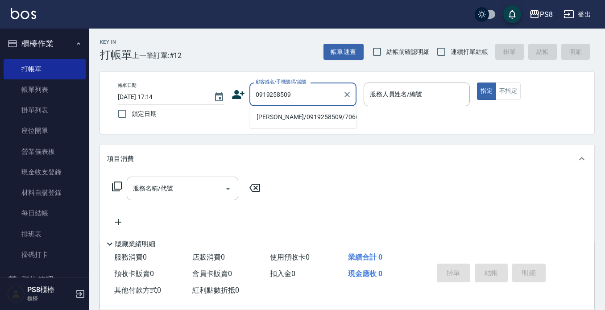
click at [274, 120] on li "[PERSON_NAME]/0919258509/7066" at bounding box center [303, 117] width 107 height 15
type input "[PERSON_NAME]/0919258509/7066"
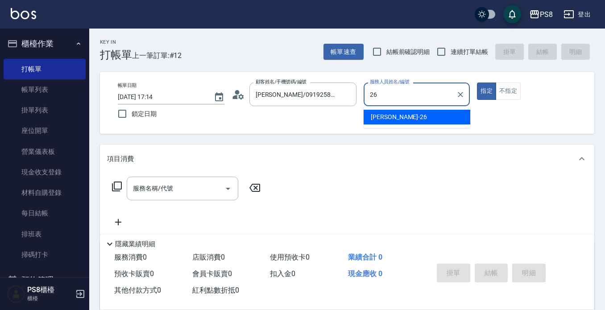
click at [419, 114] on div "苡真 -26" at bounding box center [417, 117] width 107 height 15
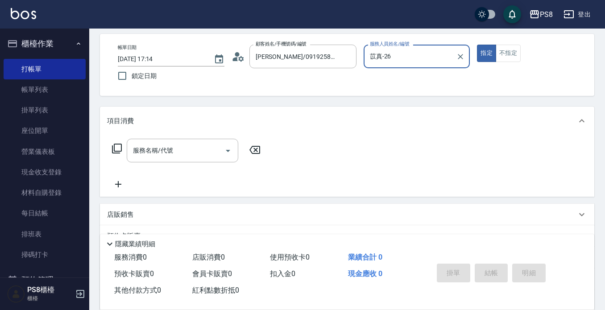
scroll to position [125, 0]
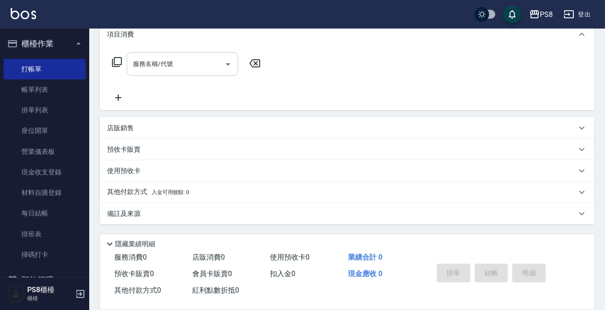
type input "苡真-26"
click at [144, 65] on div "服務名稱/代號 服務名稱/代號" at bounding box center [183, 64] width 112 height 24
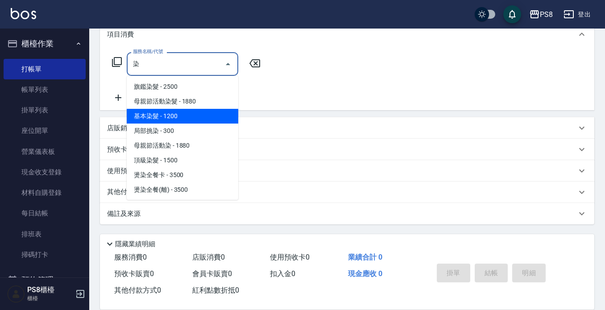
click at [166, 110] on span "基本染髮 - 1200" at bounding box center [183, 116] width 112 height 15
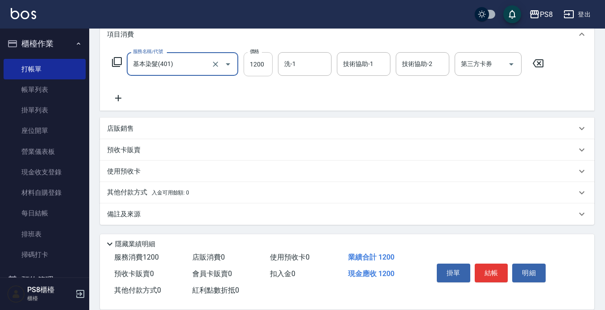
type input "基本染髮(401)"
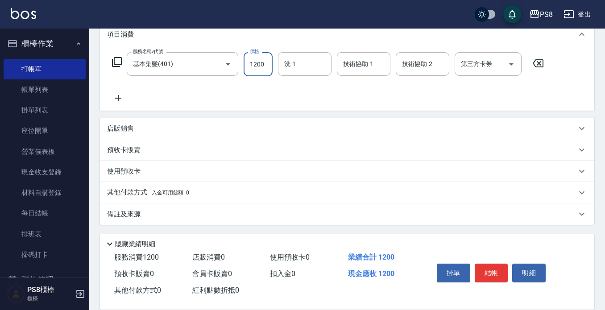
click at [249, 61] on input "1200" at bounding box center [258, 64] width 29 height 24
type input "1105"
click at [494, 260] on div "掛單 結帳 明細" at bounding box center [491, 274] width 116 height 28
click at [494, 268] on button "結帳" at bounding box center [491, 273] width 33 height 19
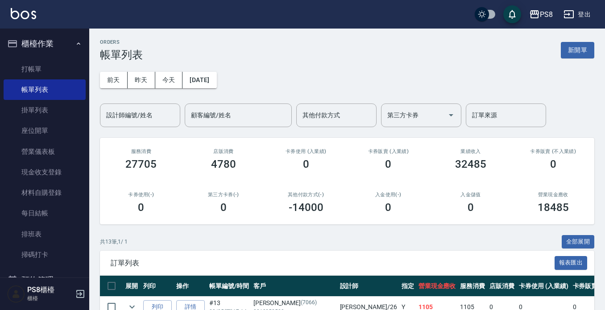
click at [25, 10] on img at bounding box center [23, 13] width 25 height 11
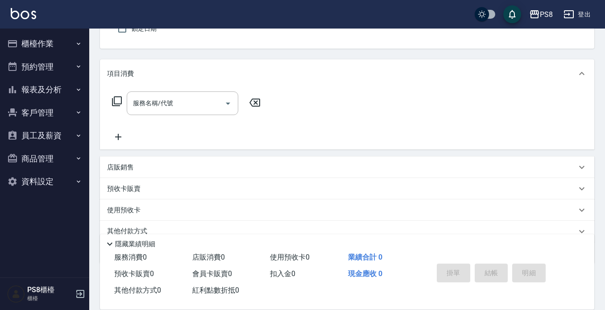
scroll to position [89, 0]
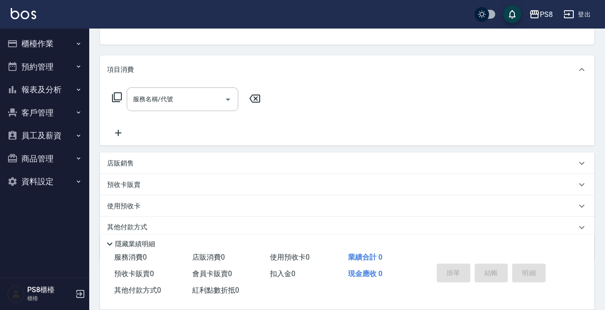
click at [158, 159] on div "店販銷售" at bounding box center [342, 163] width 470 height 9
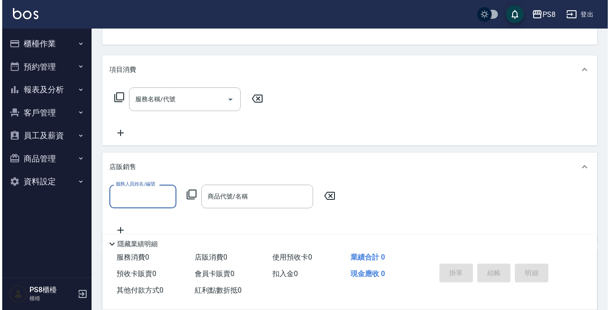
scroll to position [0, 0]
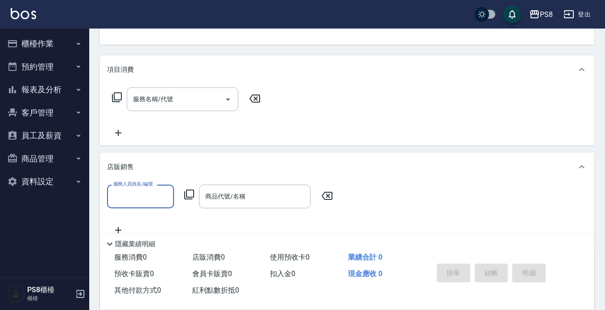
click at [145, 194] on input "服務人員姓名/編號" at bounding box center [140, 197] width 59 height 16
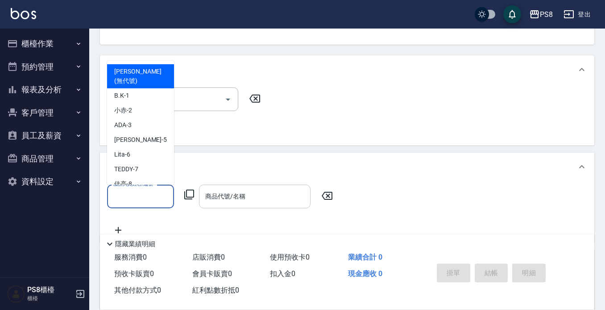
click at [200, 199] on div "商品代號/名稱" at bounding box center [255, 197] width 112 height 24
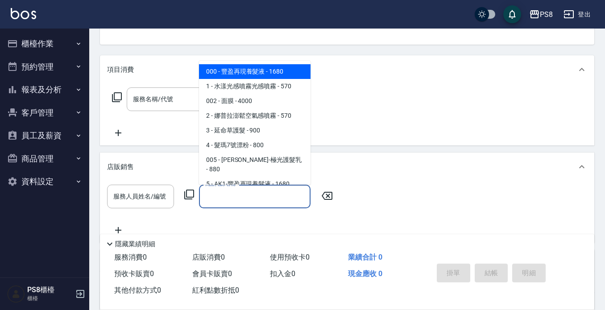
click at [188, 196] on icon at bounding box center [189, 194] width 11 height 11
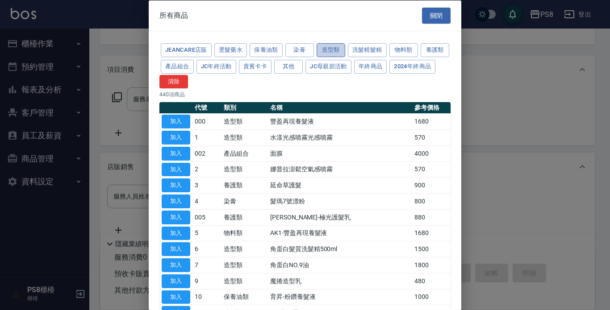
click at [330, 47] on button "造型類" at bounding box center [330, 50] width 29 height 14
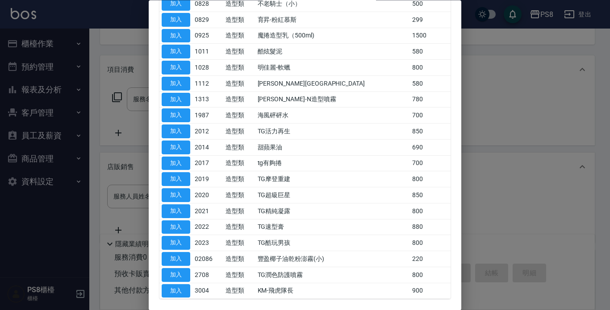
scroll to position [621, 0]
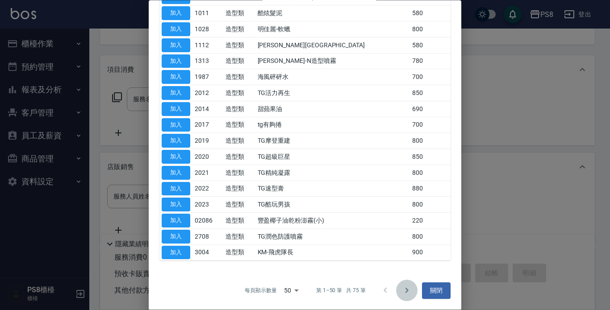
click at [403, 292] on icon "Go to next page" at bounding box center [406, 291] width 11 height 11
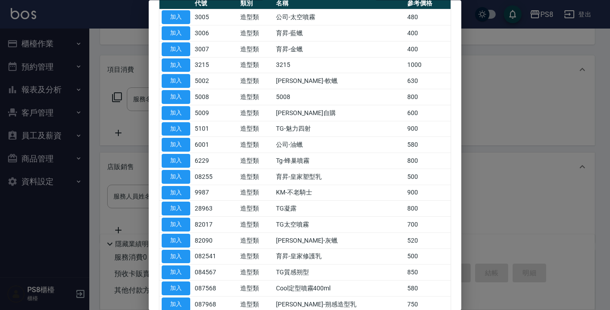
scroll to position [59, 0]
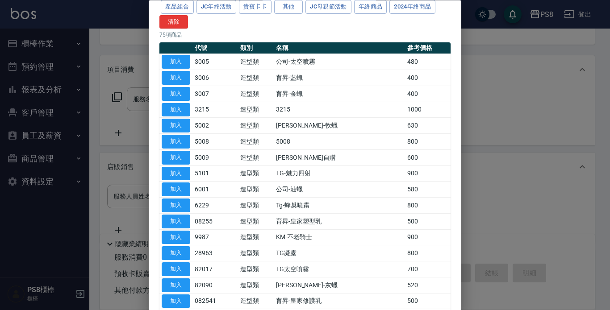
drag, startPoint x: 480, startPoint y: 93, endPoint x: 468, endPoint y: 90, distance: 12.4
click at [478, 93] on div at bounding box center [305, 155] width 610 height 310
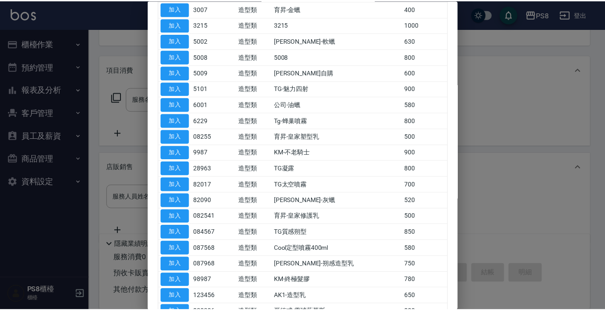
scroll to position [238, 0]
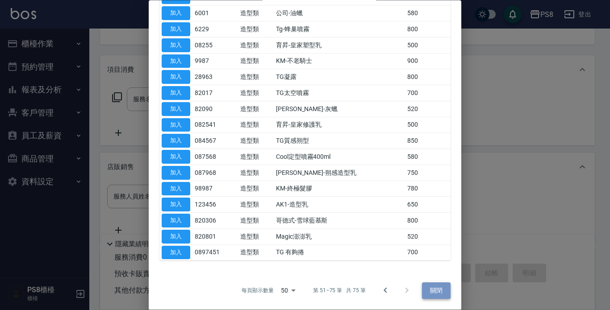
click at [439, 286] on button "關閉" at bounding box center [436, 291] width 29 height 17
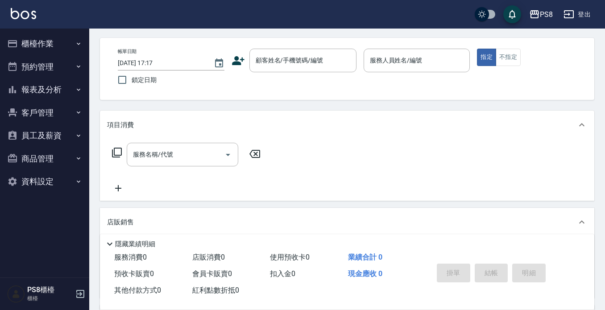
scroll to position [0, 0]
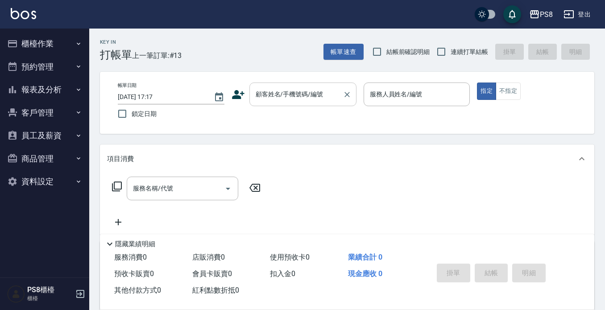
click at [283, 87] on input "顧客姓名/手機號碼/編號" at bounding box center [297, 95] width 86 height 16
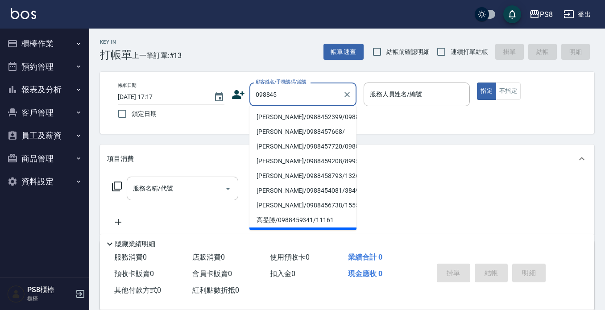
drag, startPoint x: 294, startPoint y: 125, endPoint x: 288, endPoint y: 121, distance: 7.3
click at [292, 125] on li "[PERSON_NAME]/0988452399/0988452399" at bounding box center [303, 117] width 107 height 15
type input "[PERSON_NAME]/0988452399/0988452399"
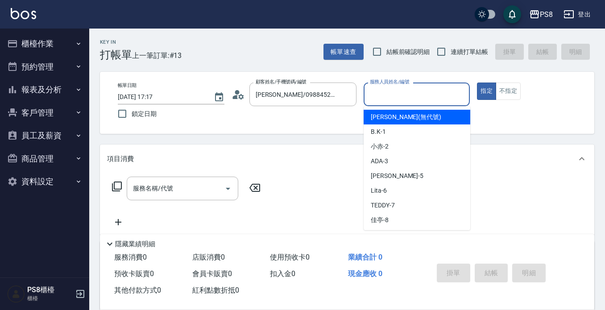
click at [429, 95] on input "服務人員姓名/編號" at bounding box center [417, 95] width 99 height 16
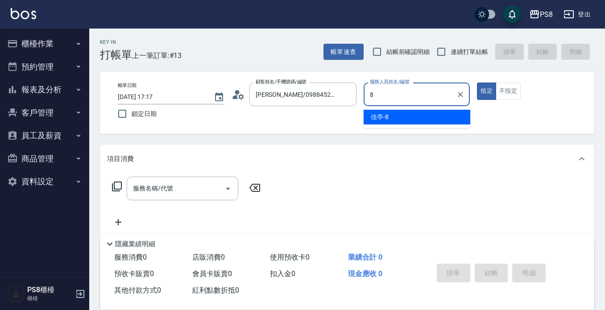
type input "佳亭-8"
type button "true"
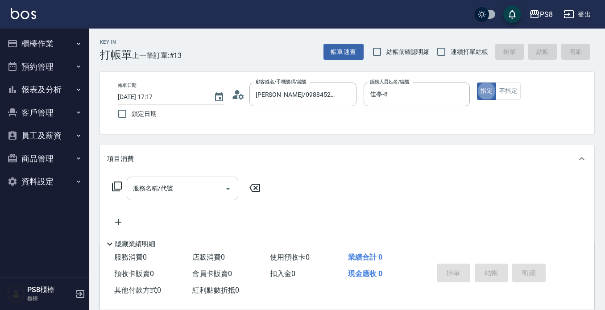
click at [199, 183] on input "服務名稱/代號" at bounding box center [176, 189] width 90 height 16
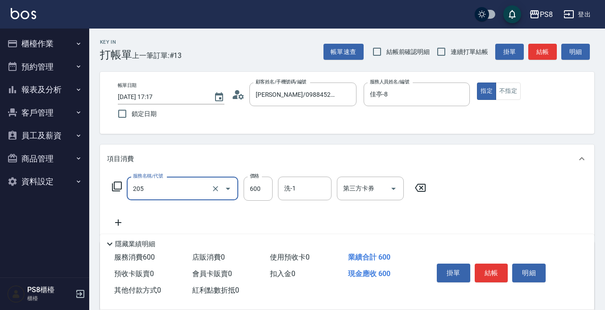
type input "A級洗剪600(205)"
click at [485, 281] on div "掛單 結帳 明細" at bounding box center [491, 274] width 116 height 28
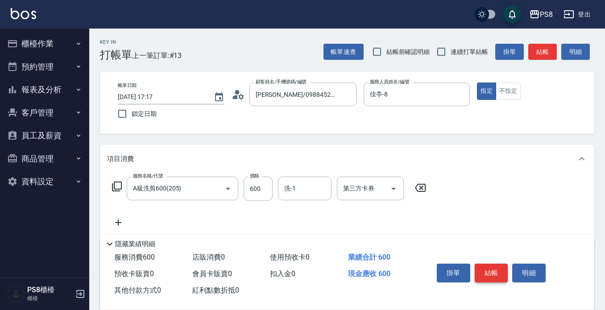
click at [487, 278] on button "結帳" at bounding box center [491, 273] width 33 height 19
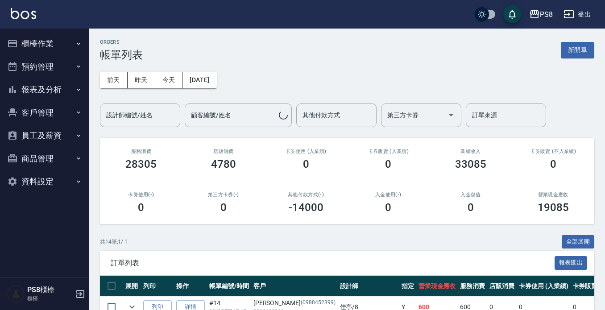
click at [17, 13] on img at bounding box center [23, 13] width 25 height 11
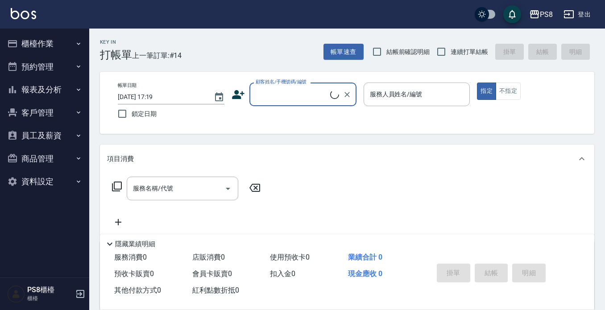
click at [305, 98] on input "顧客姓名/手機號碼/編號" at bounding box center [292, 95] width 77 height 16
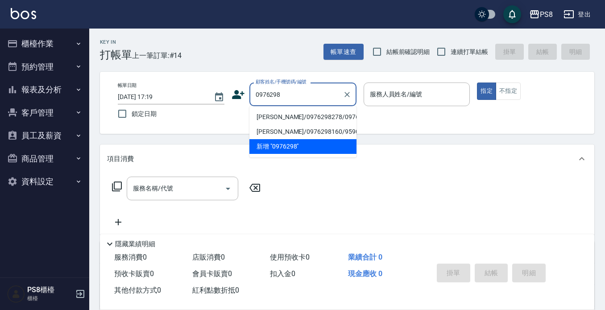
click at [324, 121] on li "[PERSON_NAME]/0976298278/0976298278" at bounding box center [303, 117] width 107 height 15
type input "[PERSON_NAME]/0976298278/0976298278"
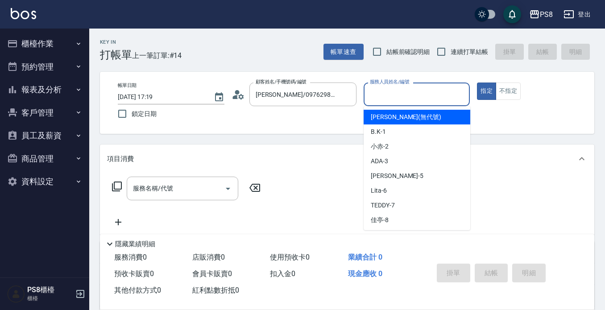
click at [392, 100] on input "服務人員姓名/編號" at bounding box center [417, 95] width 99 height 16
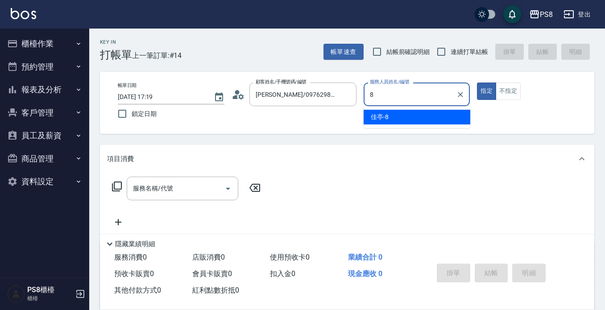
type input "佳亭-8"
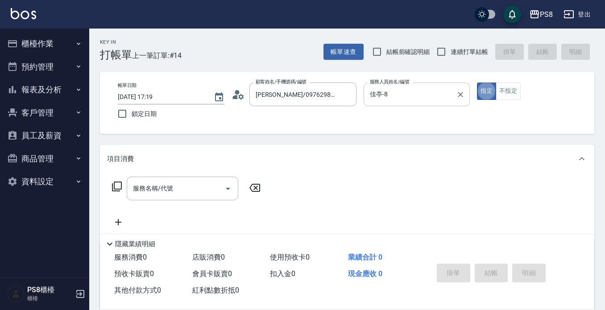
type button "true"
click at [198, 187] on input "服務名稱/代號" at bounding box center [176, 189] width 90 height 16
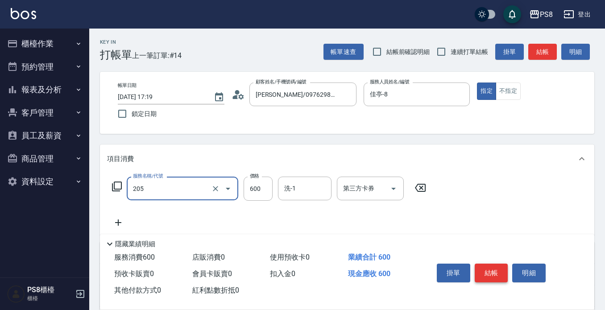
type input "A級洗剪600(205)"
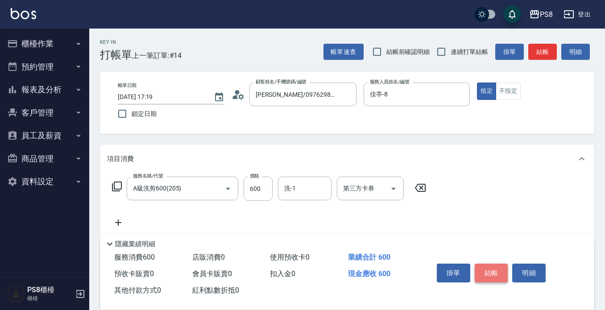
click at [490, 269] on button "結帳" at bounding box center [491, 273] width 33 height 19
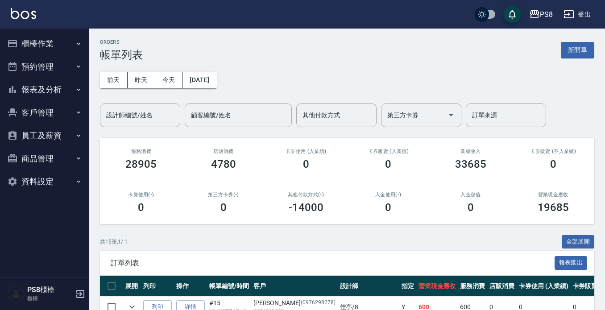
click at [29, 18] on img at bounding box center [23, 13] width 25 height 11
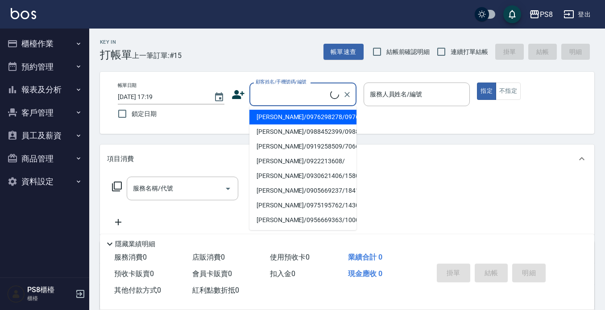
click at [267, 96] on input "顧客姓名/手機號碼/編號" at bounding box center [292, 95] width 77 height 16
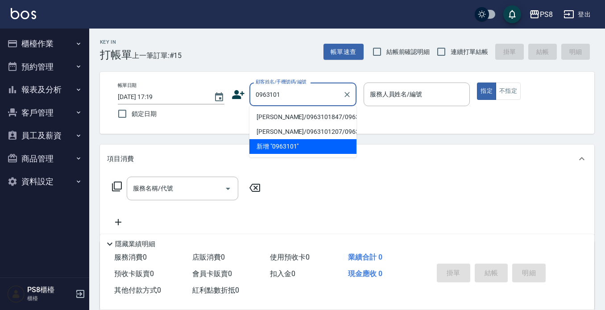
click at [278, 117] on li "[PERSON_NAME]/0963101847/0963101847" at bounding box center [303, 117] width 107 height 15
type input "[PERSON_NAME]/0963101847/0963101847"
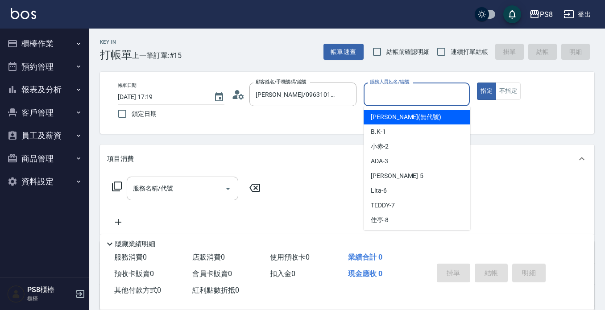
click at [393, 90] on input "服務人員姓名/編號" at bounding box center [417, 95] width 99 height 16
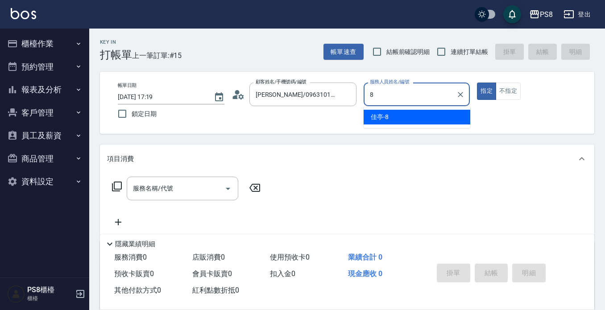
type input "佳亭-8"
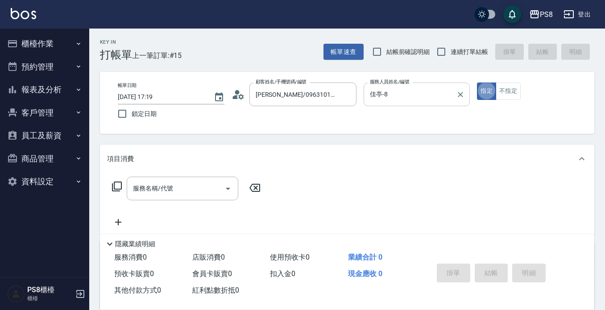
type button "true"
click at [146, 190] on div "服務名稱/代號 服務名稱/代號" at bounding box center [183, 189] width 112 height 24
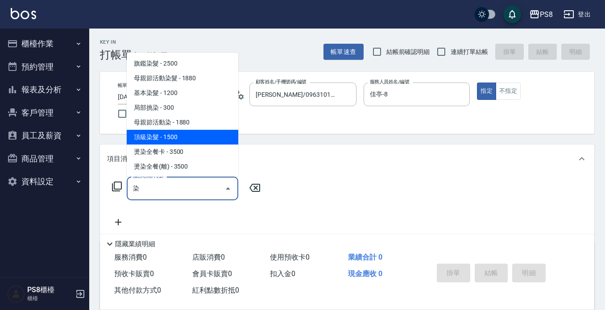
click at [162, 138] on span "頂級染髮 - 1500" at bounding box center [183, 137] width 112 height 15
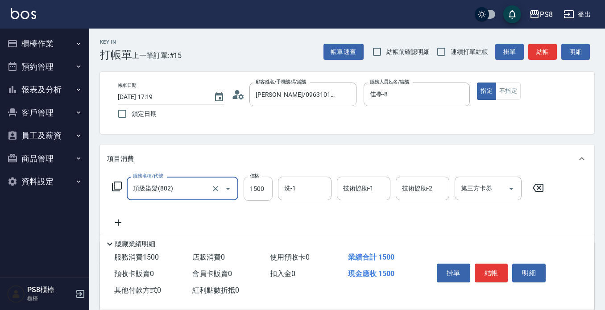
type input "頂級染髮(802)"
click at [246, 186] on input "1500" at bounding box center [258, 189] width 29 height 24
type input "1800"
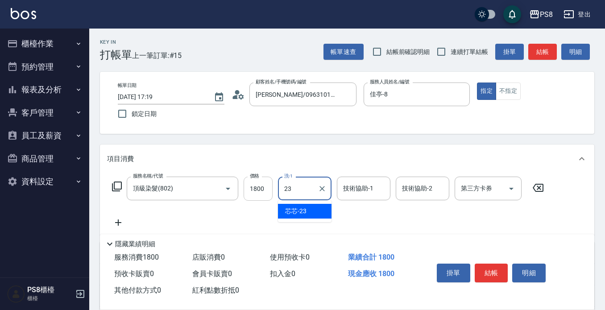
type input "芯芯-23"
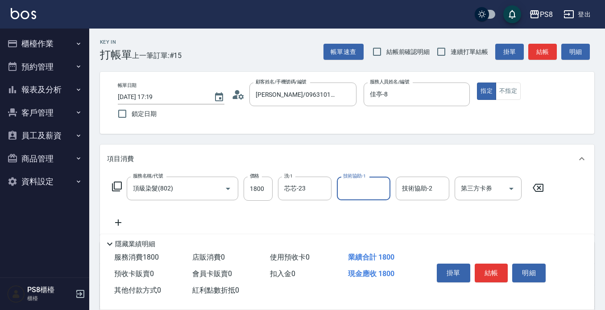
click at [492, 272] on button "結帳" at bounding box center [491, 273] width 33 height 19
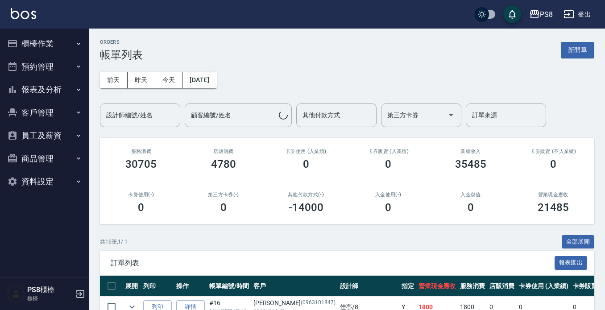
click at [18, 19] on div "PS8 登出" at bounding box center [302, 14] width 605 height 29
click at [24, 17] on img at bounding box center [23, 13] width 25 height 11
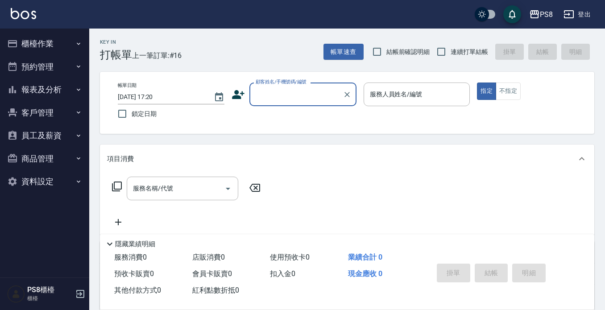
click at [270, 94] on input "顧客姓名/手機號碼/編號" at bounding box center [297, 95] width 86 height 16
click at [285, 122] on li "[PERSON_NAME]/0926221533/0926221533" at bounding box center [303, 117] width 107 height 15
type input "[PERSON_NAME]/0926221533/0926221533"
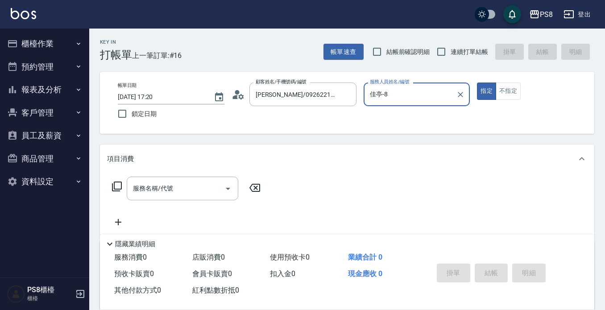
type input "佳亭-8"
click at [169, 189] on div "服務名稱/代號 服務名稱/代號" at bounding box center [183, 189] width 112 height 24
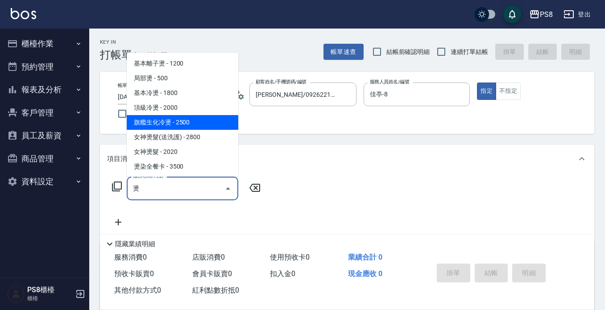
click at [179, 125] on span "旗艦生化冷燙 - 2500" at bounding box center [183, 122] width 112 height 15
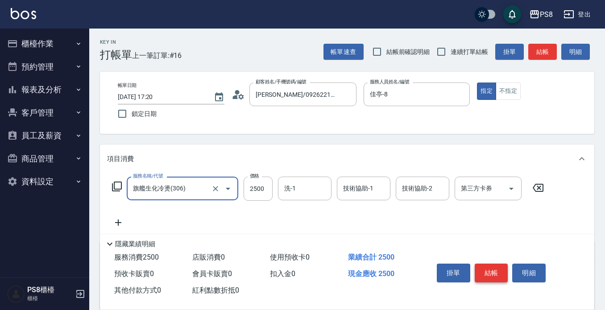
type input "旗艦生化冷燙(306)"
click at [486, 270] on button "結帳" at bounding box center [491, 273] width 33 height 19
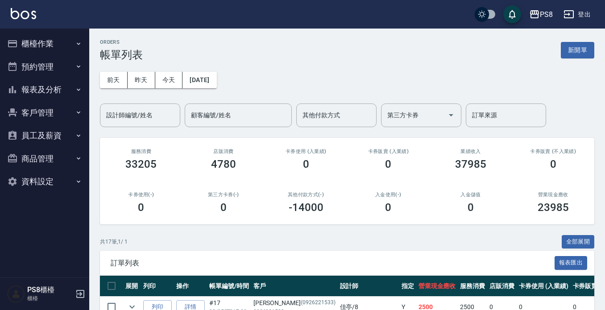
click at [23, 8] on div "PS8 登出" at bounding box center [302, 14] width 605 height 29
click at [28, 20] on link at bounding box center [23, 14] width 25 height 13
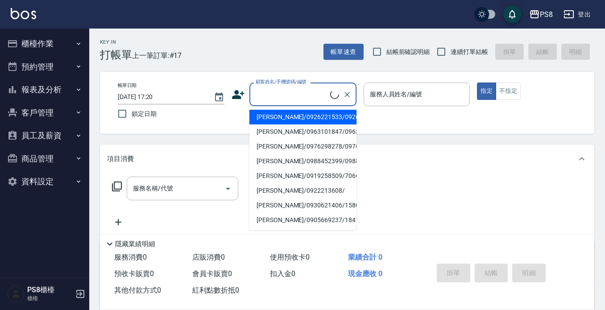
click at [291, 91] on input "顧客姓名/手機號碼/編號" at bounding box center [292, 95] width 77 height 16
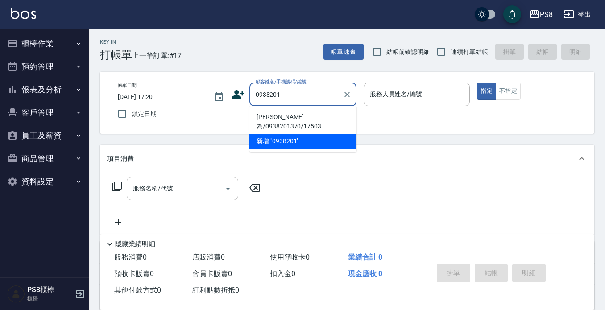
click at [289, 117] on li "[PERSON_NAME]為/0938201370/17503" at bounding box center [303, 122] width 107 height 24
type input "[PERSON_NAME]為/0938201370/17503"
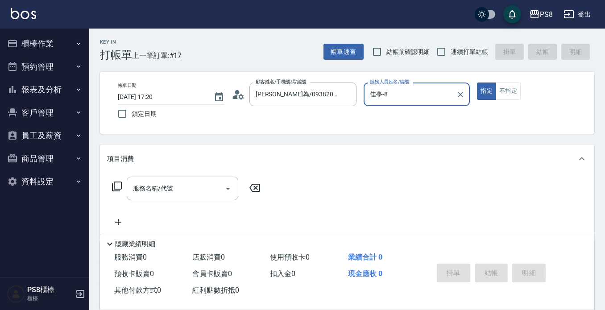
type input "佳亭-8"
click at [190, 182] on input "服務名稱/代號" at bounding box center [176, 189] width 90 height 16
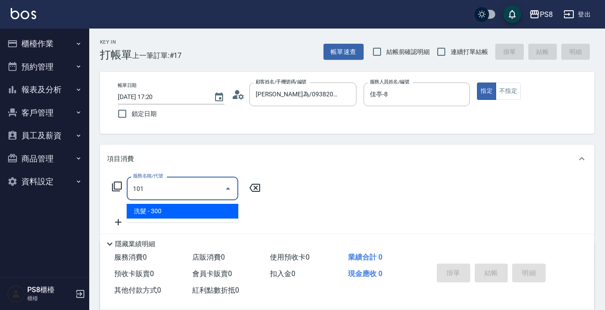
type input "101"
click at [46, 42] on button "櫃檯作業" at bounding box center [45, 43] width 82 height 23
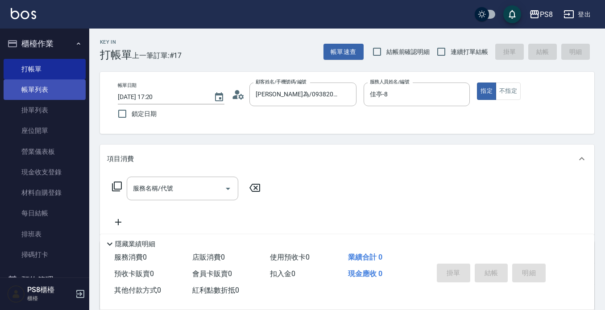
click at [43, 90] on link "帳單列表" at bounding box center [45, 89] width 82 height 21
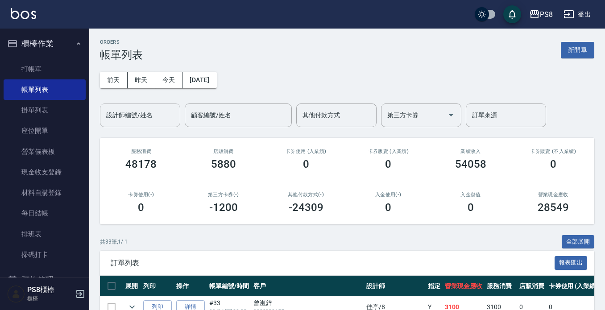
click at [139, 116] on input "設計師編號/姓名" at bounding box center [140, 116] width 72 height 16
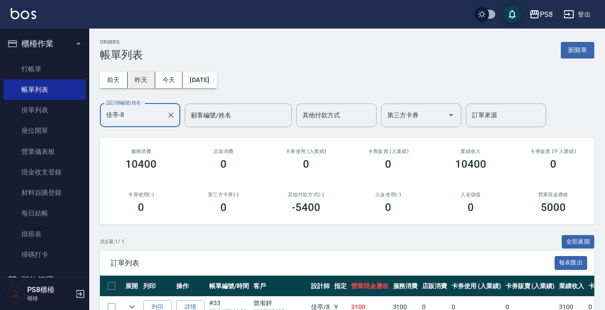
type input "佳亭-8"
click at [145, 75] on button "昨天" at bounding box center [142, 80] width 28 height 17
click at [167, 82] on button "今天" at bounding box center [169, 80] width 28 height 17
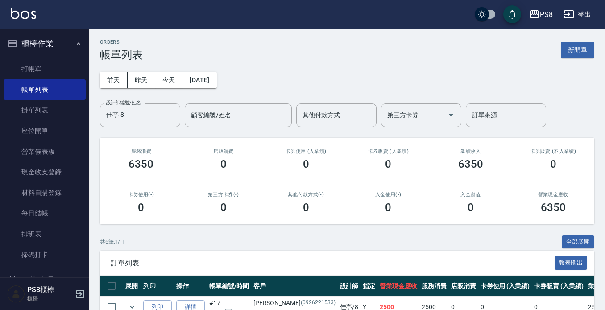
click at [16, 12] on img at bounding box center [23, 13] width 25 height 11
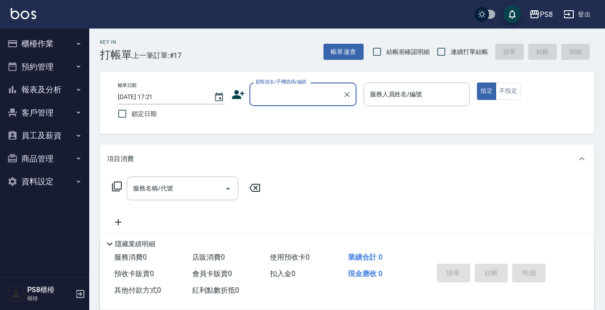
drag, startPoint x: 49, startPoint y: 43, endPoint x: 50, endPoint y: 64, distance: 21.0
click at [49, 42] on button "櫃檯作業" at bounding box center [45, 43] width 82 height 23
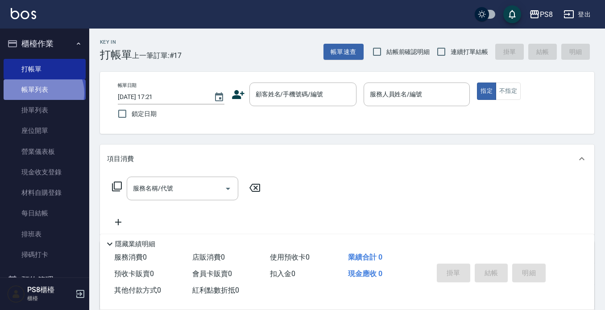
click at [42, 93] on link "帳單列表" at bounding box center [45, 89] width 82 height 21
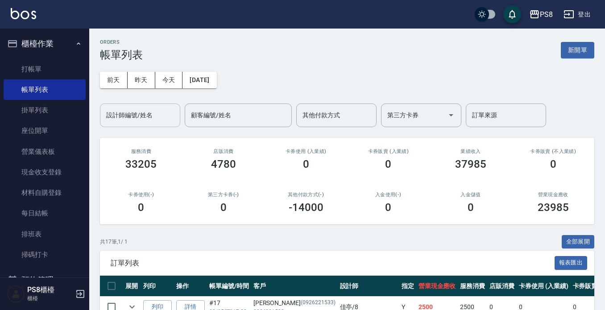
click at [146, 125] on div "設計師編號/姓名" at bounding box center [140, 116] width 80 height 24
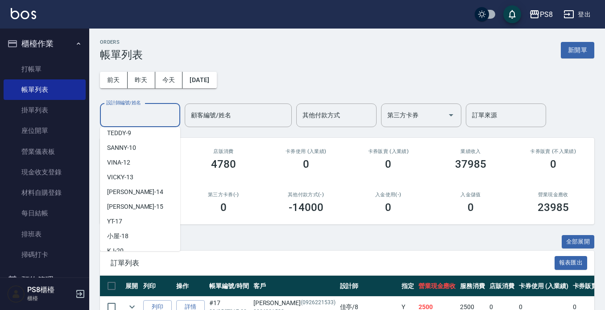
scroll to position [134, 0]
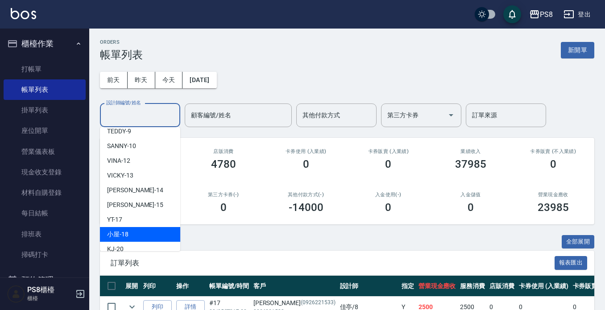
click at [144, 227] on div "小屋 -18" at bounding box center [140, 234] width 80 height 15
type input "小屋-18"
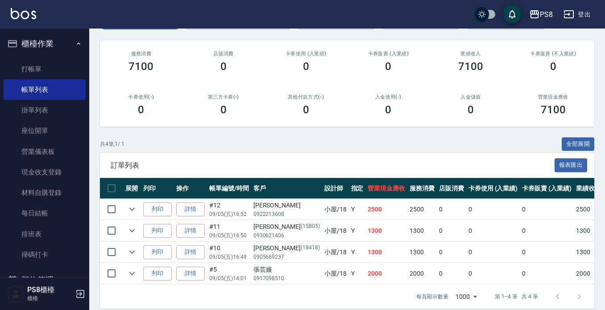
scroll to position [115, 0]
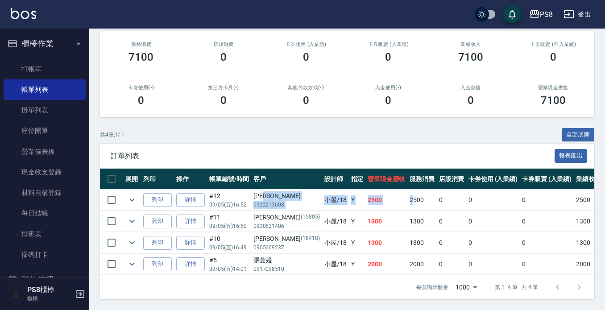
drag, startPoint x: 287, startPoint y: 189, endPoint x: 385, endPoint y: 195, distance: 98.8
click at [385, 195] on tr "列印 詳情 #12 09/05 (五) 16:52 蔡旭晴 0922213608 小屋 /18 Y 2500 2500 0 0 0 2500 0 0 0 0 0" at bounding box center [487, 200] width 774 height 21
click at [437, 193] on td "0" at bounding box center [451, 200] width 29 height 21
drag, startPoint x: 431, startPoint y: 191, endPoint x: 437, endPoint y: 191, distance: 5.8
click at [437, 191] on td "0" at bounding box center [451, 200] width 29 height 21
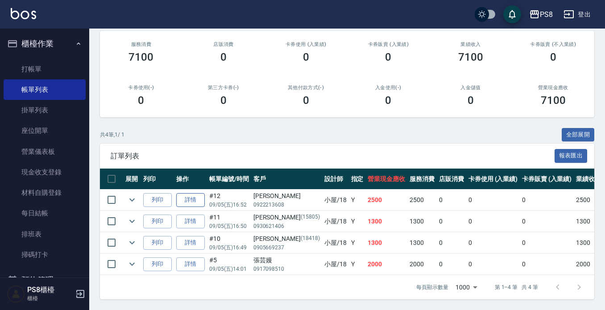
click at [182, 193] on link "詳情" at bounding box center [190, 200] width 29 height 14
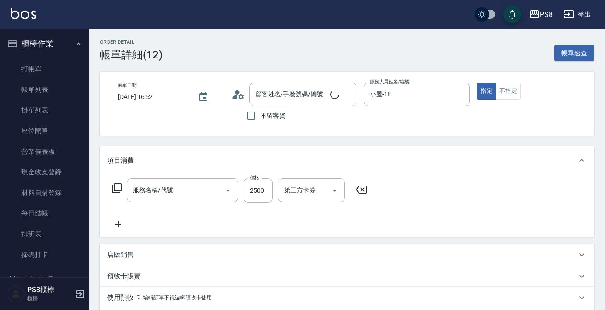
type input "2025/09/05 16:52"
type input "小屋-18"
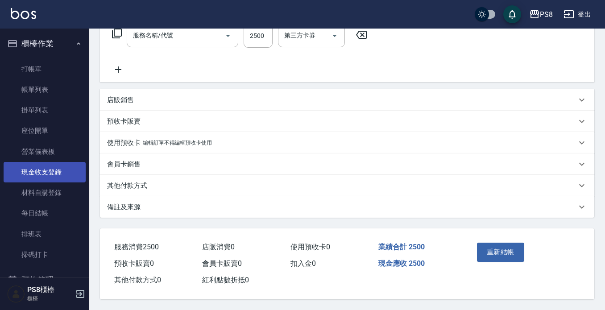
type input "基本染髮(401)"
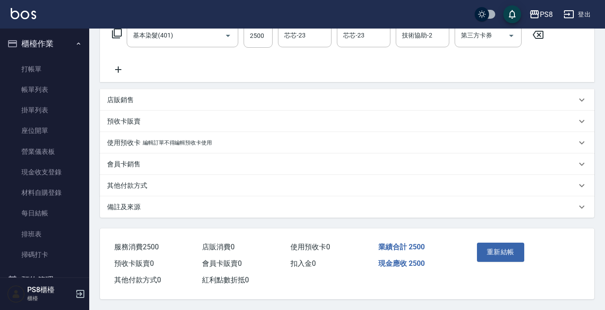
type input "[PERSON_NAME]/0922213608/"
click at [143, 181] on p "其他付款方式" at bounding box center [127, 185] width 40 height 9
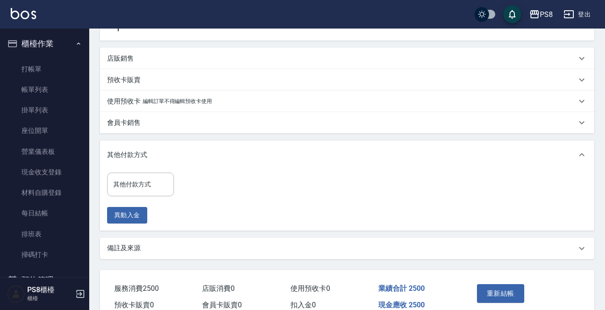
scroll to position [242, 0]
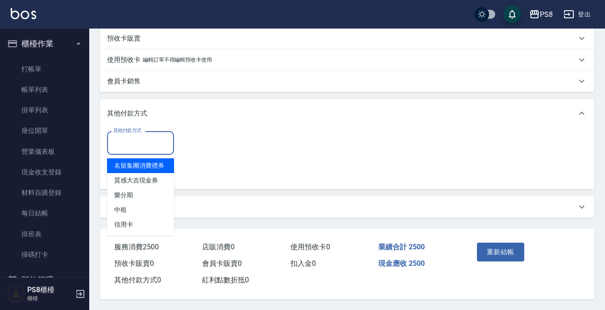
click at [151, 139] on input "其他付款方式" at bounding box center [140, 143] width 59 height 16
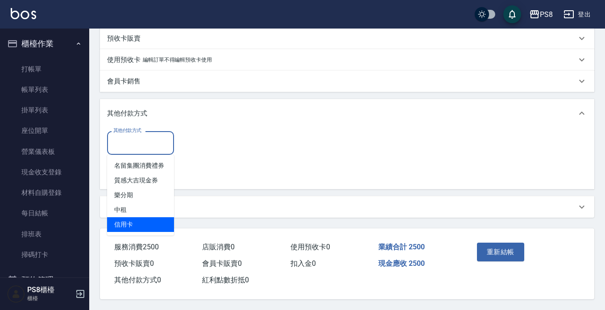
click at [150, 219] on span "信用卡" at bounding box center [140, 224] width 67 height 15
type input "信用卡"
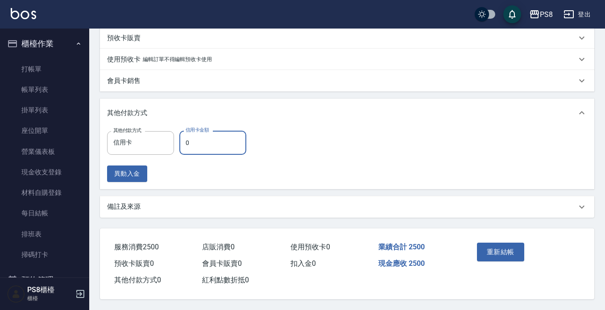
click at [229, 144] on input "0" at bounding box center [212, 143] width 67 height 24
type input "2500"
click at [492, 245] on button "重新結帳" at bounding box center [500, 252] width 47 height 19
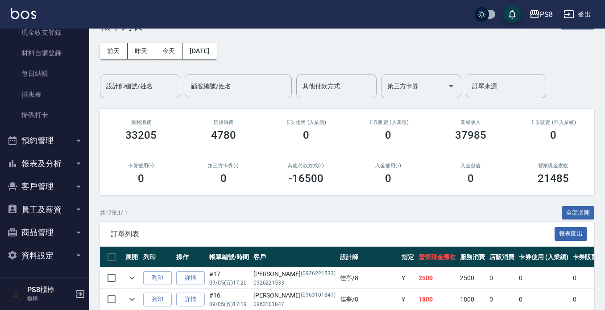
scroll to position [45, 0]
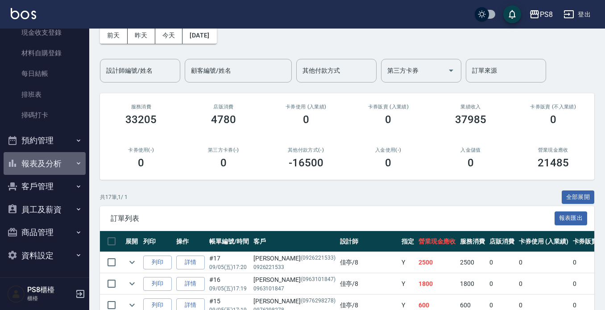
click at [57, 161] on button "報表及分析" at bounding box center [45, 163] width 82 height 23
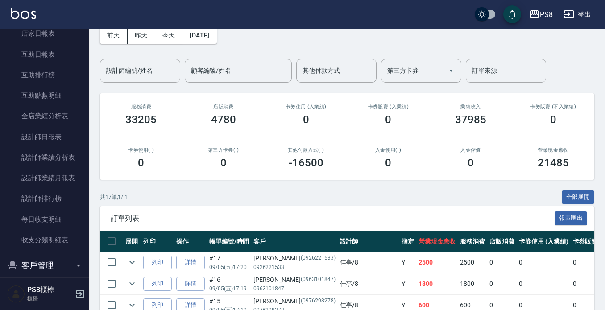
scroll to position [318, 0]
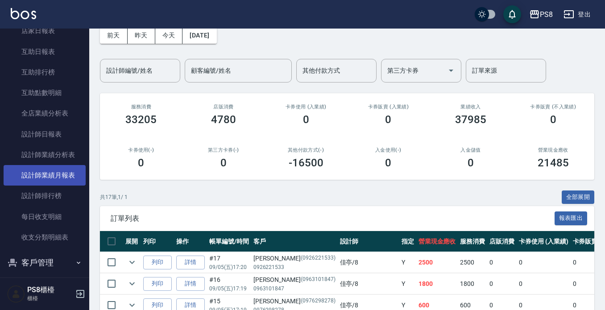
click at [58, 177] on link "設計師業績月報表" at bounding box center [45, 175] width 82 height 21
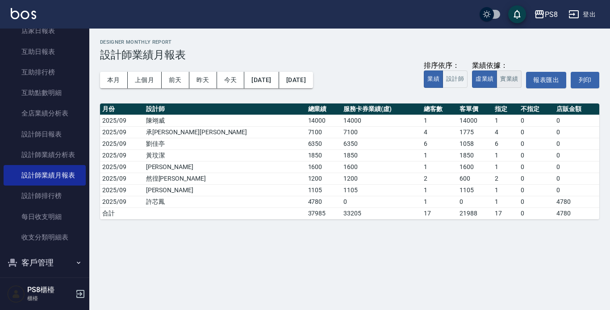
click at [505, 77] on button "實業績" at bounding box center [508, 79] width 25 height 17
click at [112, 84] on button "本月" at bounding box center [114, 80] width 28 height 17
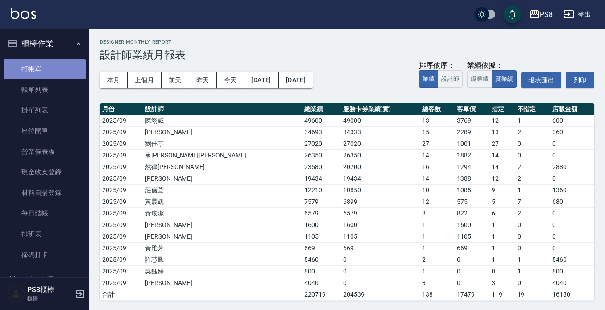
click at [54, 69] on link "打帳單" at bounding box center [45, 69] width 82 height 21
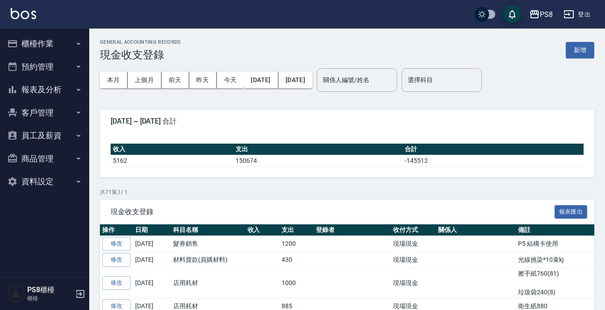
click at [578, 55] on button "新增" at bounding box center [580, 50] width 29 height 17
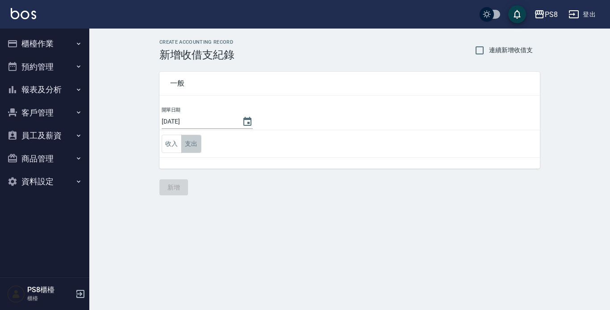
click at [187, 143] on button "支出" at bounding box center [191, 144] width 20 height 18
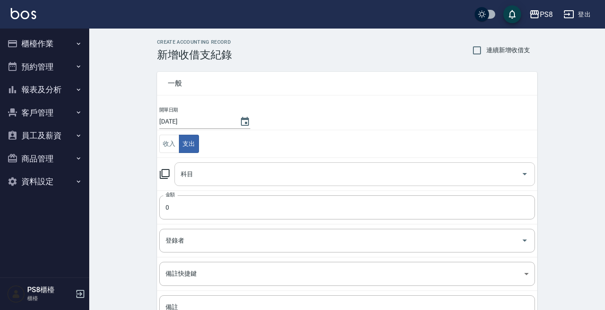
click at [214, 178] on input "科目" at bounding box center [348, 174] width 339 height 16
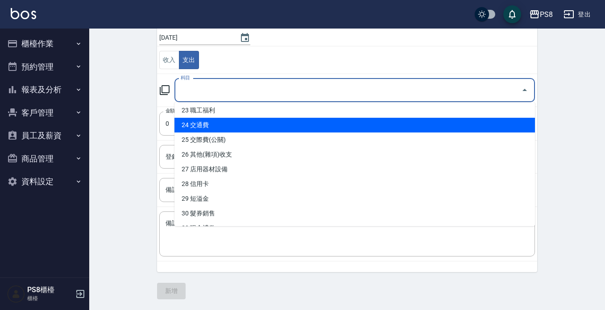
scroll to position [357, 0]
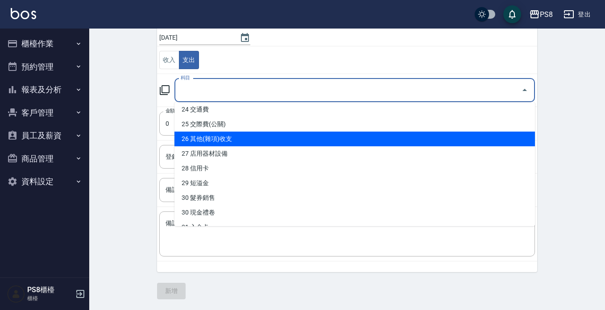
click at [237, 135] on li "26 其他(雜項)收支" at bounding box center [355, 139] width 361 height 15
type input "26 其他(雜項)收支"
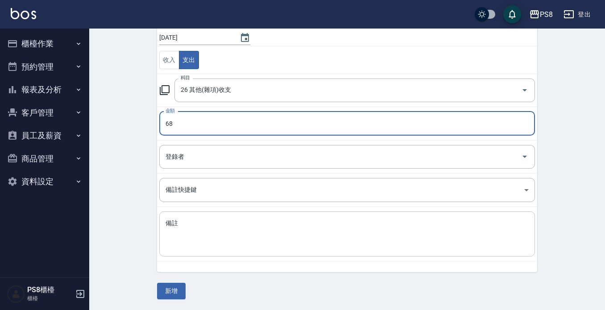
type input "68"
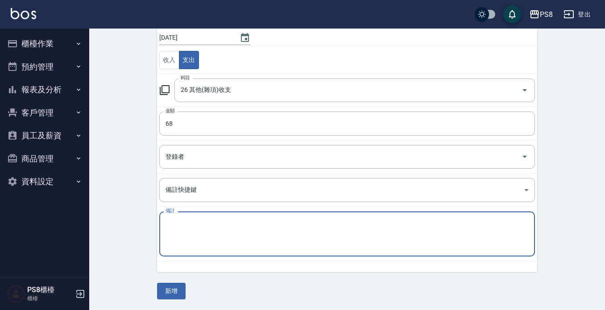
click at [182, 228] on textarea "備註" at bounding box center [347, 234] width 363 height 30
type textarea "薪資袋*2"
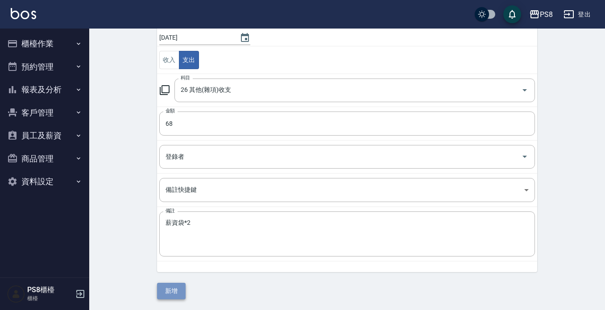
click at [169, 288] on button "新增" at bounding box center [171, 291] width 29 height 17
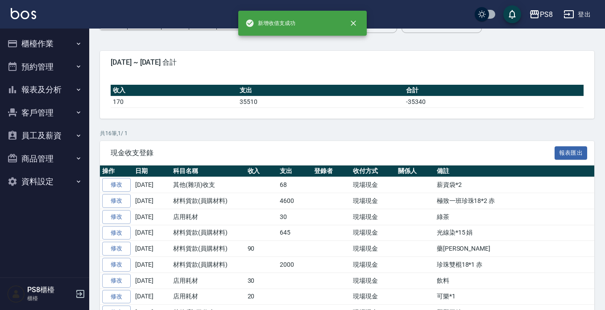
scroll to position [89, 0]
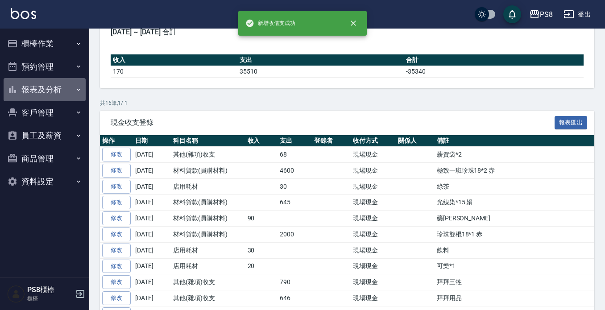
click at [61, 85] on button "報表及分析" at bounding box center [45, 89] width 82 height 23
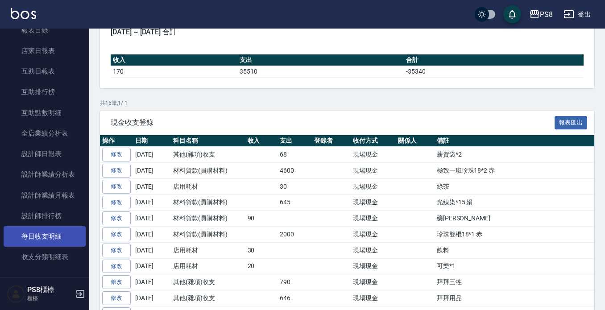
scroll to position [181, 0]
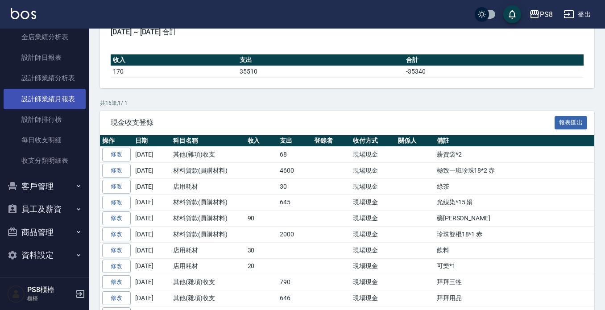
click at [51, 90] on link "設計師業績月報表" at bounding box center [45, 99] width 82 height 21
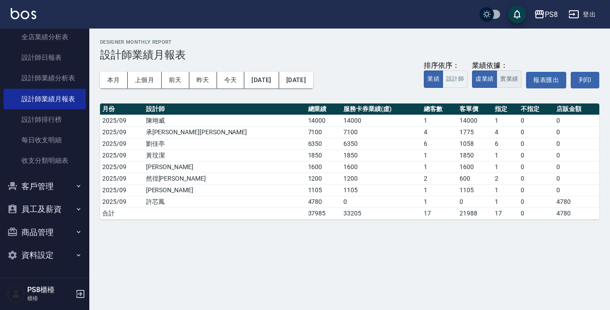
click at [504, 77] on button "實業績" at bounding box center [508, 79] width 25 height 17
click at [109, 78] on button "本月" at bounding box center [114, 80] width 28 height 17
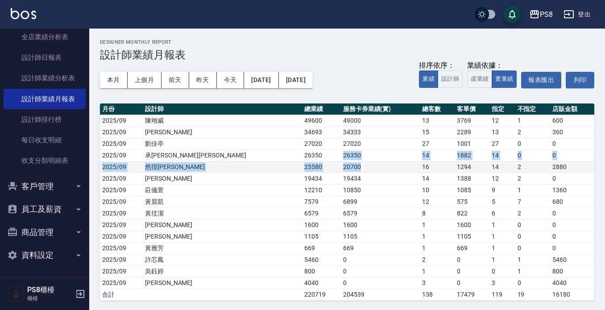
drag, startPoint x: 252, startPoint y: 155, endPoint x: 330, endPoint y: 162, distance: 78.4
click at [330, 162] on tbody "2025/09 [PERSON_NAME]49600 49000 13 3769 12 1 600 2025/09 [PERSON_NAME] 34693 3…" at bounding box center [347, 208] width 495 height 186
click at [341, 162] on td "20700" at bounding box center [380, 167] width 79 height 12
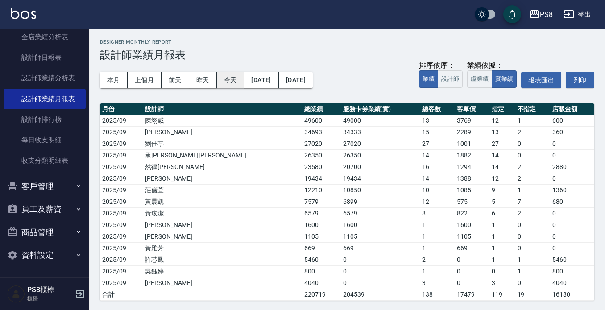
click at [238, 81] on button "今天" at bounding box center [231, 80] width 28 height 17
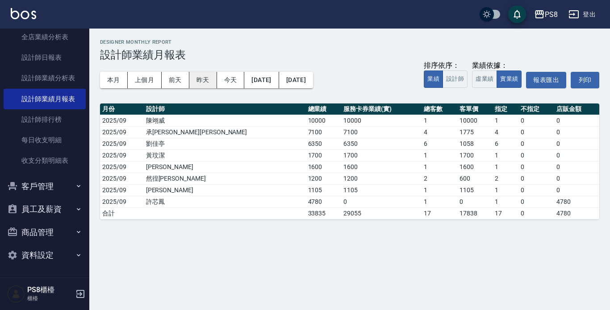
click at [201, 85] on button "昨天" at bounding box center [203, 80] width 28 height 17
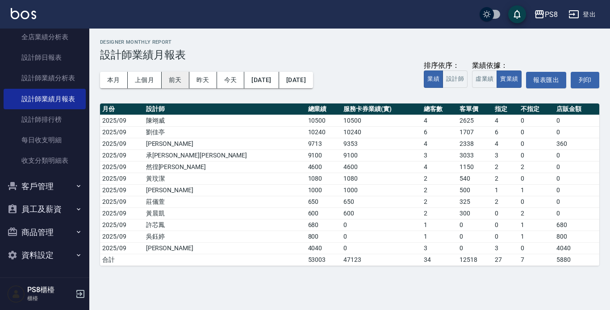
click at [175, 86] on button "前天" at bounding box center [176, 80] width 28 height 17
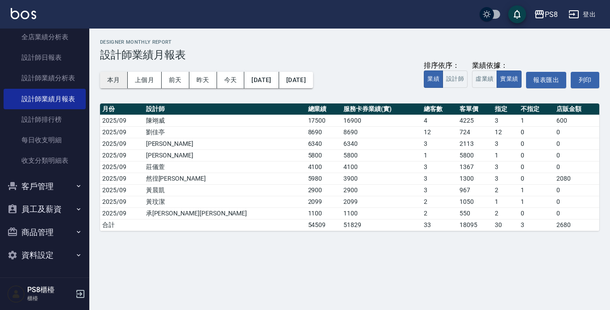
click at [117, 79] on button "本月" at bounding box center [114, 80] width 28 height 17
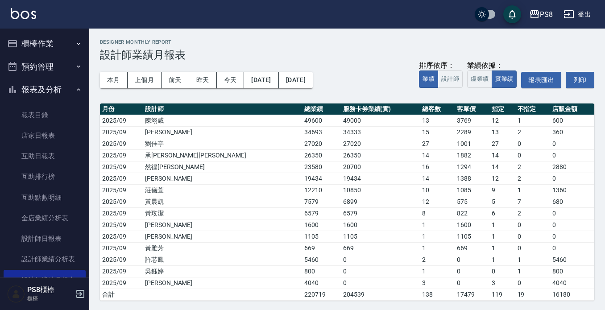
click at [35, 44] on button "櫃檯作業" at bounding box center [45, 43] width 82 height 23
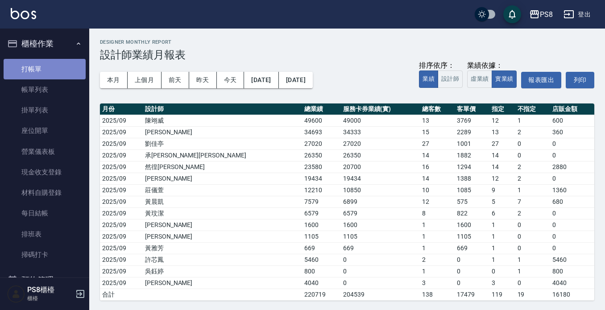
click at [64, 65] on link "打帳單" at bounding box center [45, 69] width 82 height 21
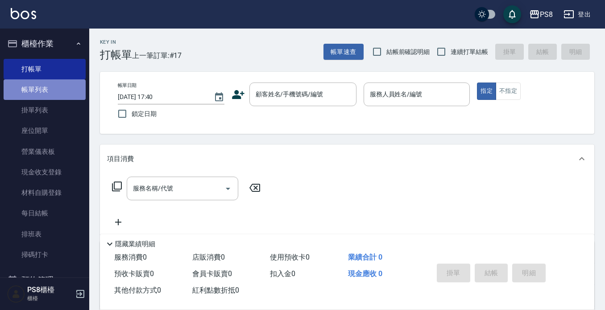
click at [49, 88] on link "帳單列表" at bounding box center [45, 89] width 82 height 21
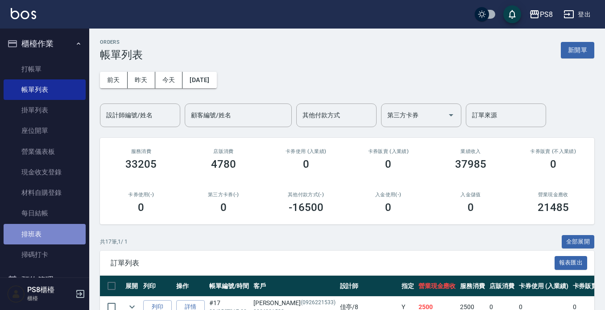
click at [54, 232] on link "排班表" at bounding box center [45, 234] width 82 height 21
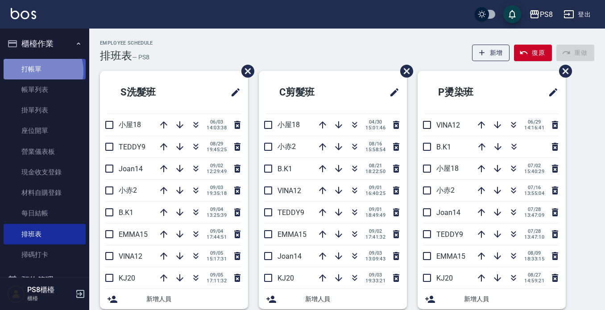
click at [40, 71] on link "打帳單" at bounding box center [45, 69] width 82 height 21
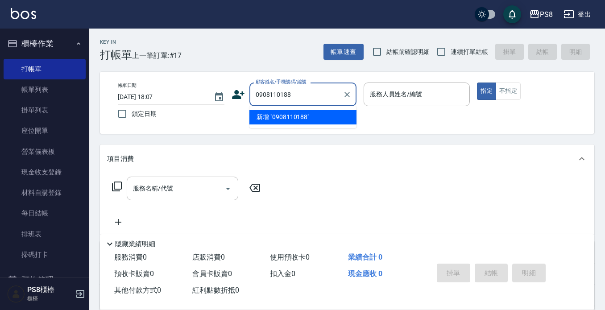
click at [305, 120] on li "新增 "0908110188"" at bounding box center [303, 117] width 107 height 15
type input "0908110188"
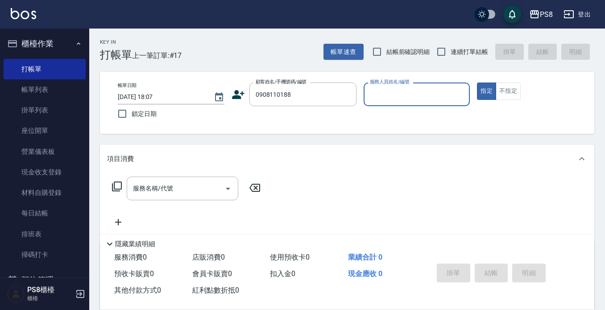
click at [237, 93] on icon at bounding box center [238, 94] width 12 height 9
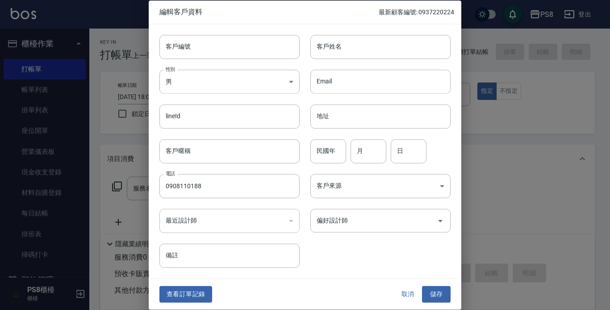
type input "0908110188"
click at [233, 78] on body "PS8 登出 櫃檯作業 打帳單 帳單列表 掛單列表 座位開單 營業儀表板 現金收支登錄 材料自購登錄 每日結帳 排班表 掃碼打卡 預約管理 預約管理 單日預約…" at bounding box center [305, 217] width 610 height 435
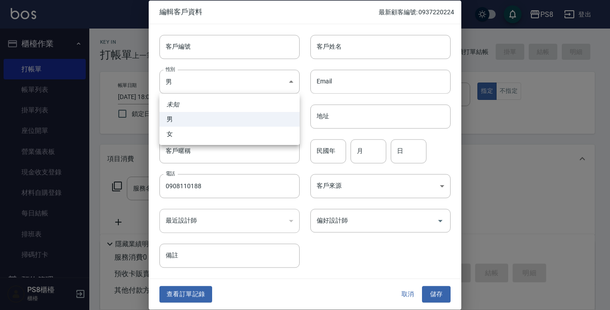
click at [208, 132] on li "女" at bounding box center [229, 134] width 140 height 15
type input "[DEMOGRAPHIC_DATA]"
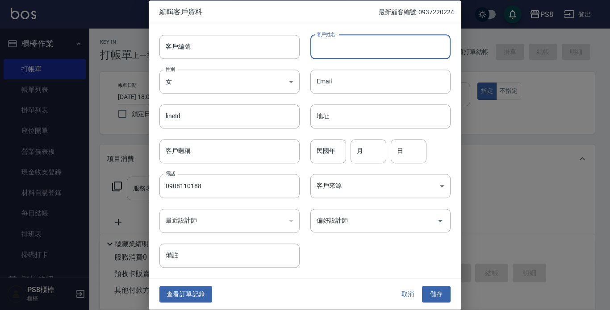
click at [363, 56] on input "客戶姓名" at bounding box center [380, 47] width 140 height 24
type input "D"
type input "ㄎ"
type input "[PERSON_NAME]"
click at [338, 155] on input "民國年" at bounding box center [328, 151] width 36 height 24
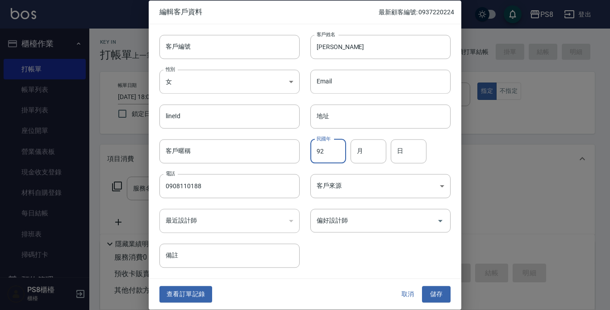
type input "92"
type input "7"
type input "11"
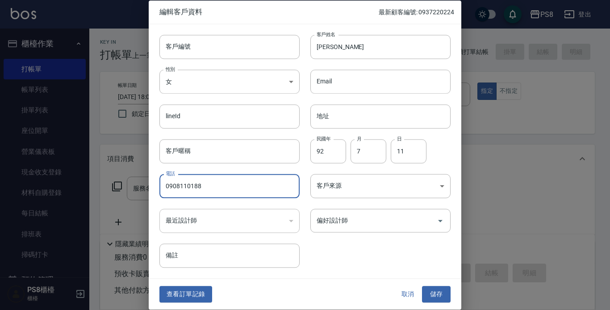
click at [442, 295] on button "儲存" at bounding box center [436, 295] width 29 height 17
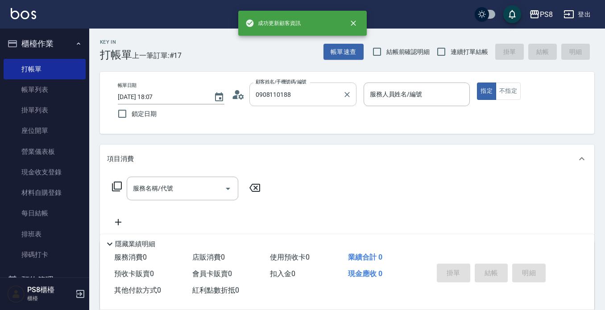
click at [317, 89] on input "0908110188" at bounding box center [297, 95] width 86 height 16
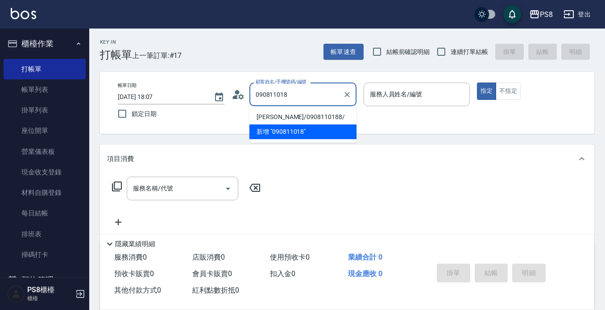
click at [305, 113] on li "[PERSON_NAME]/0908110188/" at bounding box center [303, 117] width 107 height 15
type input "[PERSON_NAME]/0908110188/"
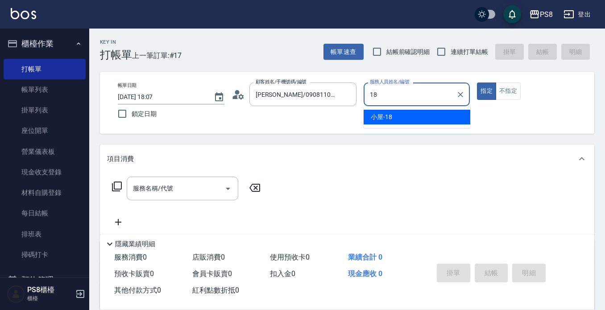
type input "小屋-18"
type button "true"
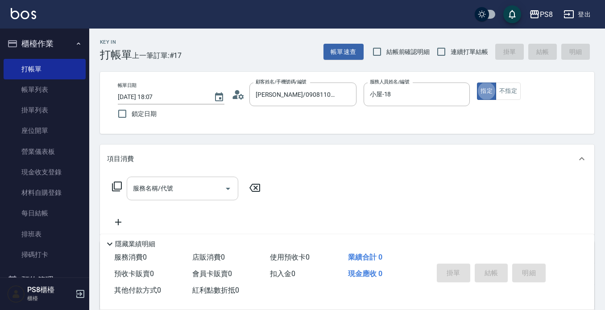
click at [135, 189] on div "服務名稱/代號 服務名稱/代號" at bounding box center [183, 189] width 112 height 24
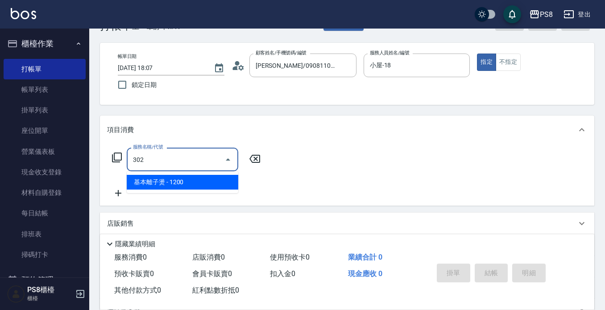
scroll to position [45, 0]
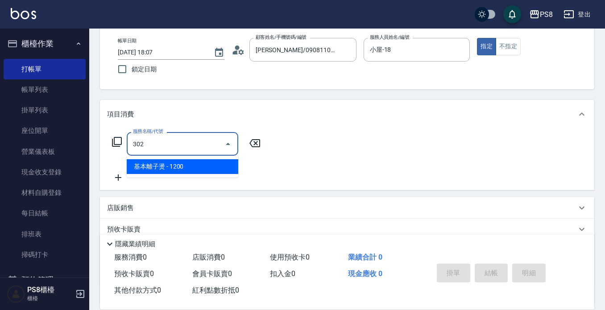
click at [196, 166] on span "基本離子燙 - 1200" at bounding box center [183, 166] width 112 height 15
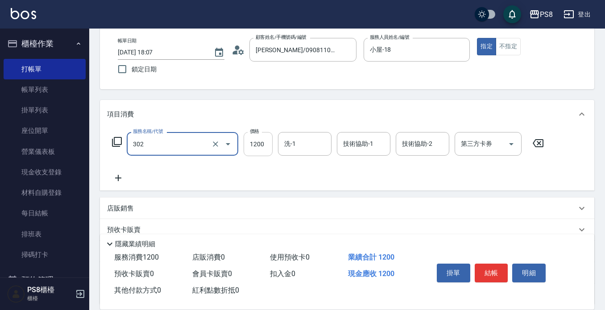
type input "基本離子燙(302)"
click at [253, 145] on input "1200" at bounding box center [258, 144] width 29 height 24
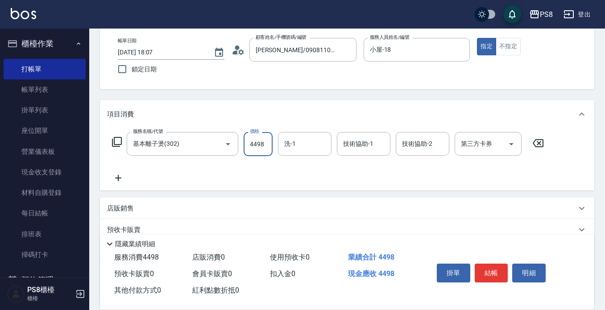
type input "4498"
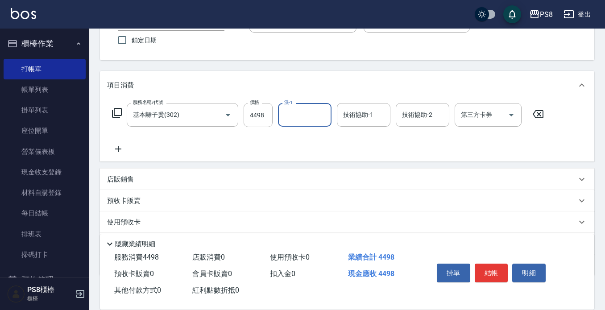
scroll to position [89, 0]
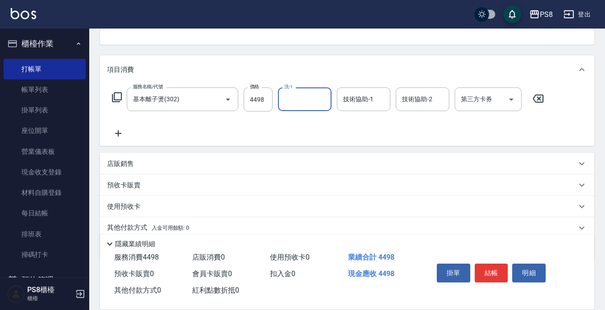
click at [120, 133] on icon at bounding box center [118, 133] width 22 height 11
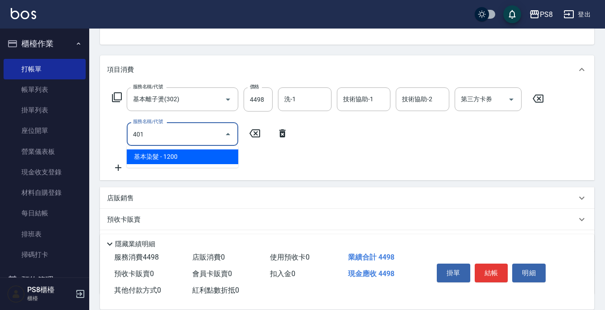
drag, startPoint x: 172, startPoint y: 162, endPoint x: 193, endPoint y: 154, distance: 22.6
click at [172, 162] on span "基本染髮 - 1200" at bounding box center [183, 157] width 112 height 15
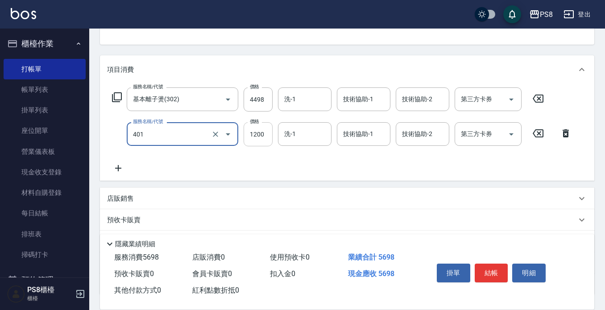
type input "基本染髮(401)"
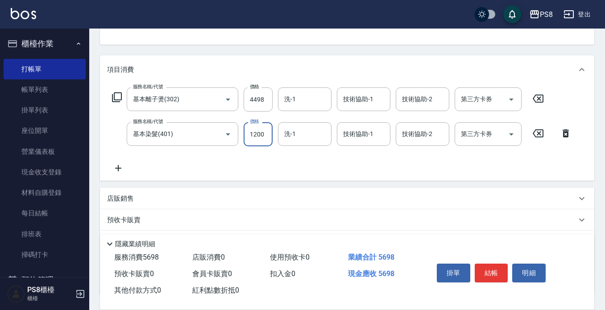
click at [262, 136] on input "1200" at bounding box center [258, 134] width 29 height 24
type input "0"
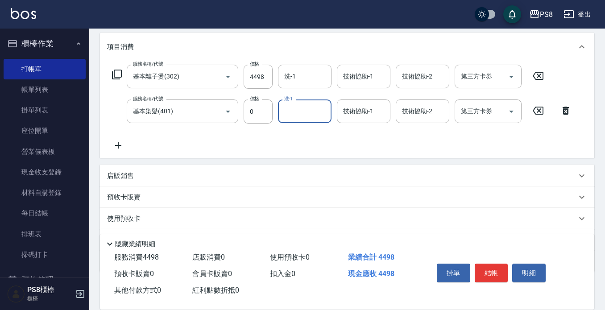
scroll to position [134, 0]
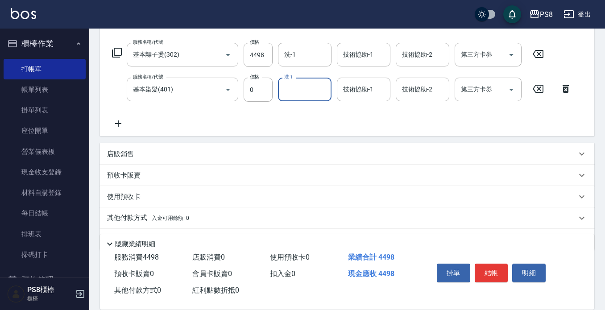
click at [119, 123] on icon at bounding box center [118, 124] width 6 height 6
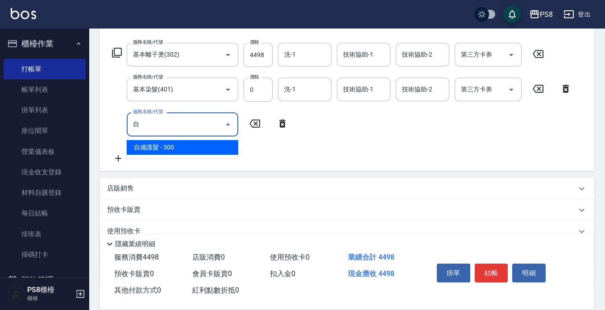
drag, startPoint x: 152, startPoint y: 142, endPoint x: 247, endPoint y: 142, distance: 95.1
click at [153, 142] on span "自備護髮 - 300" at bounding box center [183, 147] width 112 height 15
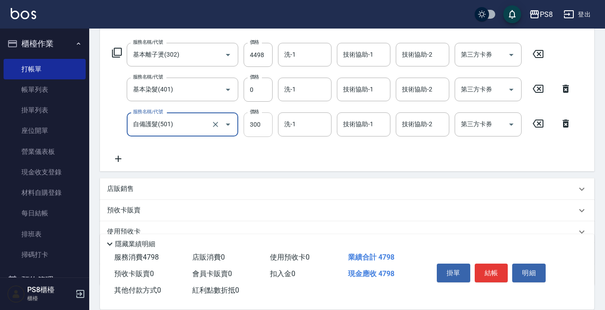
click at [257, 130] on input "300" at bounding box center [258, 124] width 29 height 24
click at [214, 122] on icon "Clear" at bounding box center [215, 124] width 5 height 5
type input "自備護髮(501)"
click at [217, 126] on icon "Clear" at bounding box center [215, 124] width 5 height 5
click at [191, 126] on input "服務名稱/代號" at bounding box center [170, 124] width 79 height 16
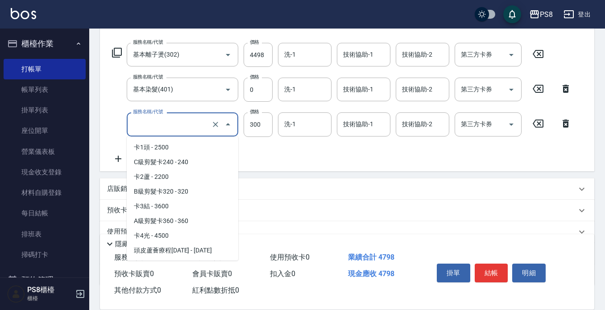
scroll to position [925, 0]
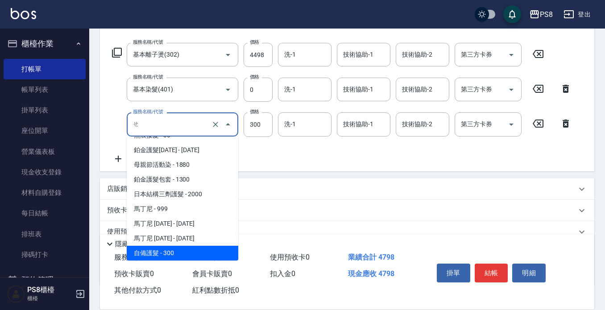
type input "ㄝˊ"
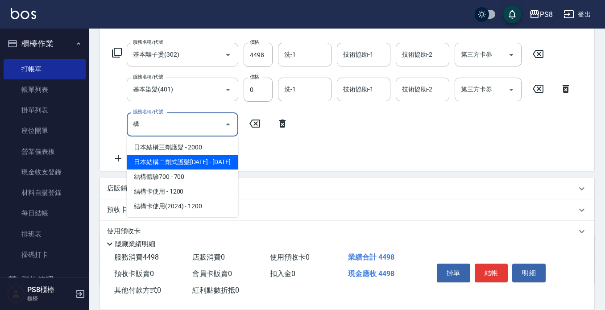
click at [182, 164] on span "日本結構二劑式護髮[DATE] - [DATE]" at bounding box center [183, 162] width 112 height 15
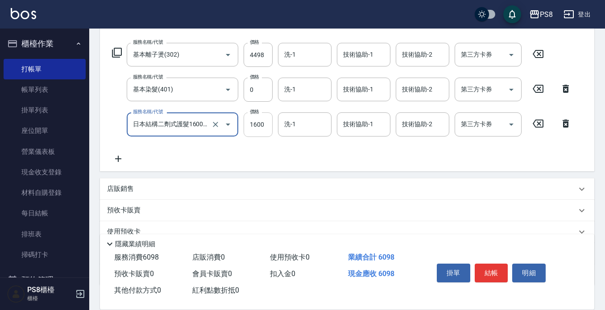
type input "日本結構二劑式護髮1600(904)"
click at [264, 121] on input "1600" at bounding box center [258, 124] width 29 height 24
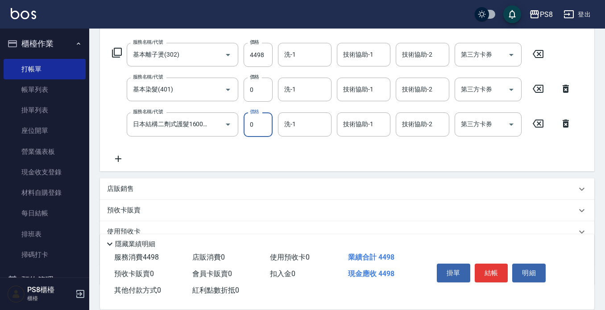
type input "0"
click at [307, 65] on div "洗-1" at bounding box center [305, 55] width 54 height 24
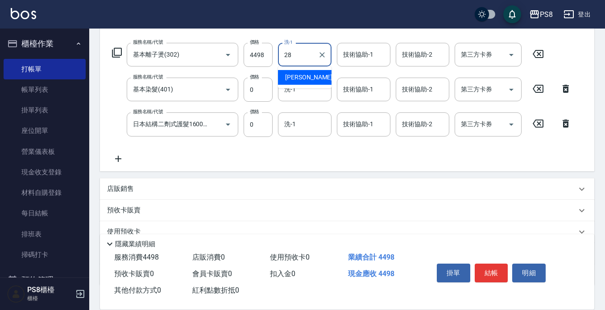
type input "[PERSON_NAME]-28"
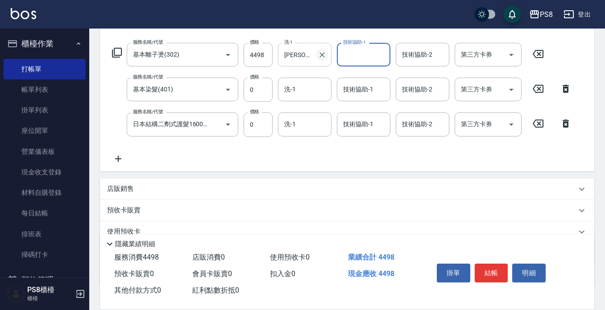
click at [323, 58] on icon "Clear" at bounding box center [322, 54] width 9 height 9
click at [296, 54] on input "洗-1" at bounding box center [305, 55] width 46 height 16
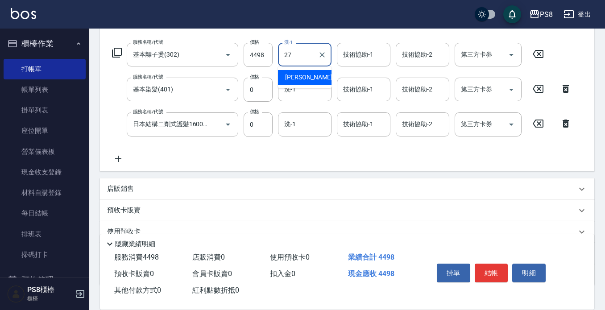
type input "[PERSON_NAME]-27"
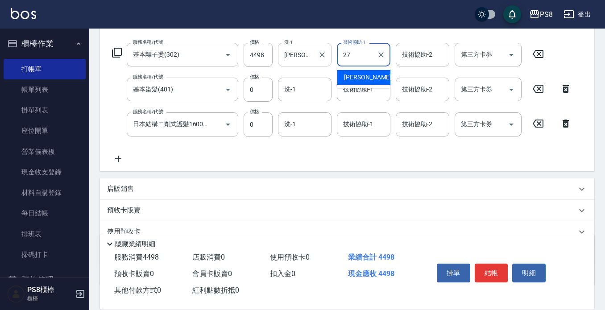
type input "[PERSON_NAME]-27"
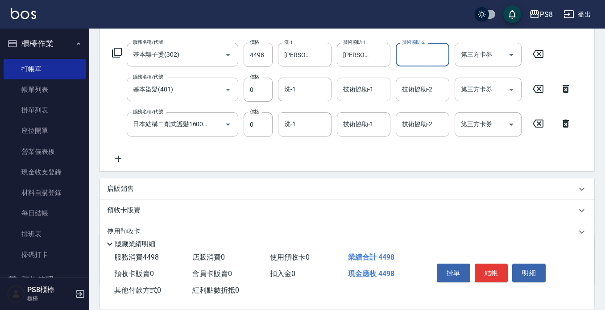
click at [351, 87] on input "技術協助-1" at bounding box center [364, 90] width 46 height 16
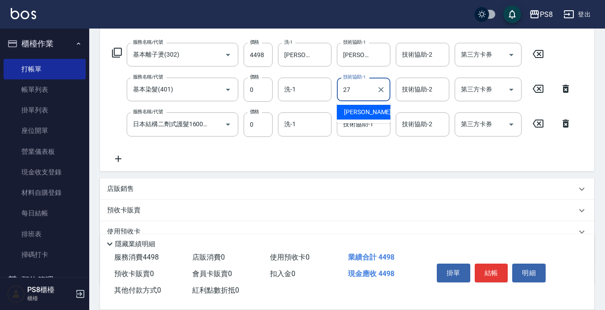
type input "[PERSON_NAME]-27"
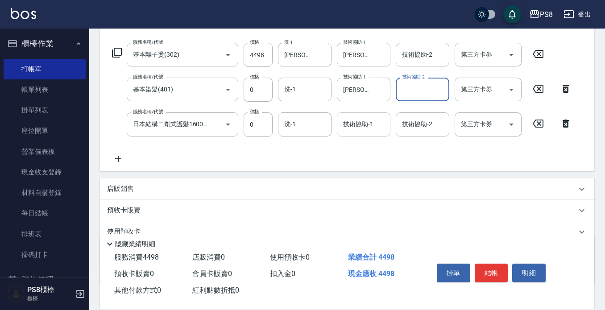
click at [359, 122] on div "技術協助-1 技術協助-1" at bounding box center [364, 124] width 54 height 24
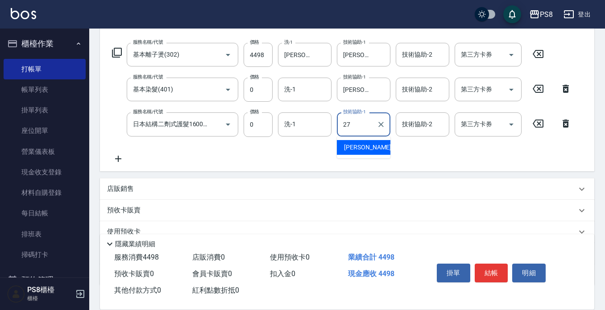
type input "[PERSON_NAME]-27"
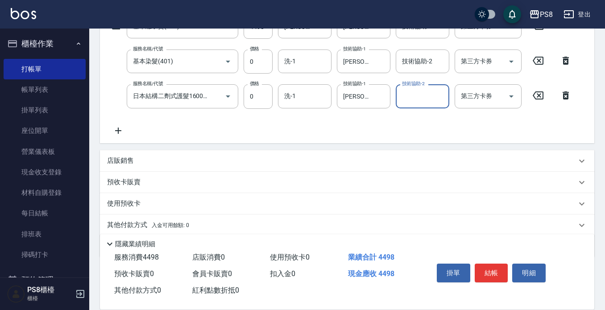
scroll to position [195, 0]
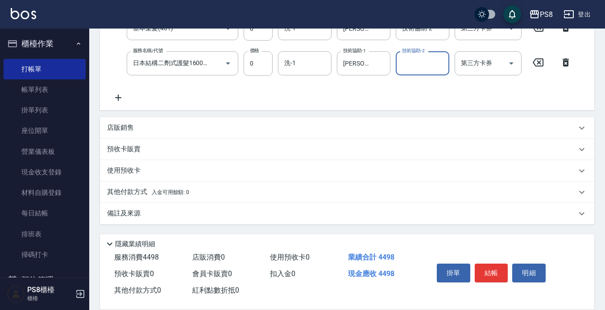
click at [119, 188] on p "其他付款方式 入金可用餘額: 0" at bounding box center [148, 192] width 82 height 10
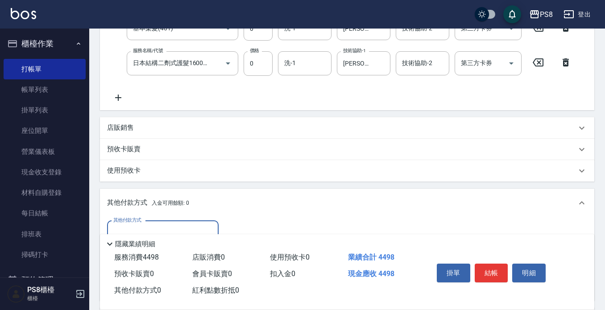
scroll to position [0, 0]
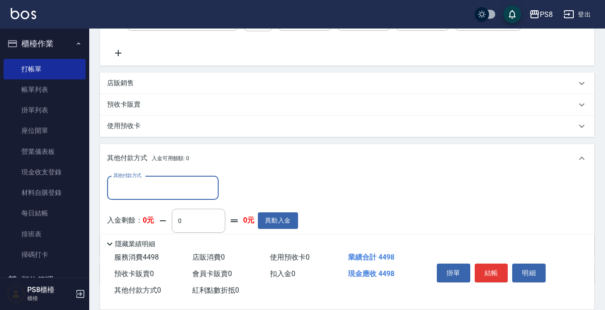
click at [165, 179] on div "其他付款方式" at bounding box center [163, 188] width 112 height 24
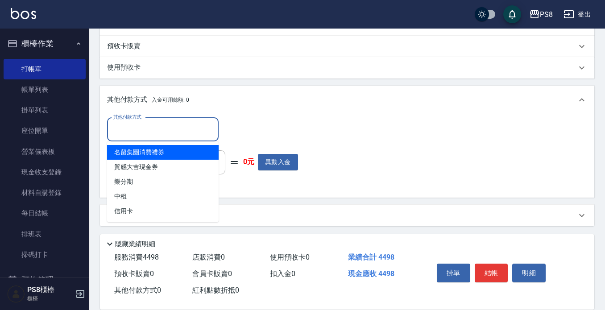
scroll to position [300, 0]
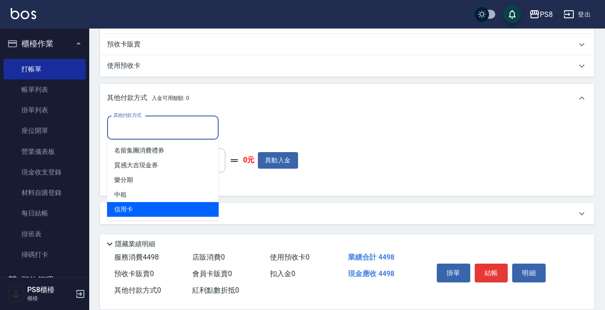
click at [151, 206] on span "信用卡" at bounding box center [163, 209] width 112 height 15
type input "信用卡"
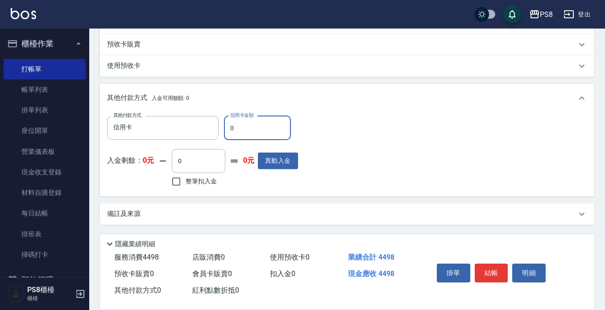
click at [257, 133] on input "0" at bounding box center [257, 128] width 67 height 24
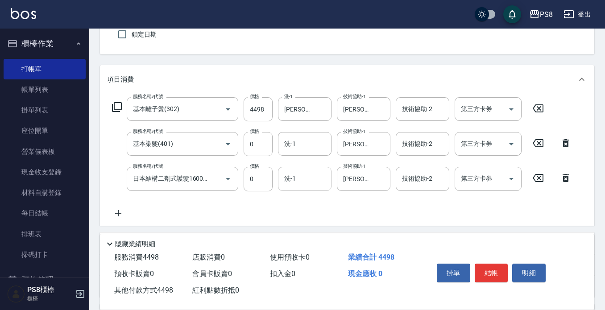
scroll to position [89, 0]
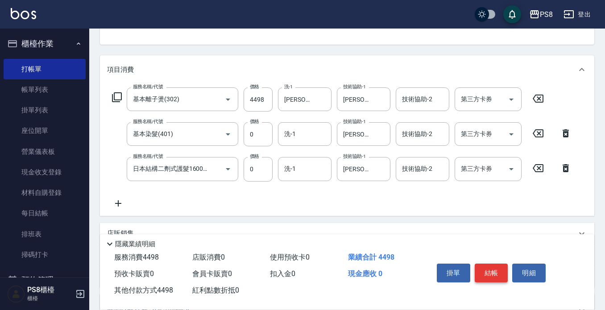
type input "4498"
click at [494, 270] on button "結帳" at bounding box center [491, 273] width 33 height 19
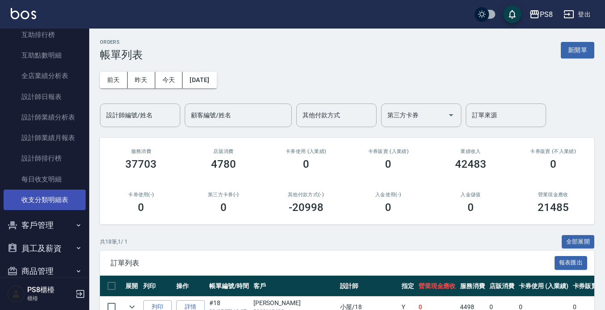
scroll to position [357, 0]
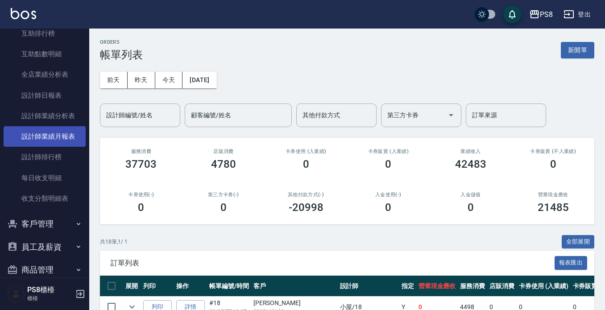
click at [67, 136] on link "設計師業績月報表" at bounding box center [45, 136] width 82 height 21
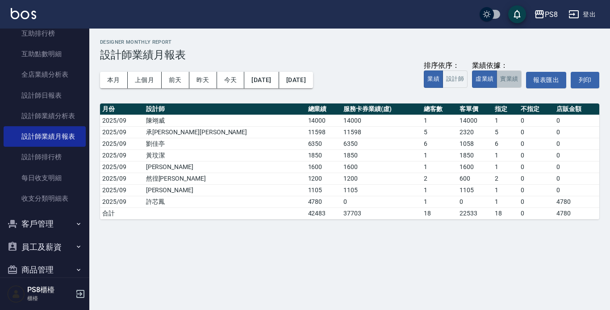
click at [520, 82] on button "實業績" at bounding box center [508, 79] width 25 height 17
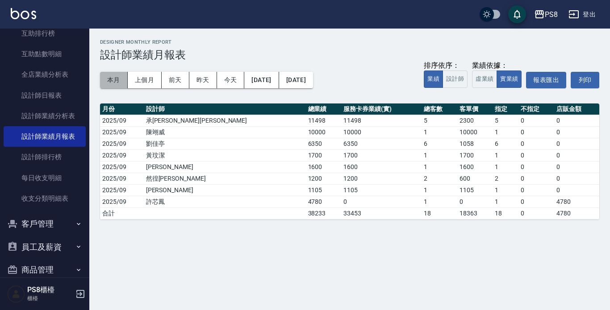
click at [116, 82] on button "本月" at bounding box center [114, 80] width 28 height 17
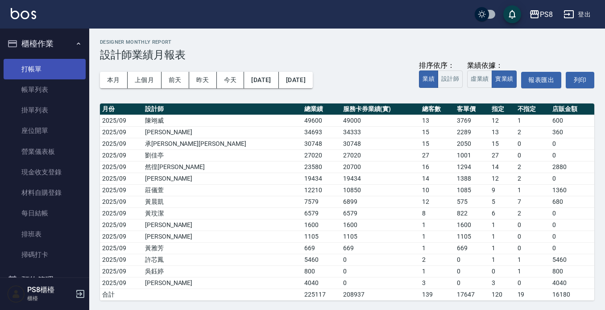
click at [47, 71] on link "打帳單" at bounding box center [45, 69] width 82 height 21
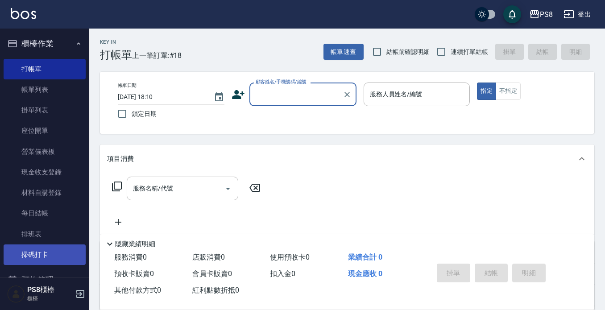
click at [37, 245] on ul "打帳單 帳單列表 掛單列表 座位開單 營業儀表板 現金收支登錄 材料自購登錄 每日結帳 排班表 掃碼打卡" at bounding box center [45, 162] width 82 height 214
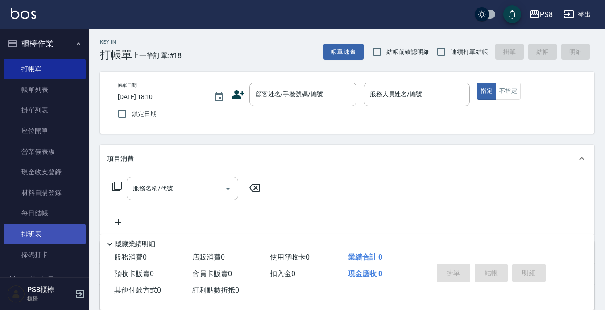
click at [36, 237] on link "排班表" at bounding box center [45, 234] width 82 height 21
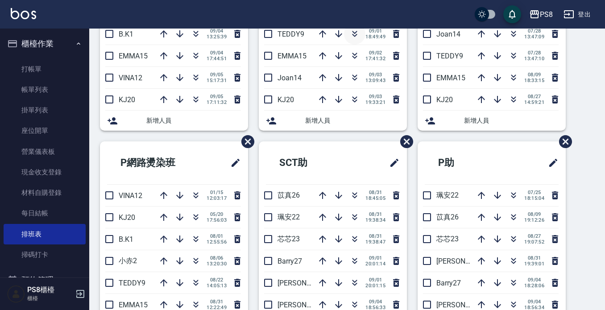
scroll to position [89, 0]
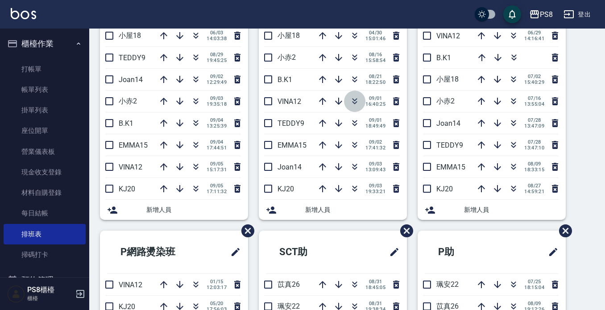
click at [353, 103] on icon "button" at bounding box center [355, 102] width 5 height 3
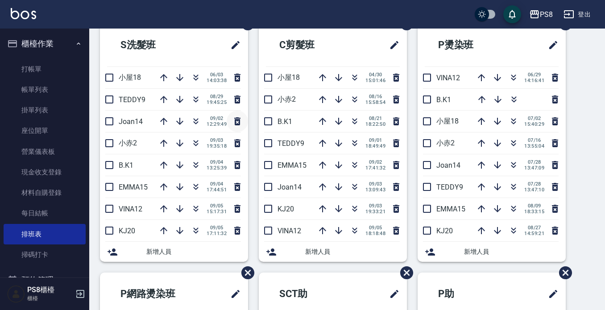
scroll to position [0, 0]
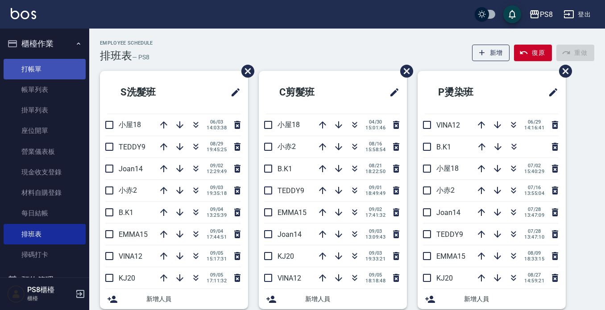
click at [41, 66] on link "打帳單" at bounding box center [45, 69] width 82 height 21
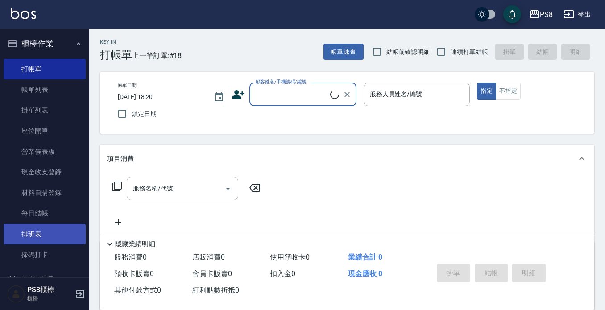
click at [51, 225] on link "排班表" at bounding box center [45, 234] width 82 height 21
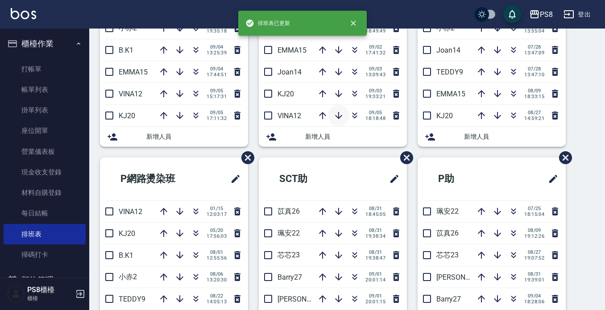
scroll to position [134, 0]
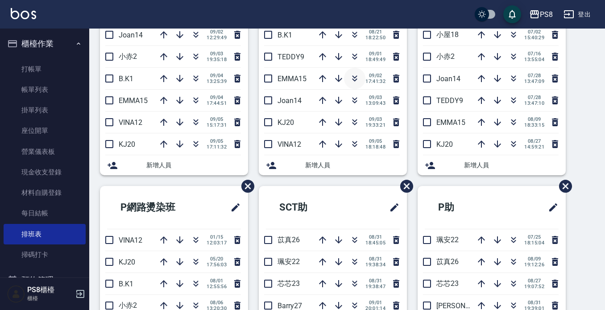
click at [353, 79] on icon "button" at bounding box center [354, 78] width 11 height 11
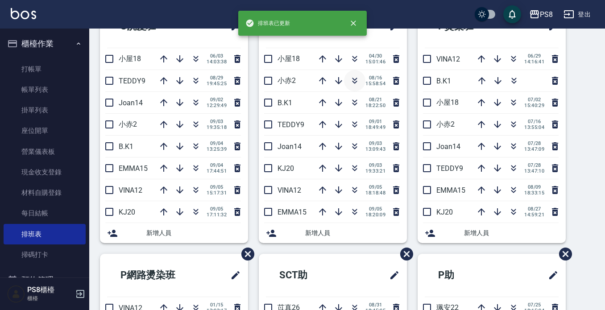
scroll to position [45, 0]
